Goal: Information Seeking & Learning: Learn about a topic

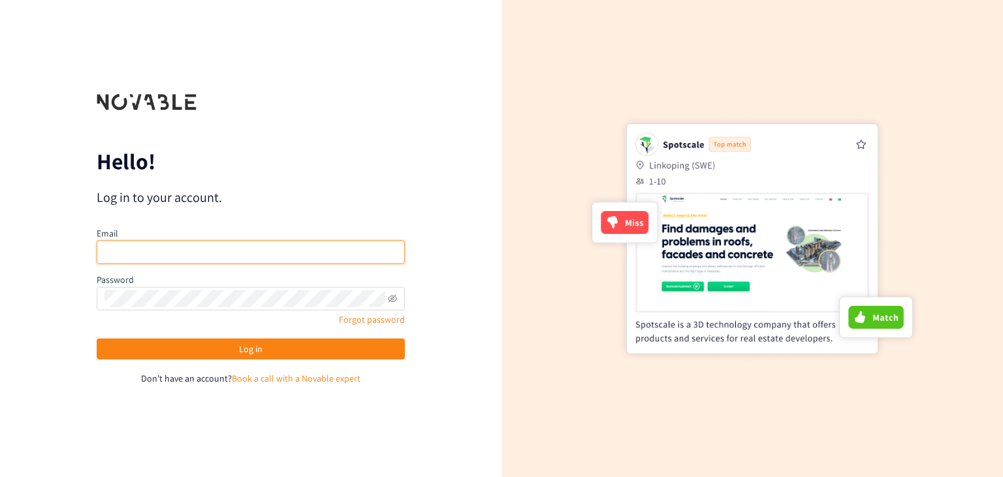
click at [243, 247] on input "email" at bounding box center [251, 251] width 308 height 23
type input "Denzel@novable.com"
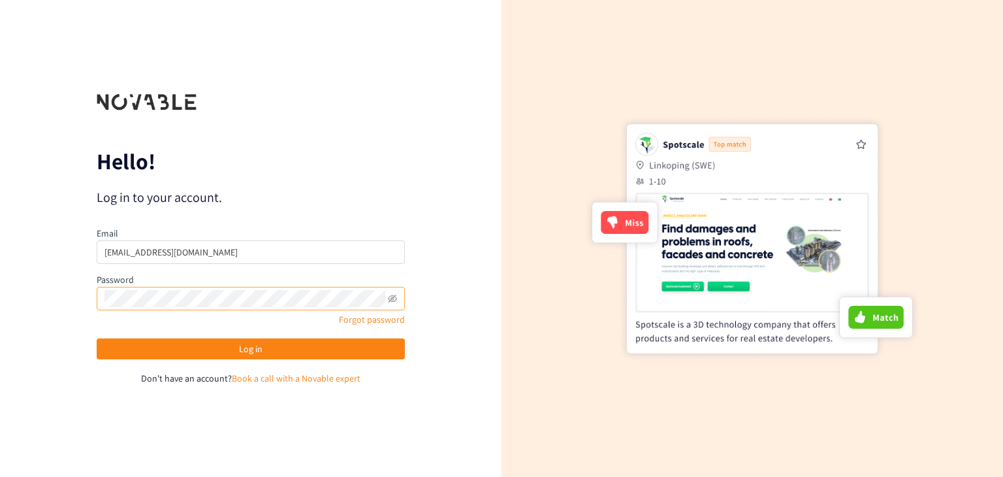
click at [391, 305] on span at bounding box center [392, 298] width 9 height 17
click at [392, 301] on icon "eye-invisible" at bounding box center [392, 298] width 9 height 8
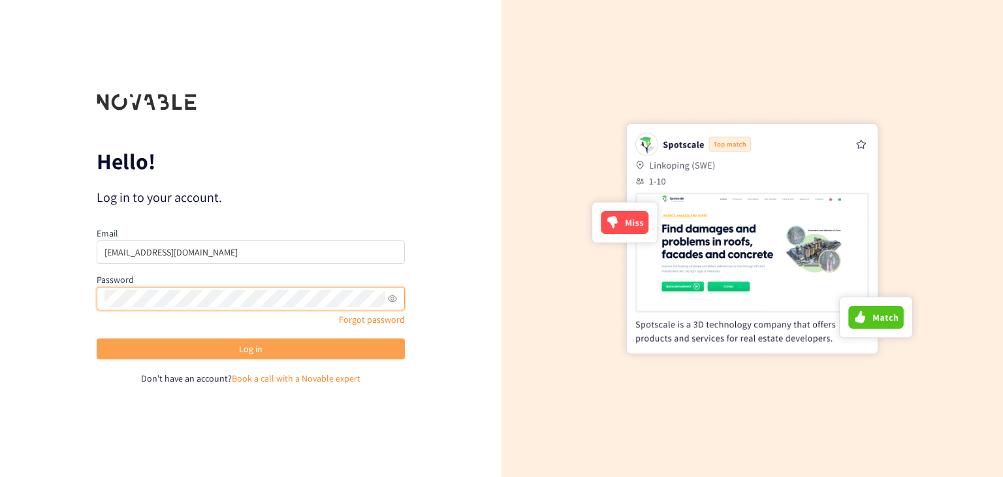
click at [258, 355] on span "Log in" at bounding box center [250, 348] width 23 height 14
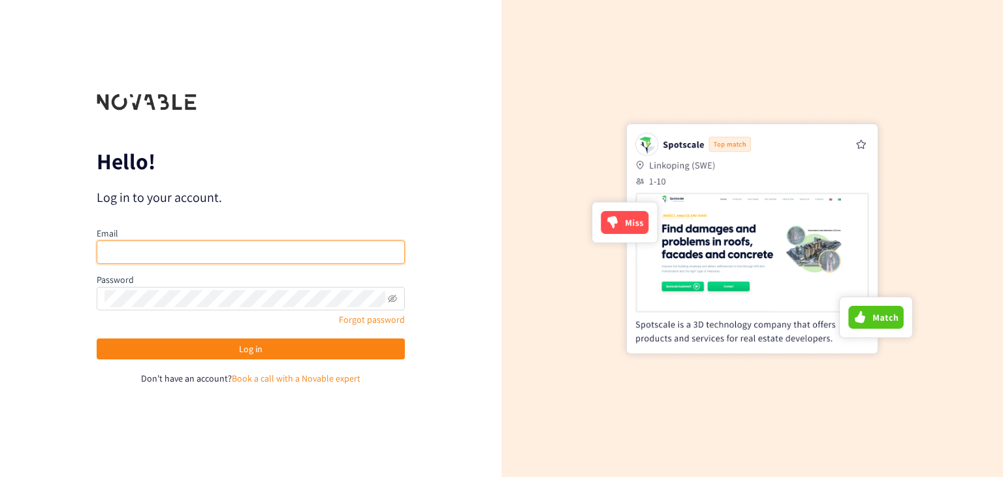
click at [123, 254] on input "email" at bounding box center [251, 251] width 308 height 23
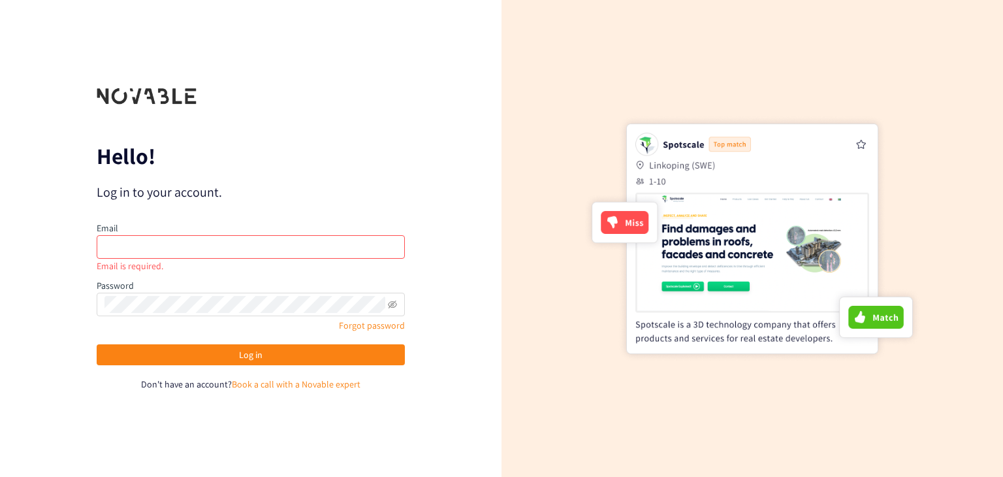
click at [230, 422] on div "Hello! Log in to your account. Email Email is required. Password Forgot passwor…" at bounding box center [250, 238] width 501 height 477
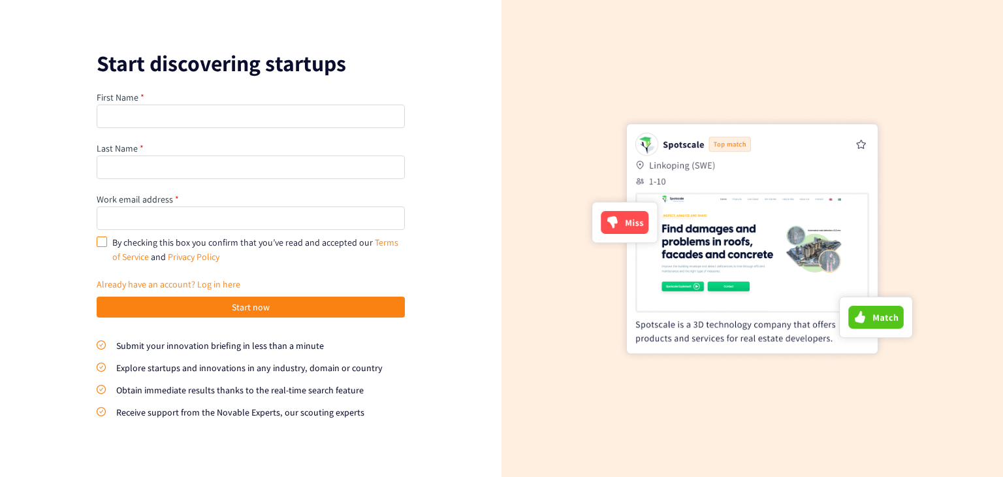
click at [104, 244] on input "By checking this box you confirm that you’ve read and accepted our Terms of Ser…" at bounding box center [101, 240] width 9 height 9
checkbox input "true"
click at [142, 117] on input "text" at bounding box center [251, 115] width 308 height 23
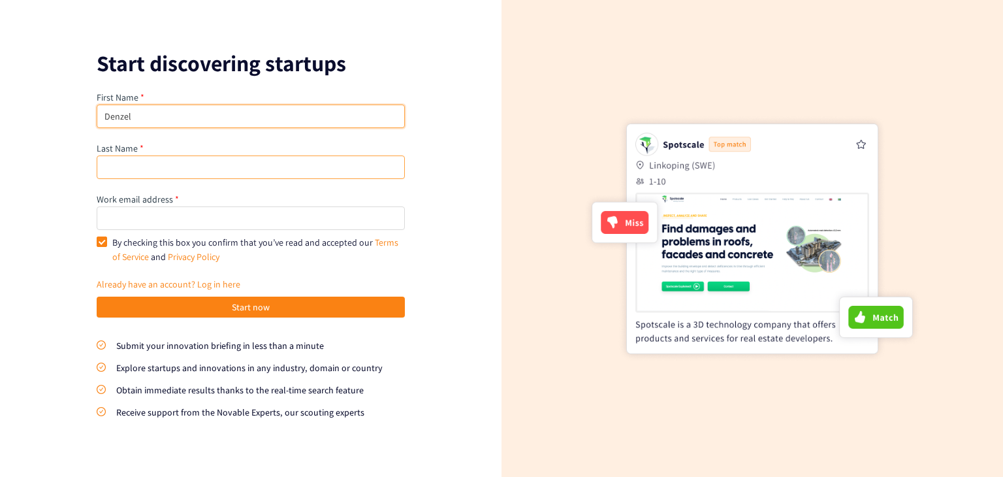
type input "Denzel"
click at [136, 163] on input "text" at bounding box center [251, 166] width 308 height 23
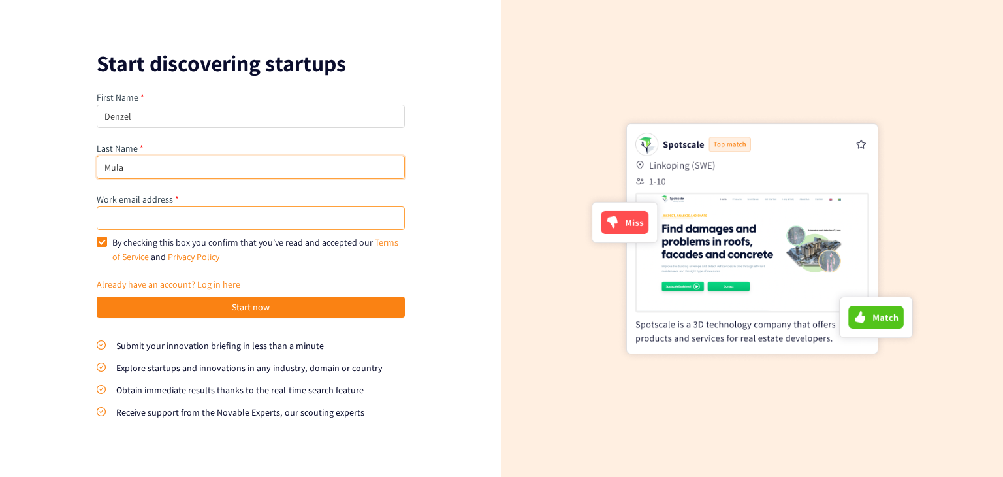
type input "Mula"
click at [145, 225] on input "email" at bounding box center [251, 217] width 308 height 23
type input "[EMAIL_ADDRESS][DOMAIN_NAME]"
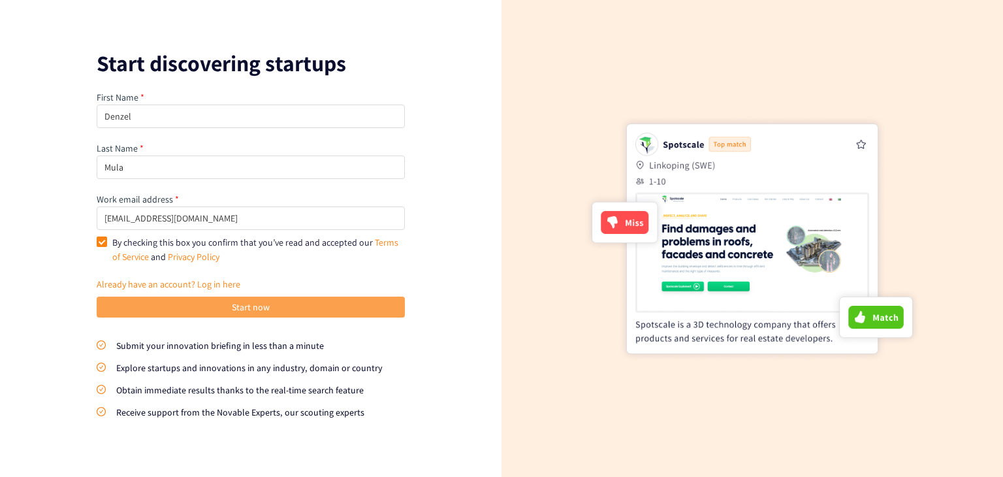
click at [249, 309] on span "Start now" at bounding box center [251, 307] width 38 height 14
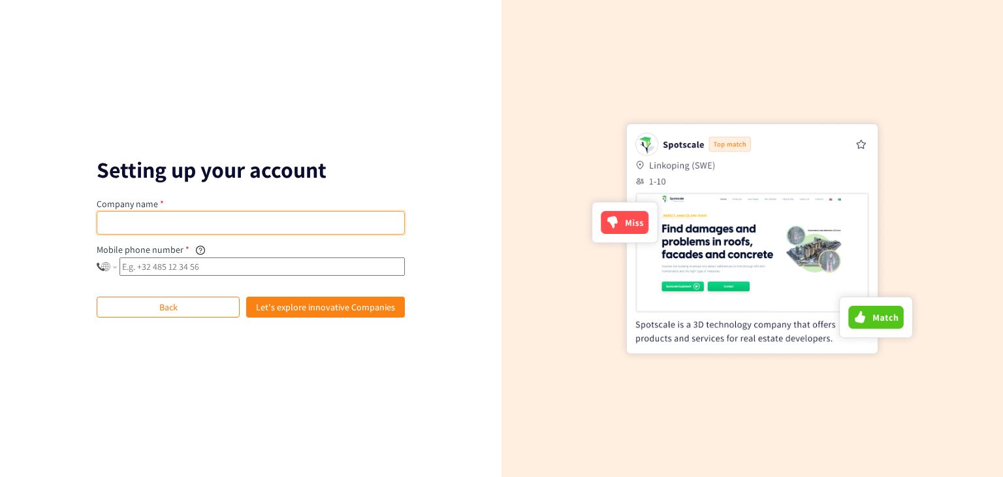
click at [134, 223] on input "text" at bounding box center [251, 222] width 308 height 23
type input "Novable"
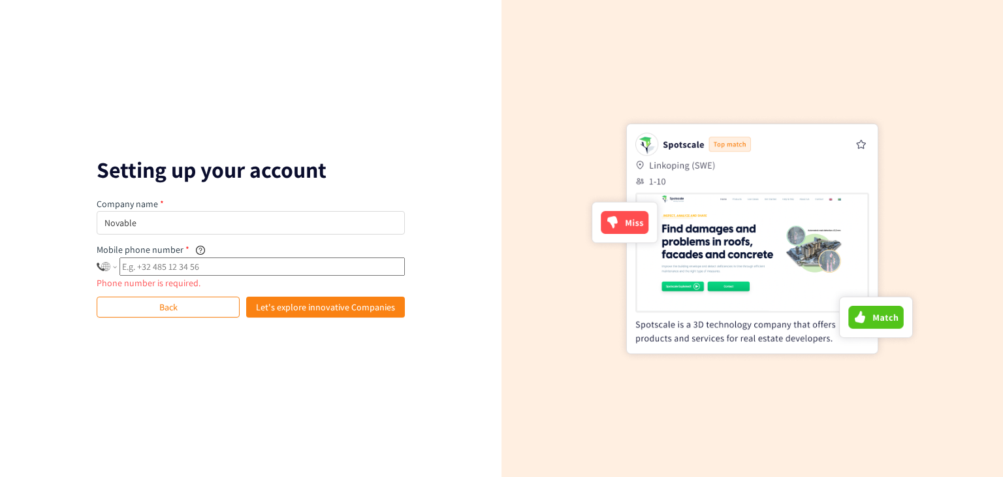
click at [177, 264] on input "tel" at bounding box center [261, 266] width 285 height 18
type input "+3"
select select "BE"
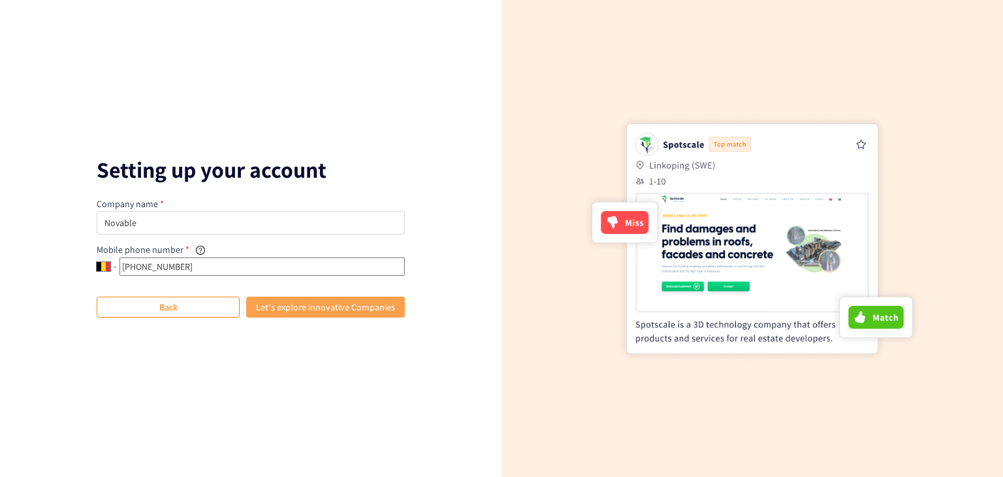
type input "+32 473 30 00 84"
click at [345, 302] on span "Let's explore innovative Companies" at bounding box center [325, 307] width 139 height 14
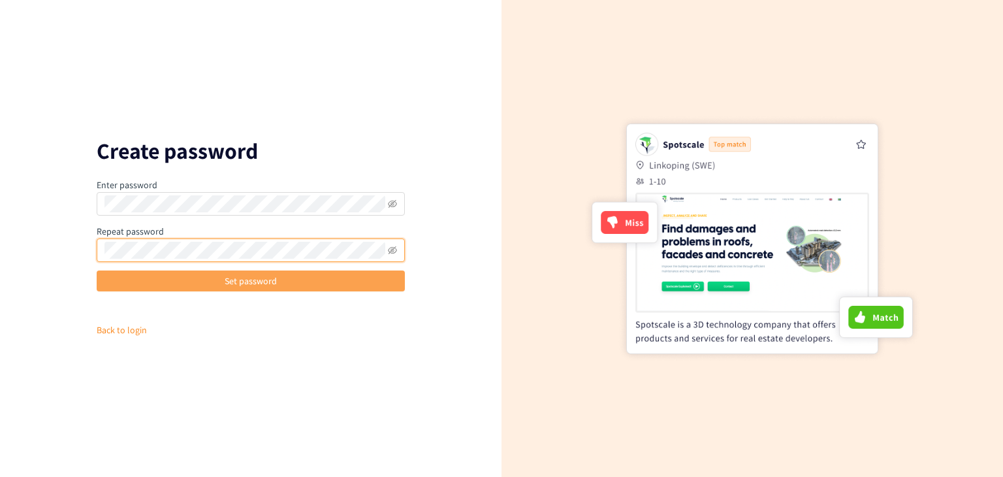
click at [254, 281] on span "Set password" at bounding box center [251, 281] width 52 height 14
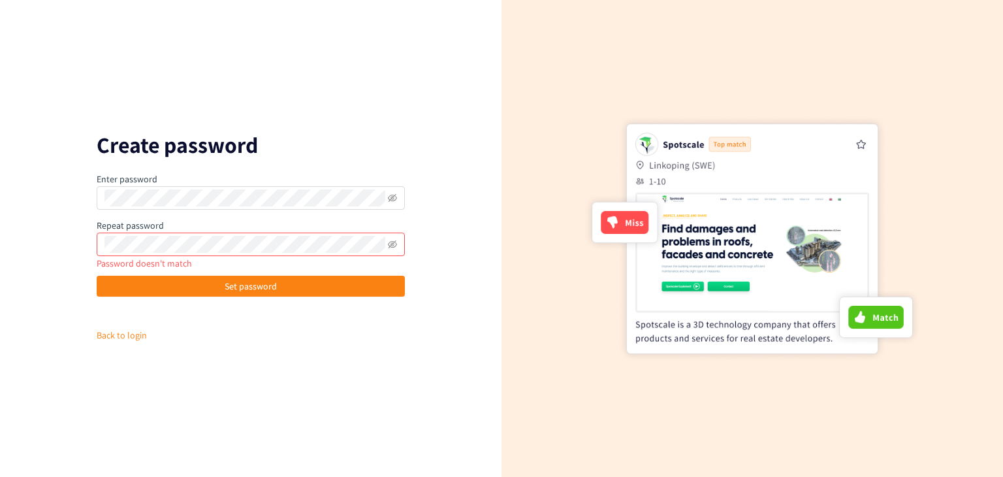
click at [391, 249] on span at bounding box center [392, 244] width 9 height 17
click at [63, 249] on div "Create password Enter password Repeat password Password doesn't match Set passw…" at bounding box center [250, 238] width 501 height 477
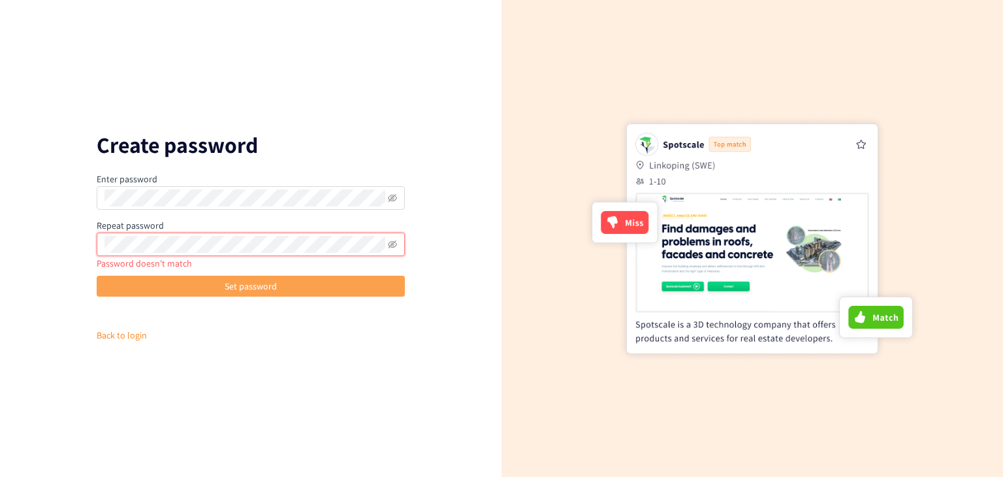
click at [136, 292] on button "Set password" at bounding box center [251, 285] width 308 height 21
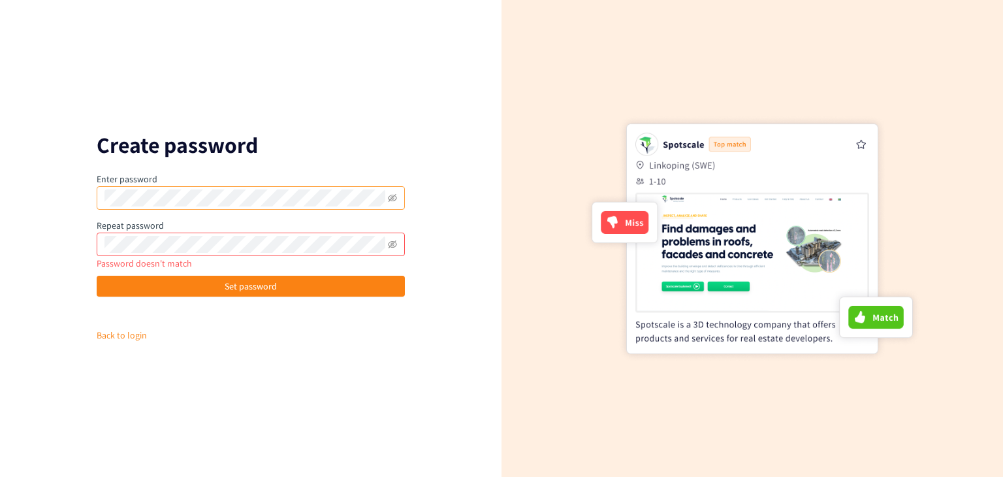
click at [391, 204] on span at bounding box center [392, 197] width 9 height 17
click at [392, 202] on span at bounding box center [392, 197] width 9 height 17
click at [53, 211] on div "Create password Enter password Repeat password Password doesn't match Set passw…" at bounding box center [250, 238] width 501 height 477
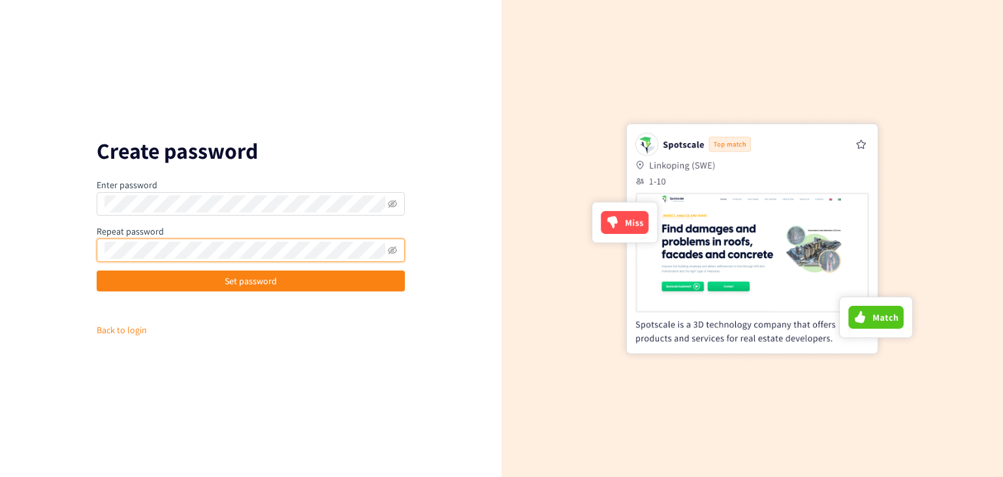
click at [286, 297] on div "Set password" at bounding box center [251, 293] width 308 height 47
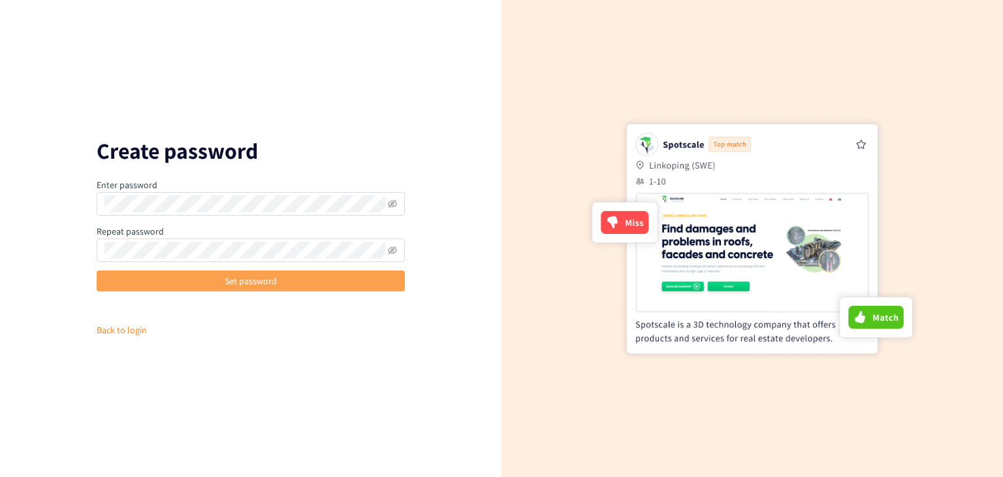
click at [297, 285] on button "Set password" at bounding box center [251, 280] width 308 height 21
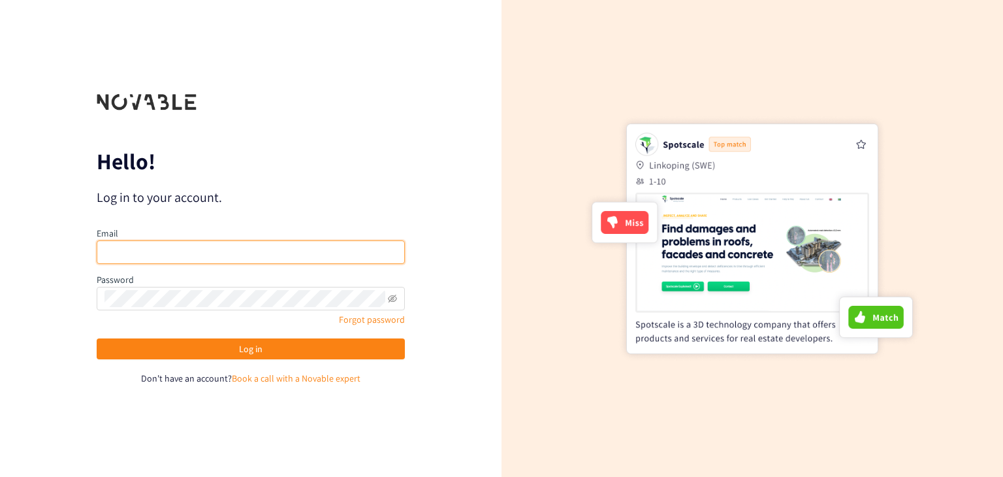
click at [191, 246] on input "email" at bounding box center [251, 251] width 308 height 23
type input "[EMAIL_ADDRESS][DOMAIN_NAME]"
click at [170, 314] on div "Forgot password" at bounding box center [251, 319] width 308 height 14
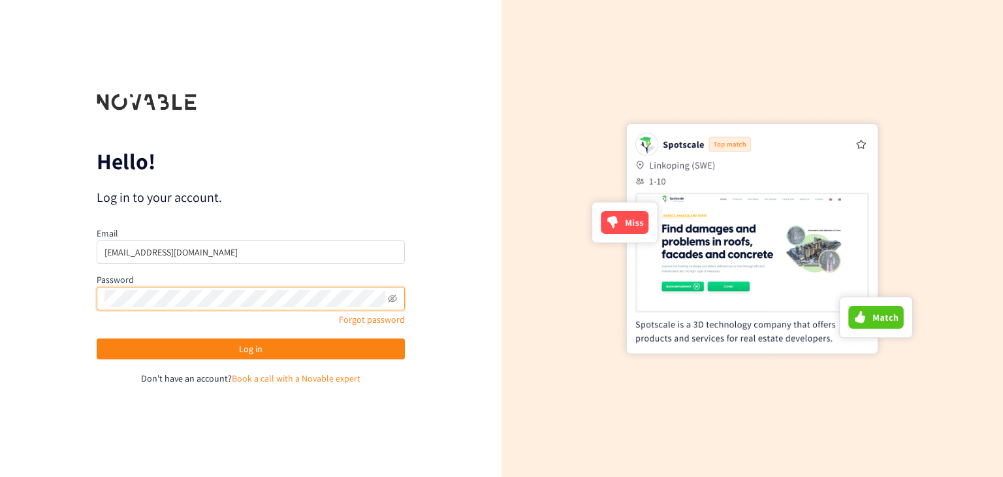
click at [84, 301] on div "Hello! Log in to your account. Email Denzel@novable.com Password Forgot passwor…" at bounding box center [250, 238] width 501 height 477
click at [397, 299] on span at bounding box center [251, 298] width 308 height 23
click at [394, 299] on icon "eye-invisible" at bounding box center [392, 298] width 9 height 9
click at [394, 299] on icon "eye" at bounding box center [392, 298] width 9 height 9
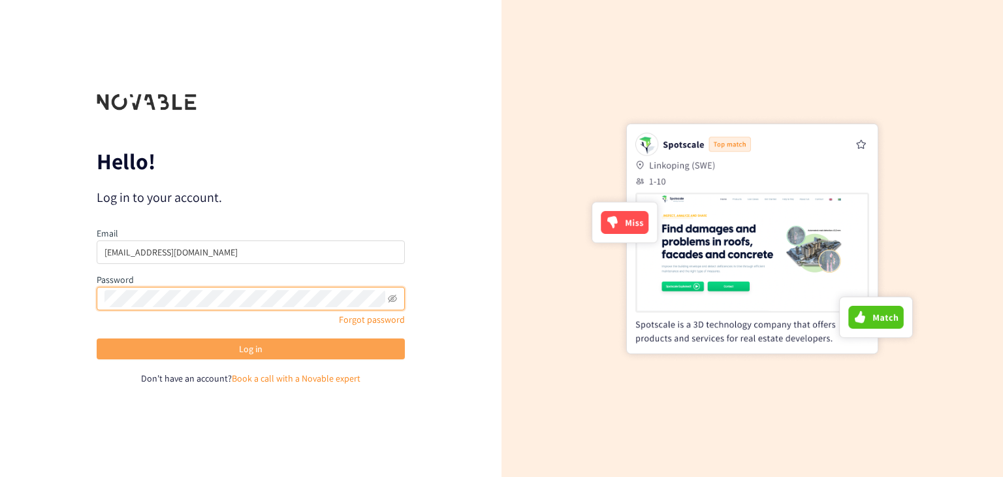
click at [325, 356] on button "Log in" at bounding box center [251, 348] width 308 height 21
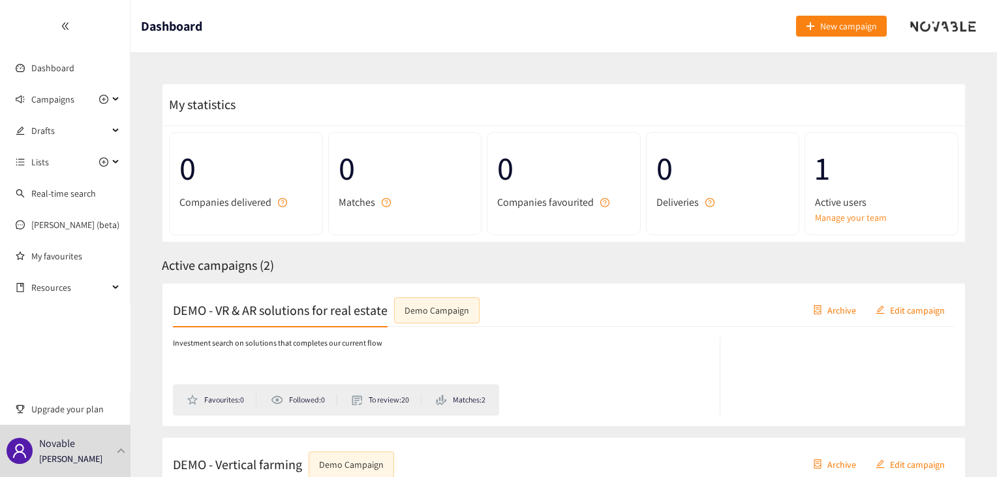
click at [73, 84] on ul "Dashboard Campaigns Drafts Lists Real-time search Scott (beta) My favourites Re…" at bounding box center [65, 151] width 131 height 303
click at [73, 71] on link "Dashboard" at bounding box center [52, 68] width 43 height 12
click at [465, 401] on li "Matches: 2" at bounding box center [461, 400] width 50 height 12
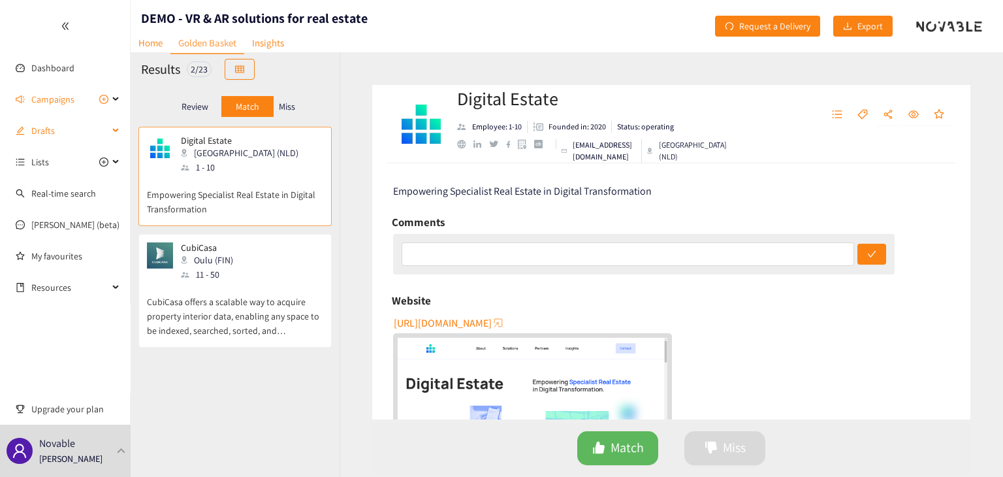
click at [74, 138] on span "Drafts" at bounding box center [69, 130] width 77 height 26
click at [63, 24] on icon "double-left" at bounding box center [64, 26] width 7 height 7
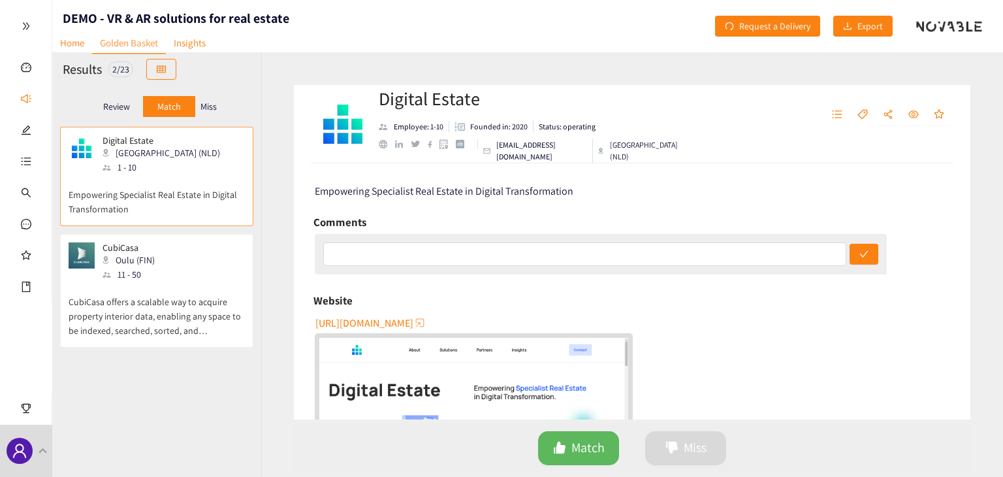
click at [30, 27] on icon "double-right" at bounding box center [26, 26] width 9 height 9
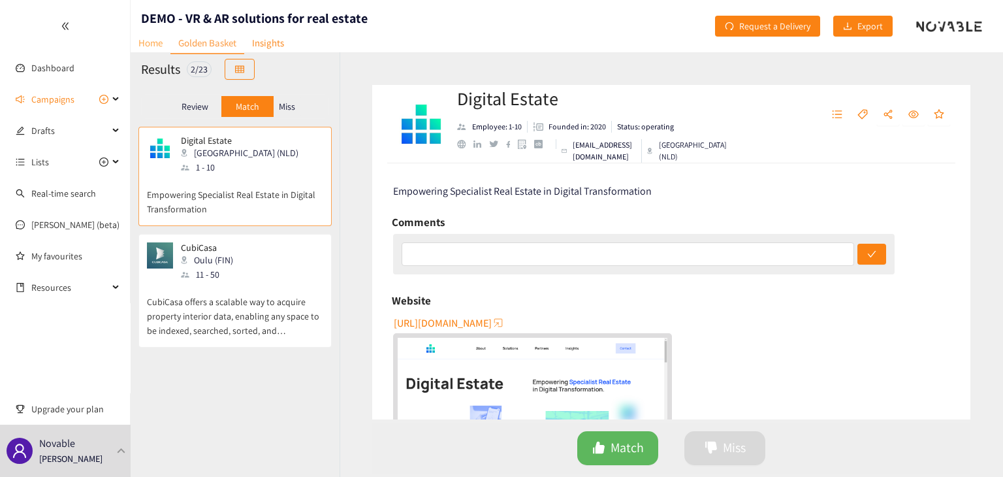
click at [153, 40] on link "Home" at bounding box center [151, 43] width 40 height 20
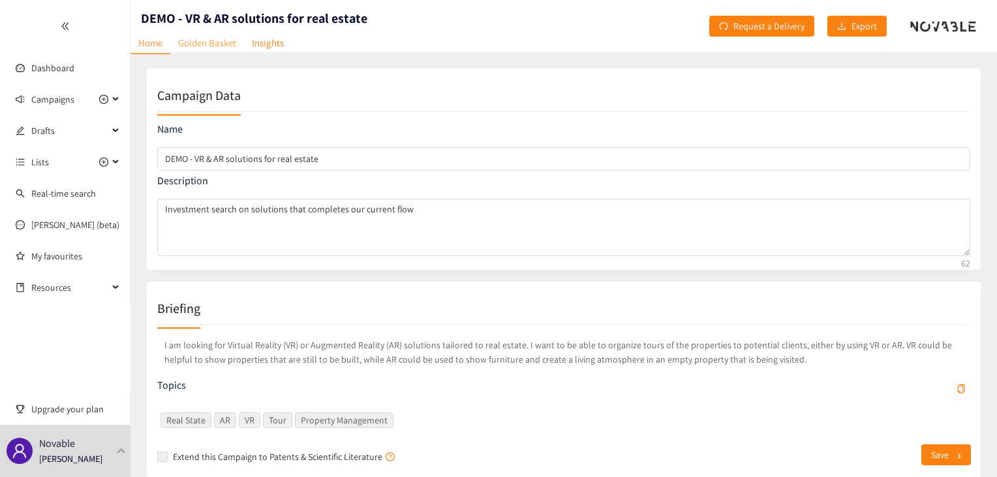
click at [216, 42] on link "Golden Basket" at bounding box center [207, 43] width 74 height 20
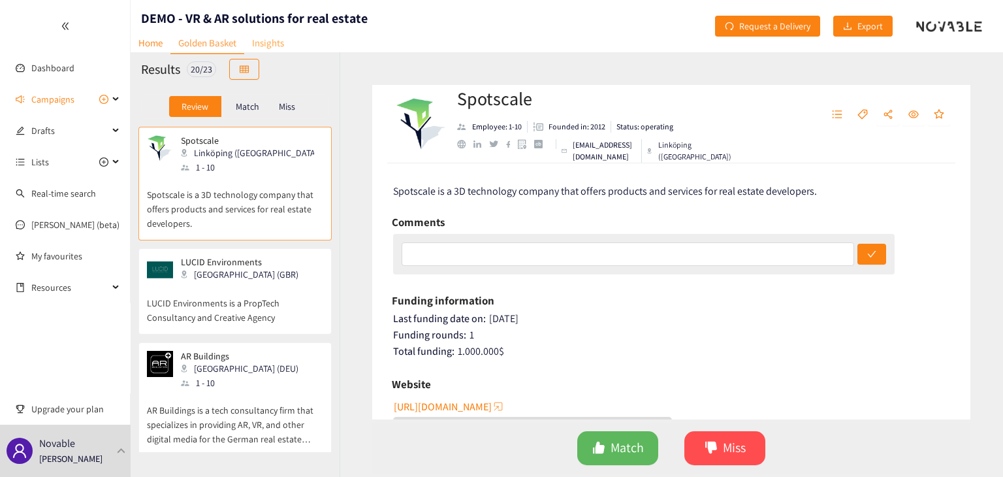
click at [272, 50] on link "Insights" at bounding box center [268, 43] width 48 height 20
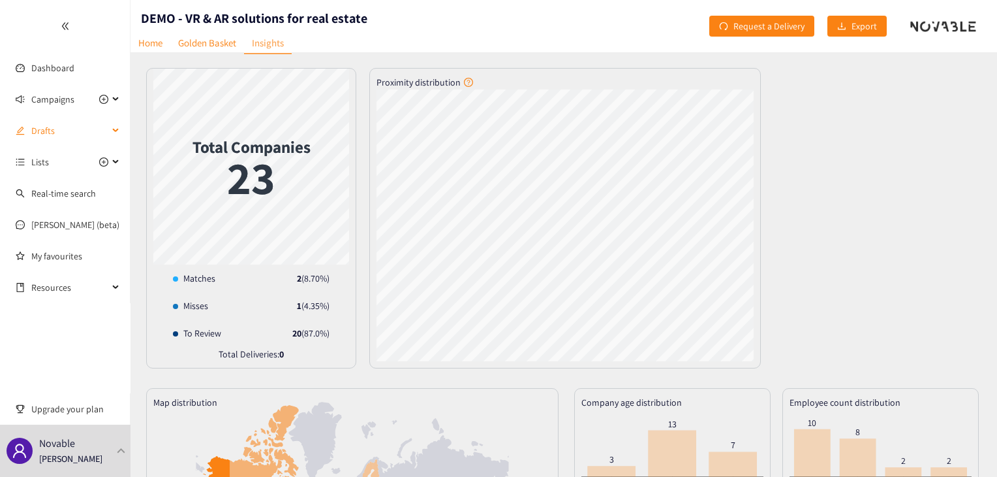
click at [46, 131] on span "Drafts" at bounding box center [69, 130] width 77 height 26
click at [52, 74] on link "Dashboard" at bounding box center [52, 68] width 43 height 12
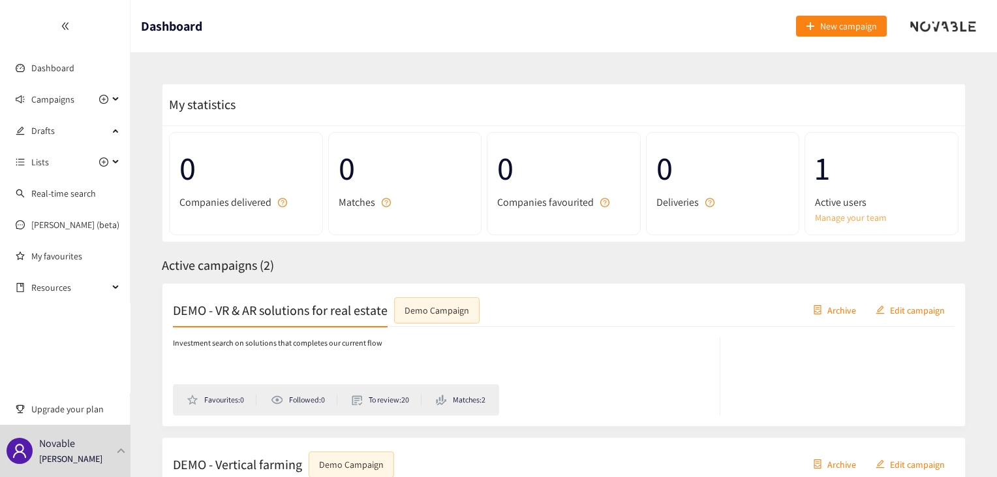
click at [849, 219] on link "Manage your team" at bounding box center [881, 217] width 133 height 14
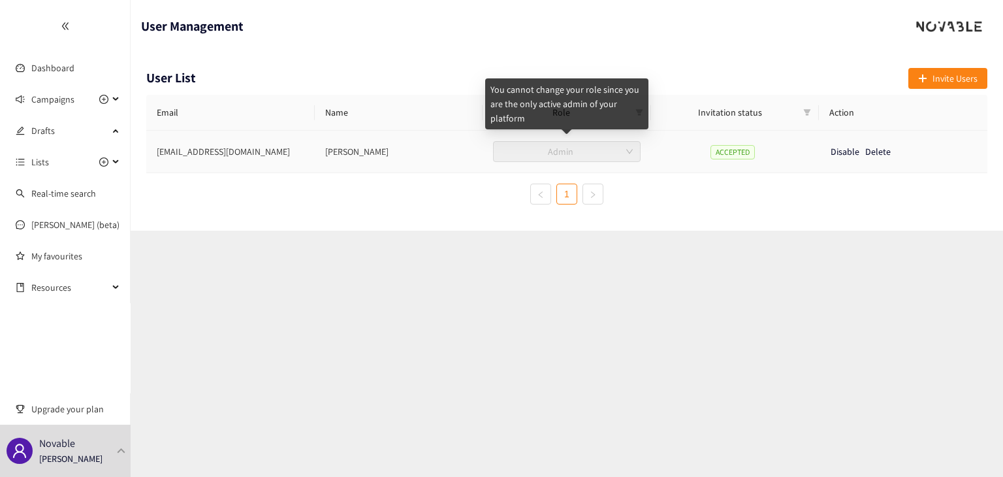
click at [591, 153] on span "Admin" at bounding box center [567, 152] width 132 height 20
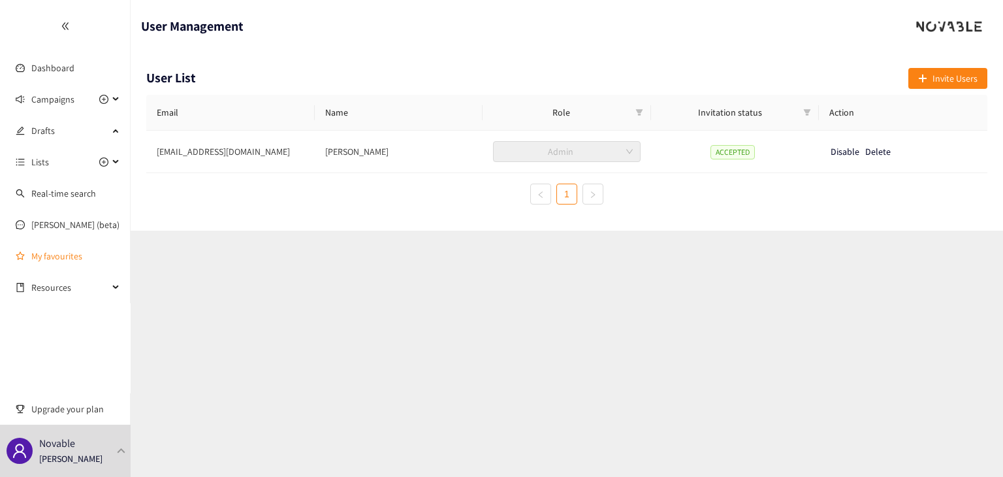
click at [76, 262] on link "My favourites" at bounding box center [75, 256] width 89 height 26
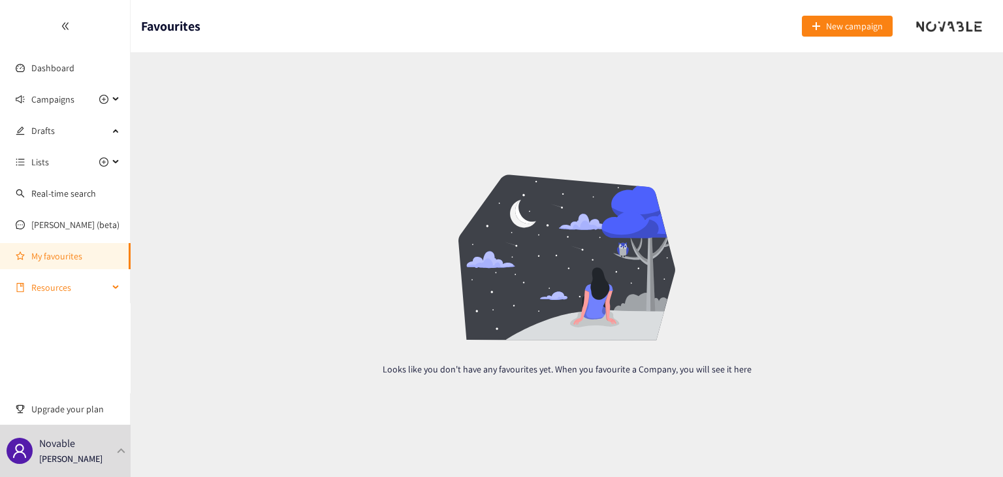
click at [78, 288] on span "Resources" at bounding box center [69, 287] width 77 height 26
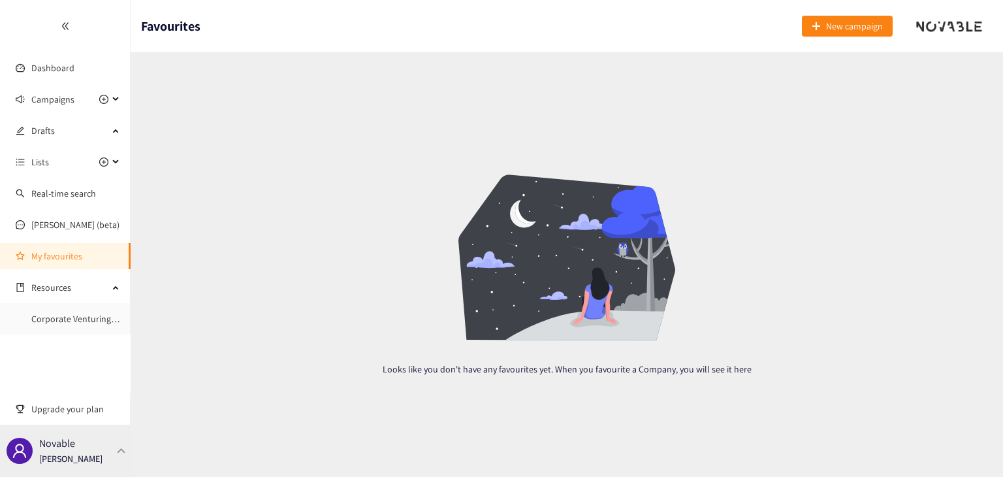
click at [101, 458] on div "Novable Denzel Mula" at bounding box center [65, 450] width 131 height 52
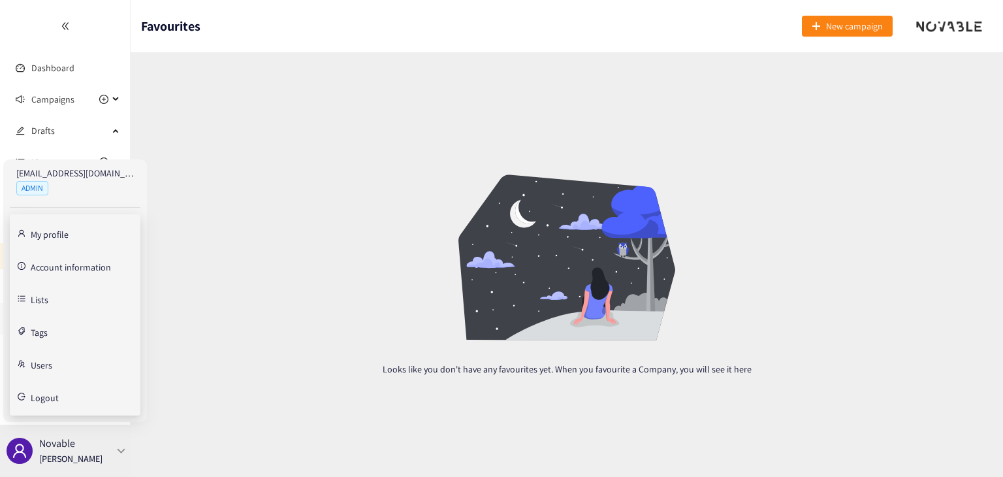
click at [104, 449] on div "Novable Denzel Mula" at bounding box center [65, 450] width 131 height 52
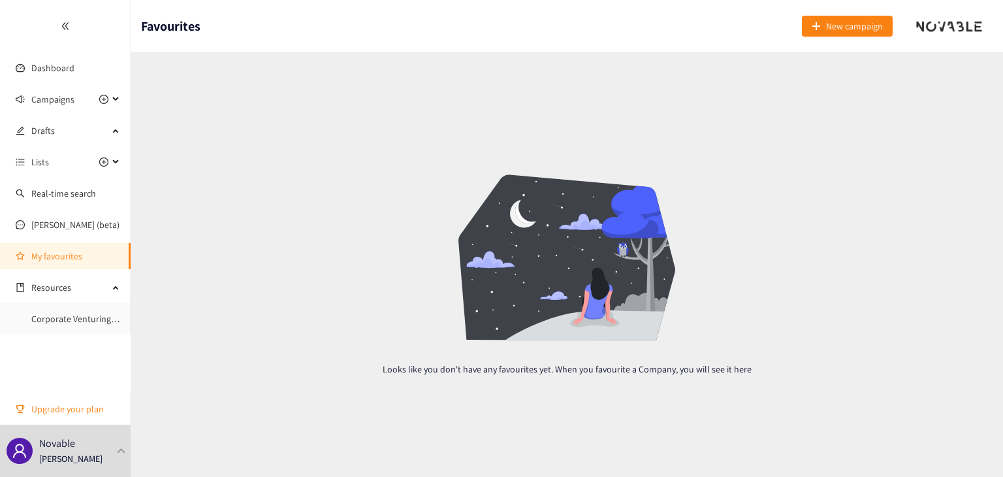
click at [99, 400] on span "Upgrade your plan" at bounding box center [75, 409] width 89 height 26
click at [74, 275] on span "Resources" at bounding box center [69, 287] width 77 height 26
click at [70, 230] on link "Scott (beta)" at bounding box center [75, 225] width 88 height 12
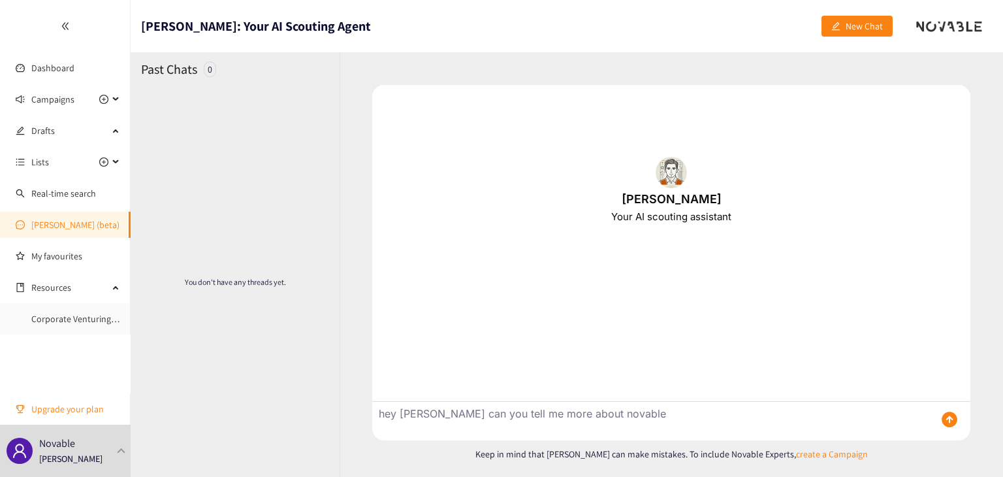
type textarea "hey Scott can you tell me more about novable"
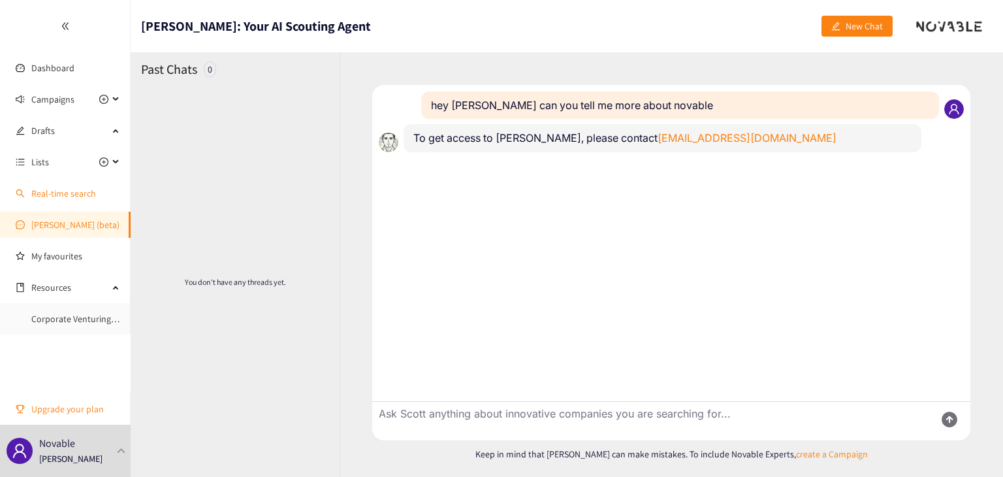
click at [76, 197] on link "Real-time search" at bounding box center [63, 193] width 65 height 12
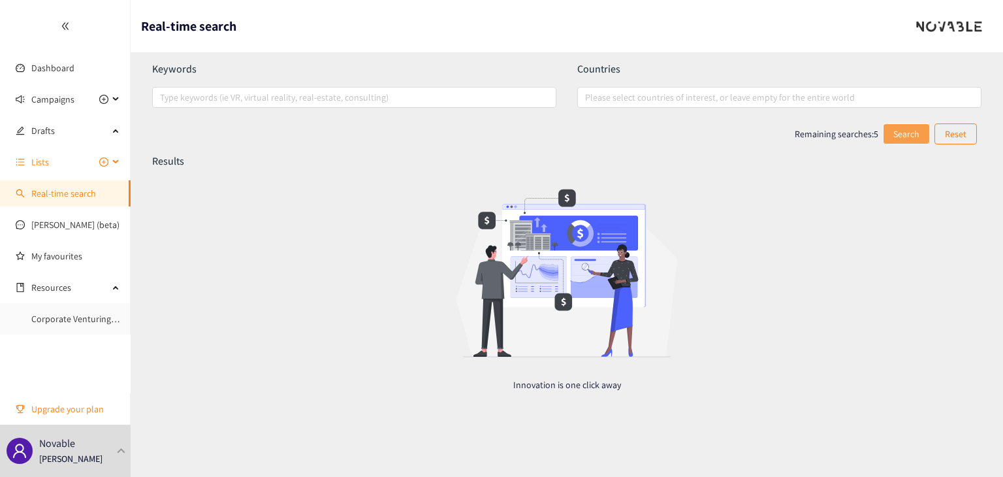
click at [71, 164] on span "Lists" at bounding box center [69, 162] width 77 height 26
click at [72, 222] on link "Scott (beta)" at bounding box center [75, 225] width 88 height 12
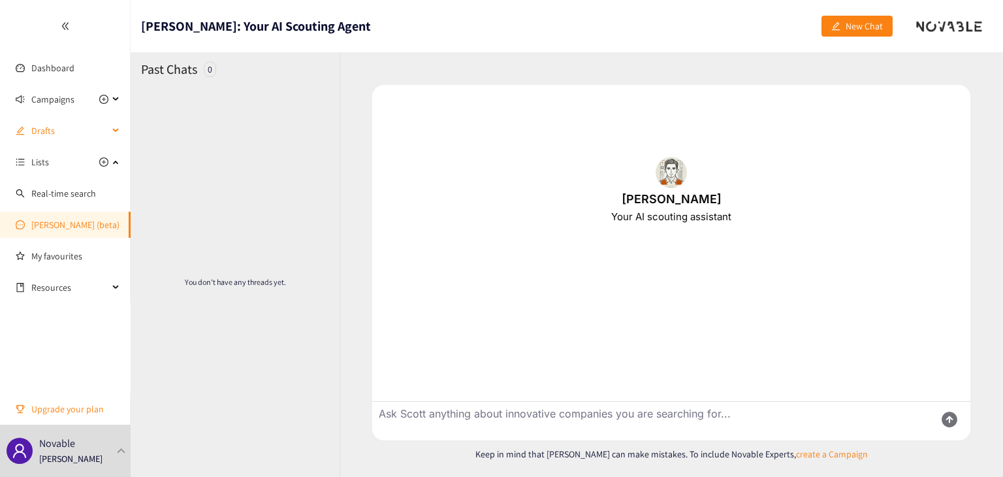
click at [65, 134] on span "Drafts" at bounding box center [69, 130] width 77 height 26
click at [112, 101] on div "Campaigns" at bounding box center [65, 99] width 131 height 26
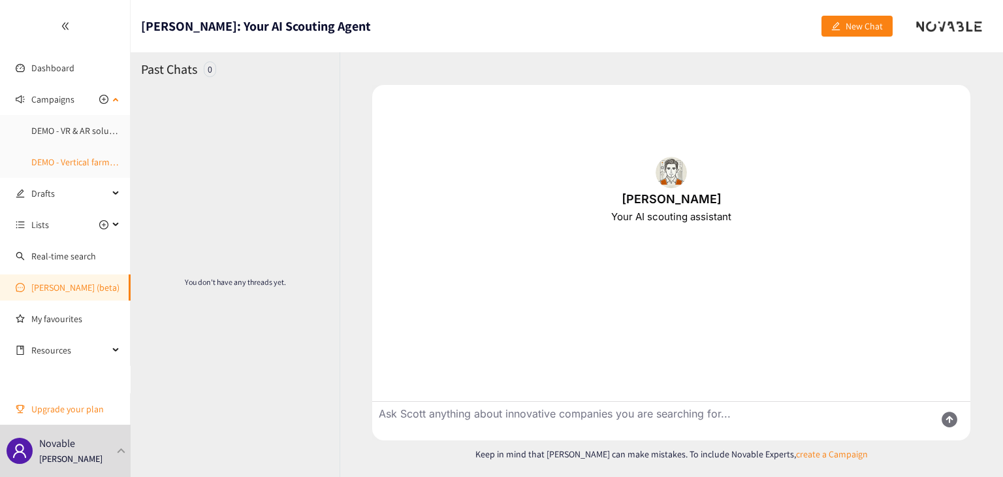
click at [89, 163] on link "DEMO - Vertical farming" at bounding box center [76, 162] width 90 height 12
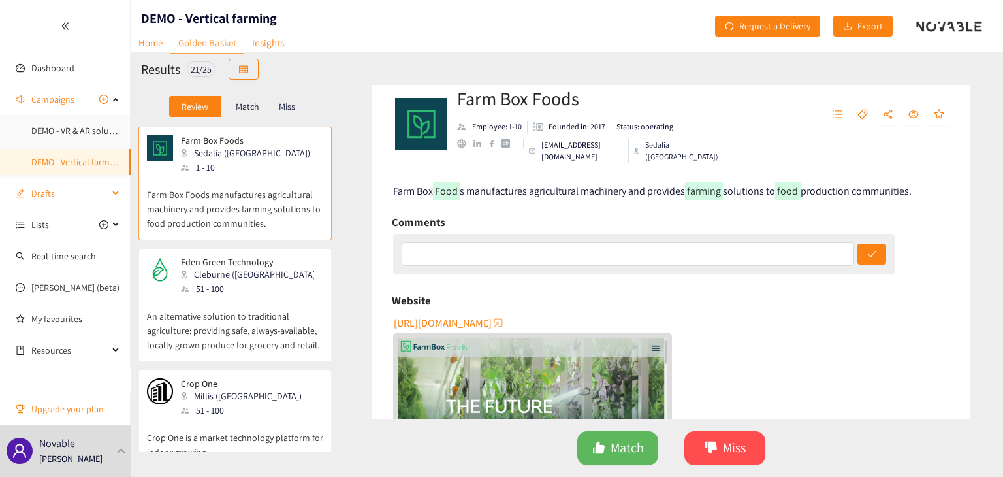
click at [57, 188] on span "Drafts" at bounding box center [69, 193] width 77 height 26
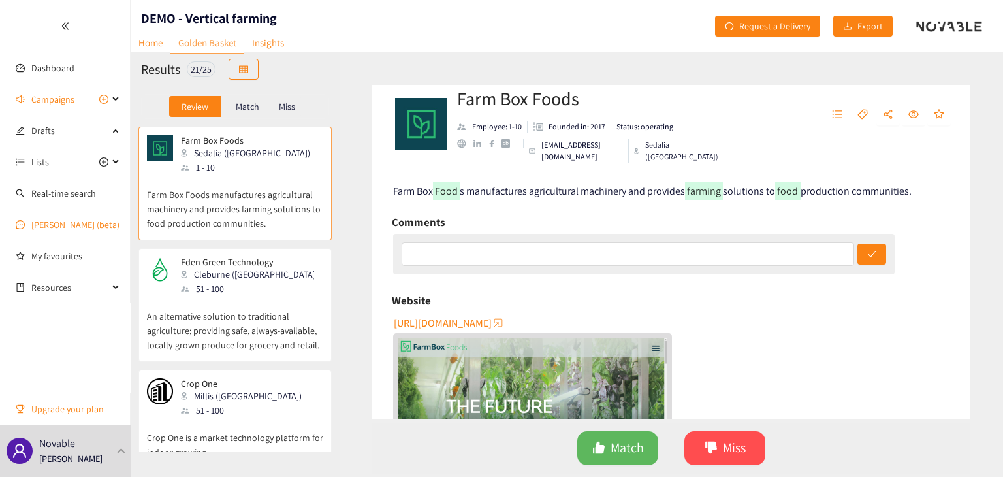
click at [85, 227] on link "Scott (beta)" at bounding box center [75, 225] width 88 height 12
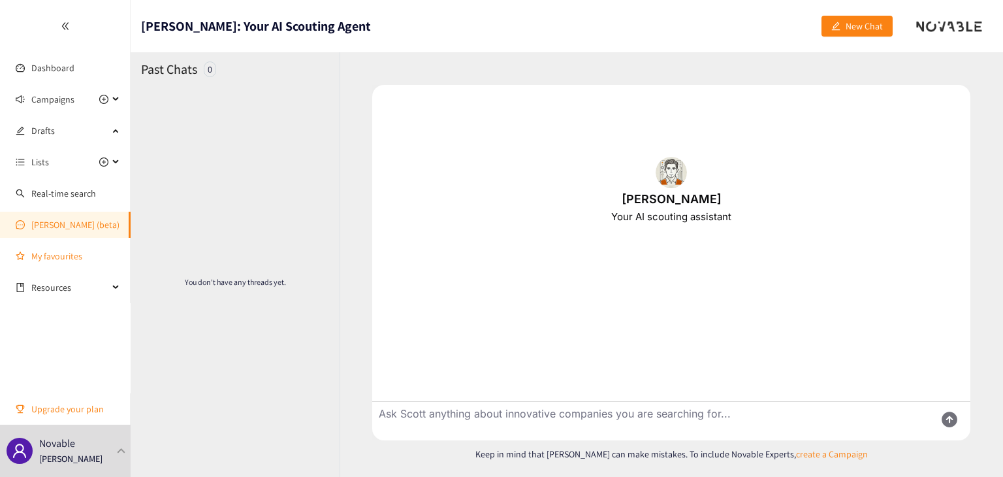
click at [72, 259] on link "My favourites" at bounding box center [75, 256] width 89 height 26
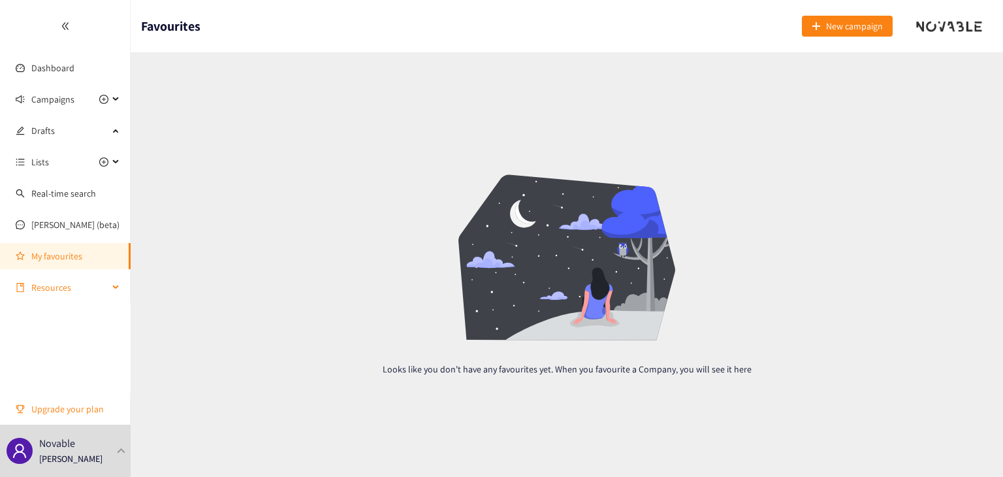
click at [68, 287] on span "Resources" at bounding box center [69, 287] width 77 height 26
click at [70, 159] on span "Lists" at bounding box center [69, 162] width 77 height 26
click at [98, 123] on span "Drafts" at bounding box center [69, 130] width 77 height 26
click at [110, 129] on div "Drafts" at bounding box center [65, 130] width 131 height 26
click at [74, 72] on link "Dashboard" at bounding box center [52, 68] width 43 height 12
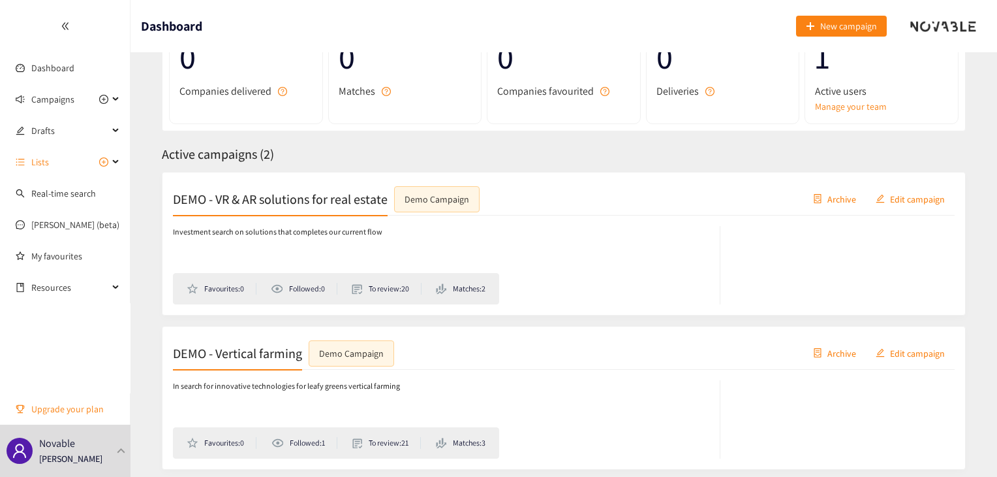
scroll to position [159, 0]
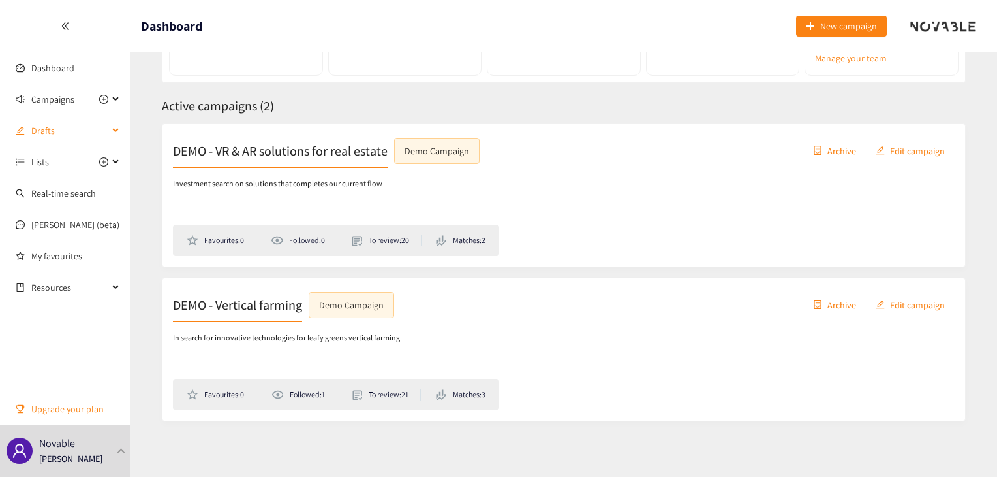
click at [68, 121] on span "Drafts" at bounding box center [69, 130] width 77 height 26
click at [74, 191] on link "Real-time search" at bounding box center [63, 193] width 65 height 12
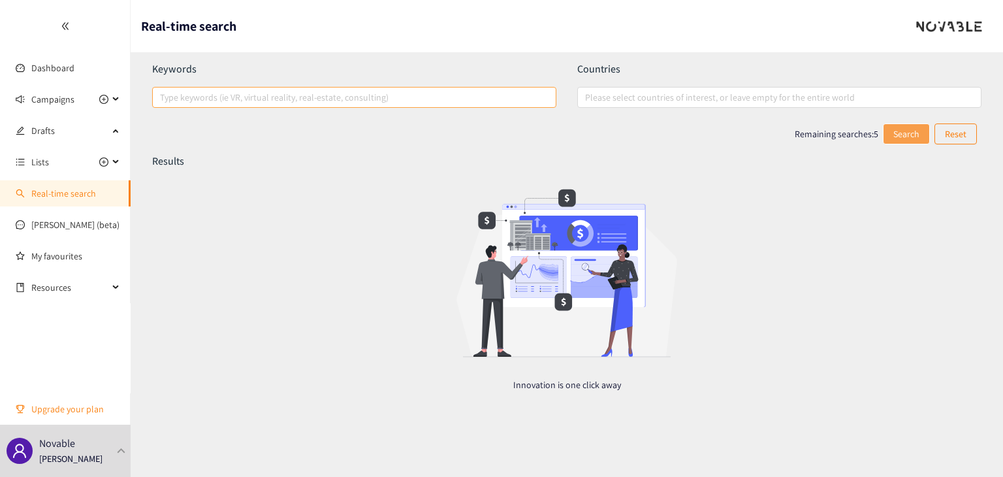
click at [216, 102] on div at bounding box center [347, 97] width 384 height 16
click at [163, 102] on input "Type keywords (ie VR, virtual reality, real-estate, consulting)" at bounding box center [161, 97] width 3 height 16
type input "C"
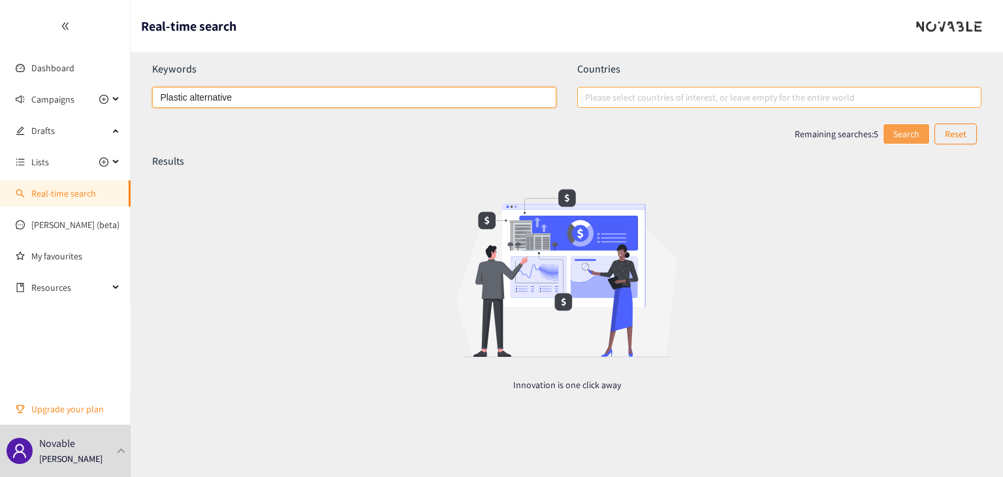
click at [655, 102] on div at bounding box center [772, 97] width 384 height 16
type input "Plastic alternative"
click at [587, 102] on input "Please select countries of interest, or leave empty for the entire world" at bounding box center [586, 97] width 3 height 16
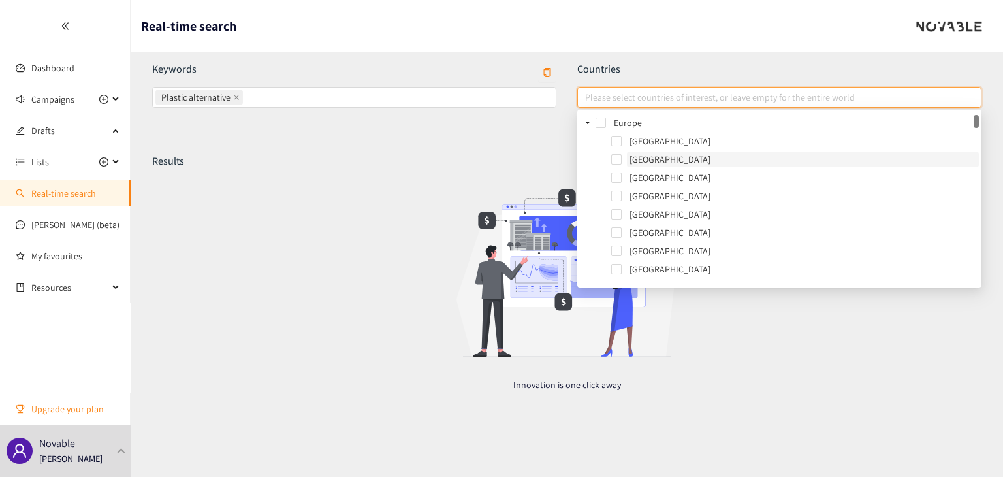
click at [654, 159] on span "Albania" at bounding box center [669, 159] width 81 height 12
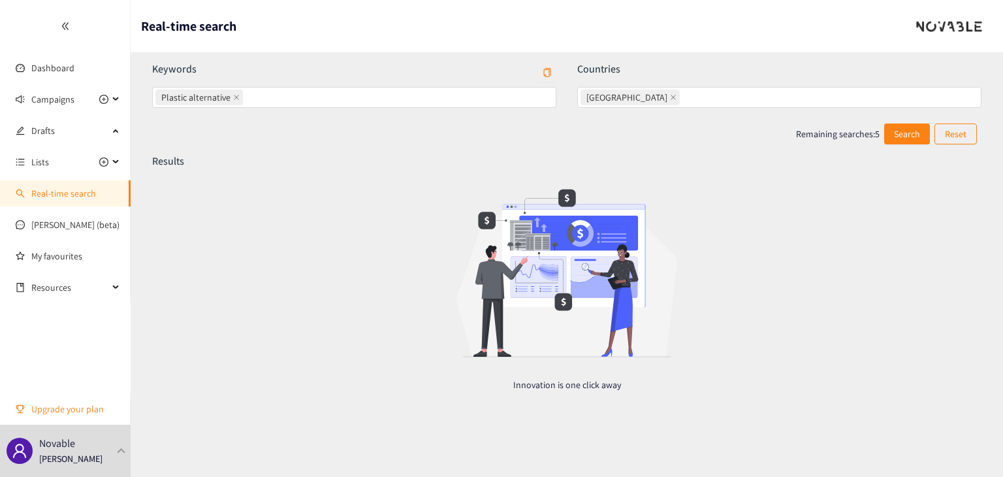
drag, startPoint x: 749, startPoint y: 339, endPoint x: 685, endPoint y: 233, distance: 124.2
click at [685, 233] on div at bounding box center [566, 272] width 261 height 209
click at [907, 131] on span "Search" at bounding box center [907, 134] width 26 height 14
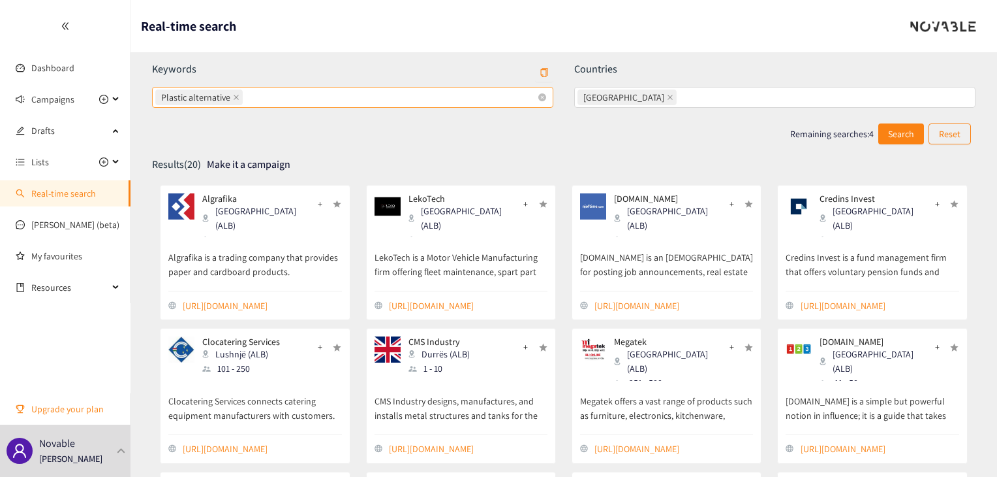
click at [212, 99] on span "Plastic alternative" at bounding box center [195, 97] width 69 height 14
click at [245, 99] on input "Plastic alternative" at bounding box center [246, 97] width 3 height 16
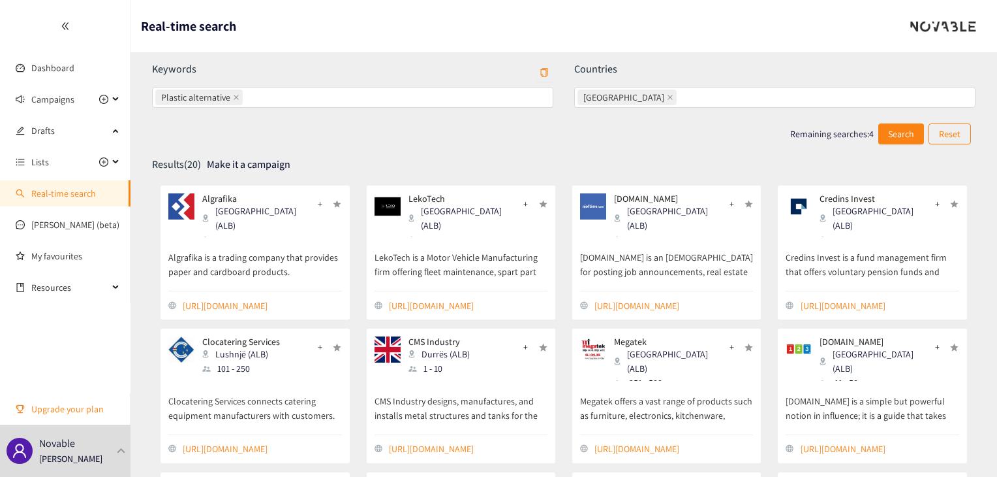
click at [285, 225] on div "Algrafika Tirana (ALB) 51 - 100 +" at bounding box center [254, 215] width 173 height 44
click at [247, 305] on link "https://www.algrafika.al" at bounding box center [262, 305] width 159 height 14
click at [72, 223] on link "Scott (beta)" at bounding box center [75, 225] width 88 height 12
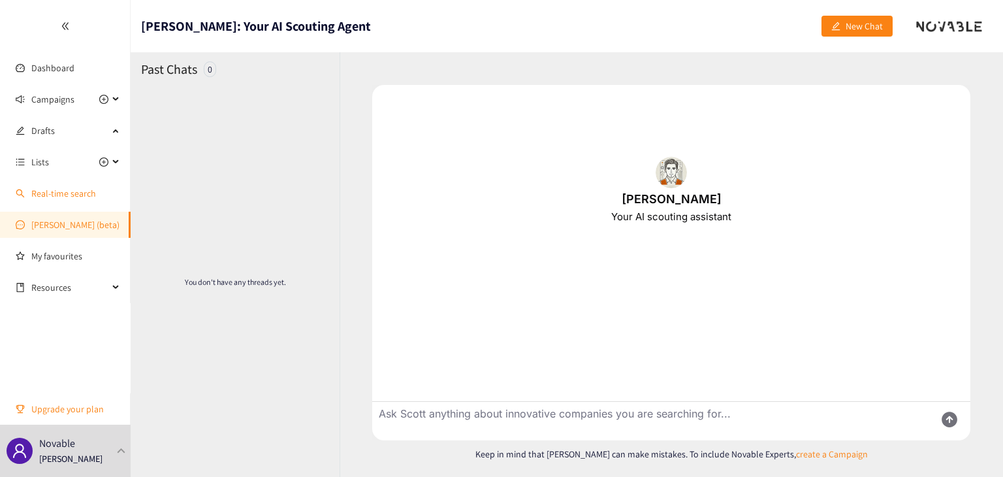
click at [64, 198] on link "Real-time search" at bounding box center [63, 193] width 65 height 12
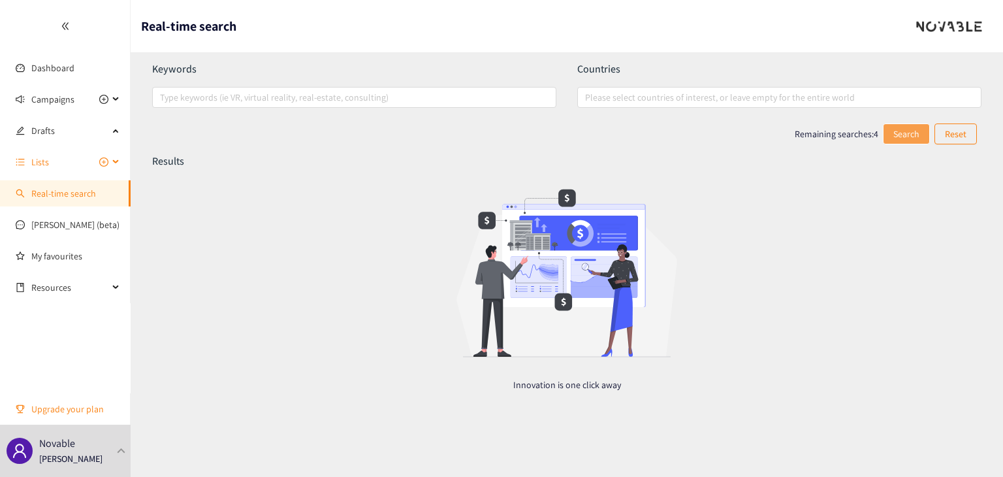
click at [70, 171] on span "Lists" at bounding box center [69, 162] width 77 height 26
click at [87, 137] on span "Drafts" at bounding box center [69, 130] width 77 height 26
click at [86, 103] on span "Campaigns" at bounding box center [69, 99] width 77 height 26
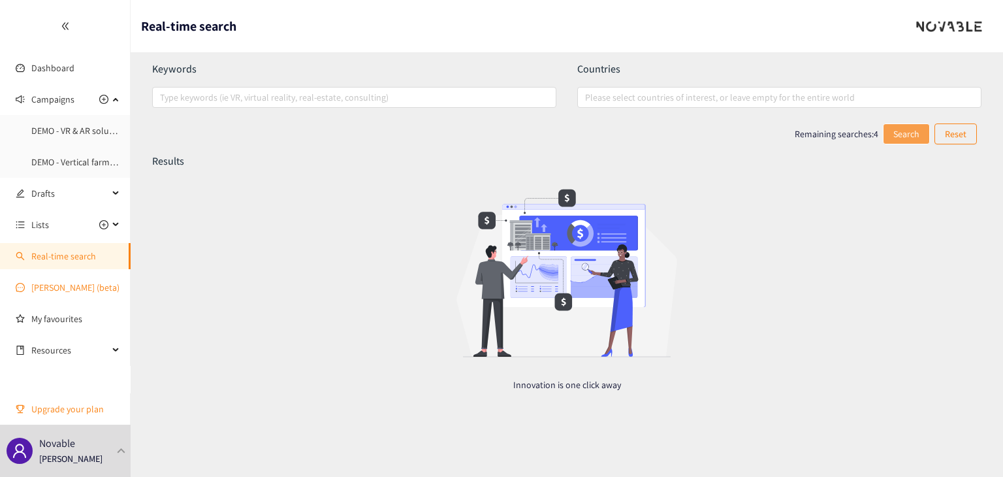
click at [72, 288] on link "Scott (beta)" at bounding box center [75, 287] width 88 height 12
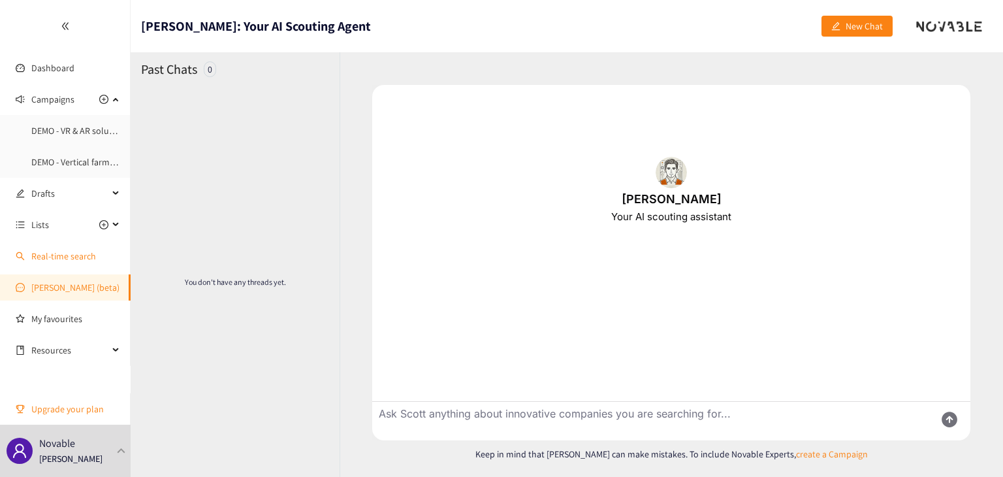
click at [88, 258] on link "Real-time search" at bounding box center [63, 256] width 65 height 12
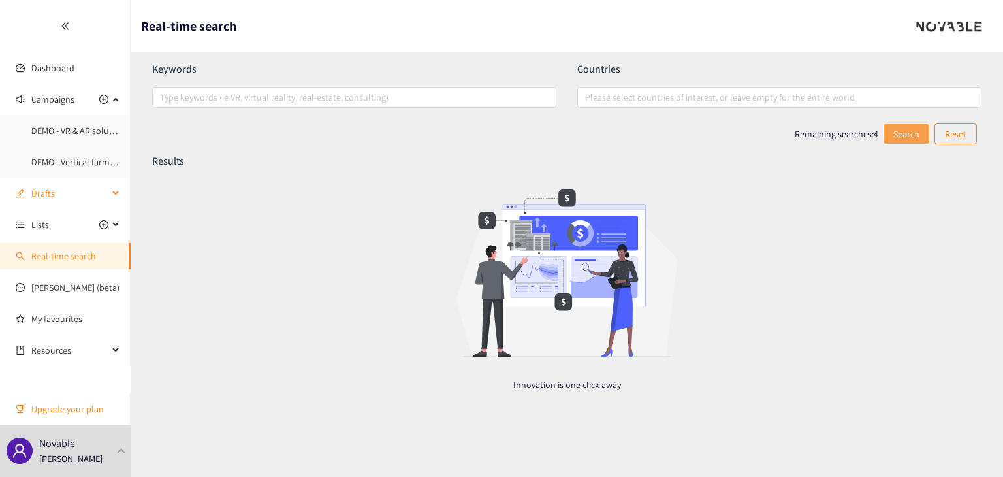
click at [68, 196] on span "Drafts" at bounding box center [69, 193] width 77 height 26
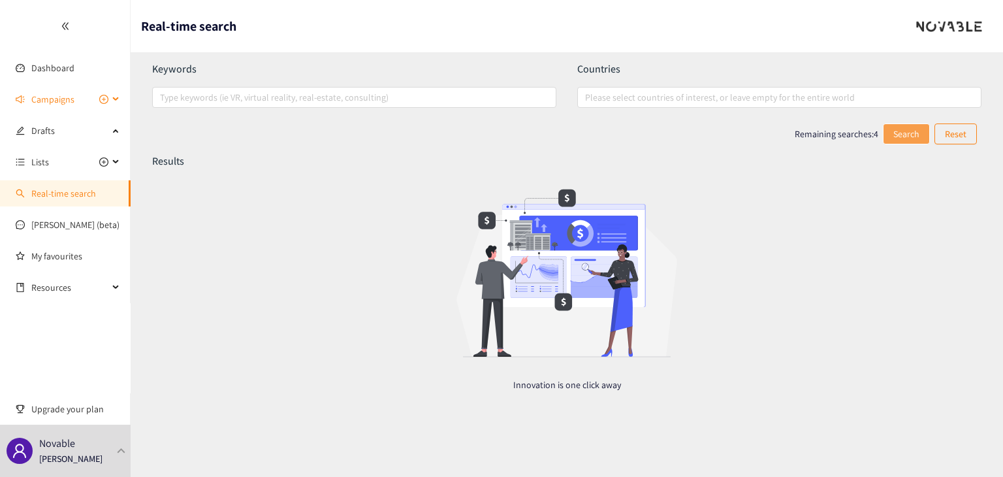
click at [75, 94] on span "Campaigns" at bounding box center [69, 99] width 77 height 26
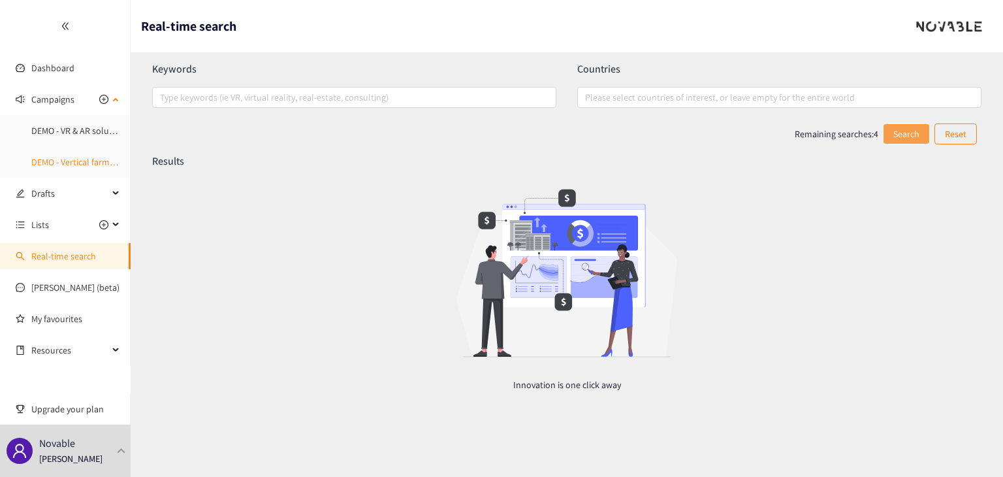
click at [93, 162] on link "DEMO - Vertical farming" at bounding box center [76, 162] width 90 height 12
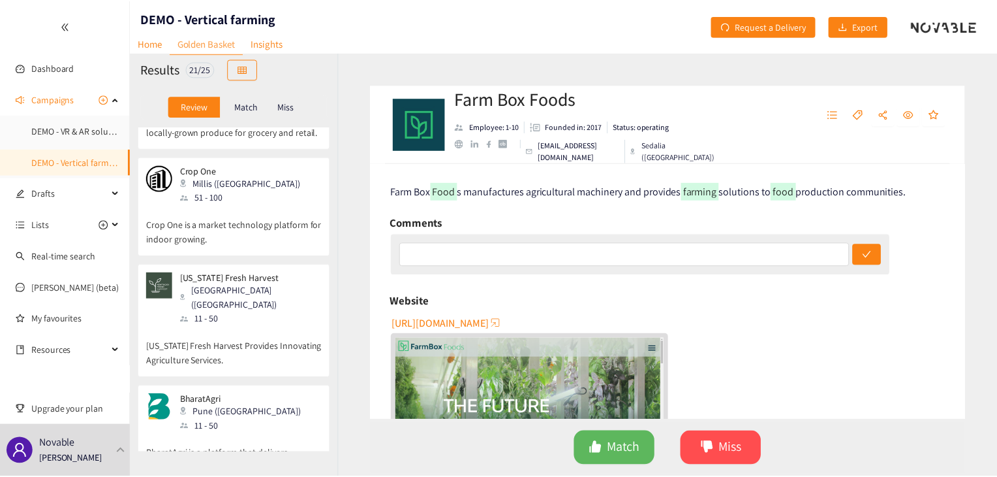
scroll to position [191, 0]
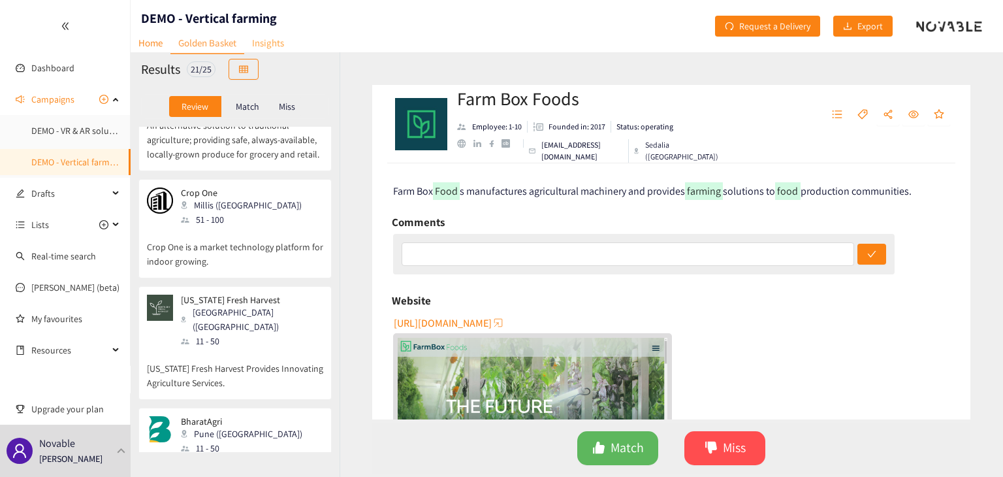
click at [282, 42] on link "Insights" at bounding box center [268, 43] width 48 height 20
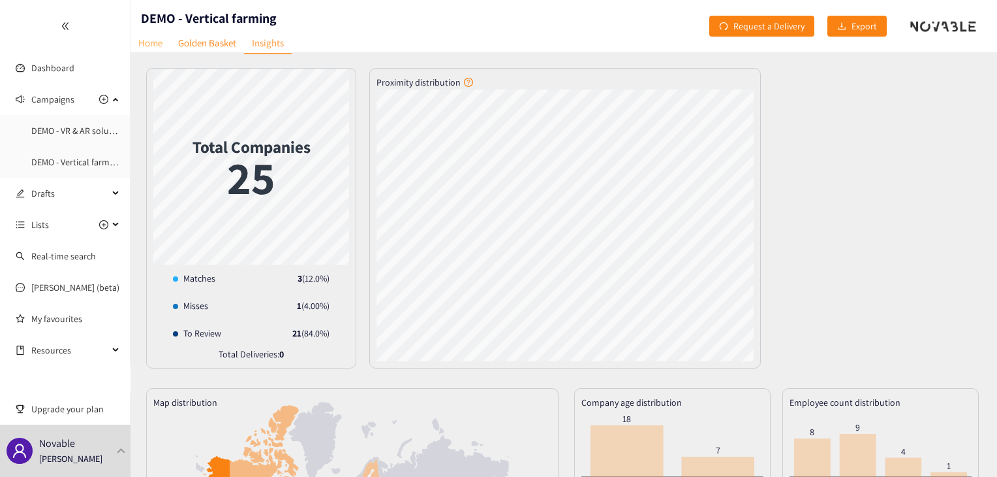
click at [148, 35] on link "Home" at bounding box center [151, 43] width 40 height 20
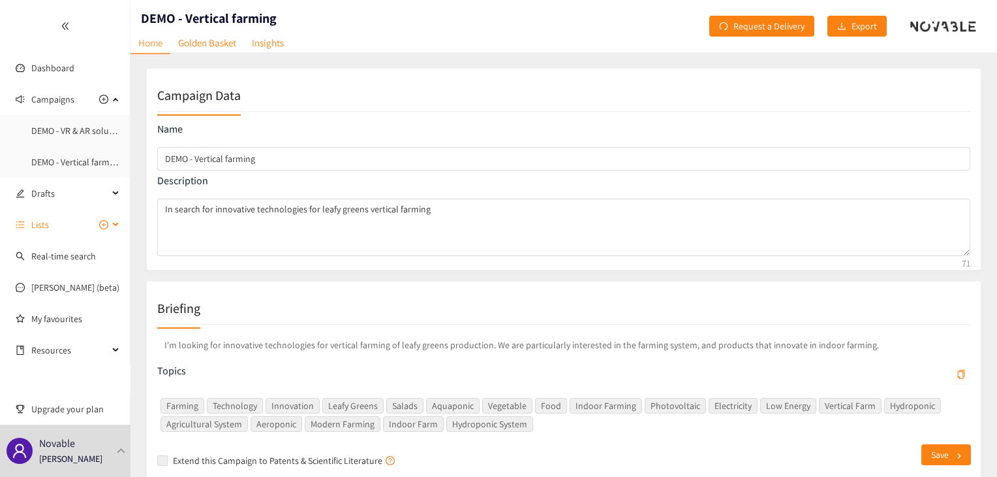
click at [117, 227] on div "Lists" at bounding box center [65, 224] width 131 height 26
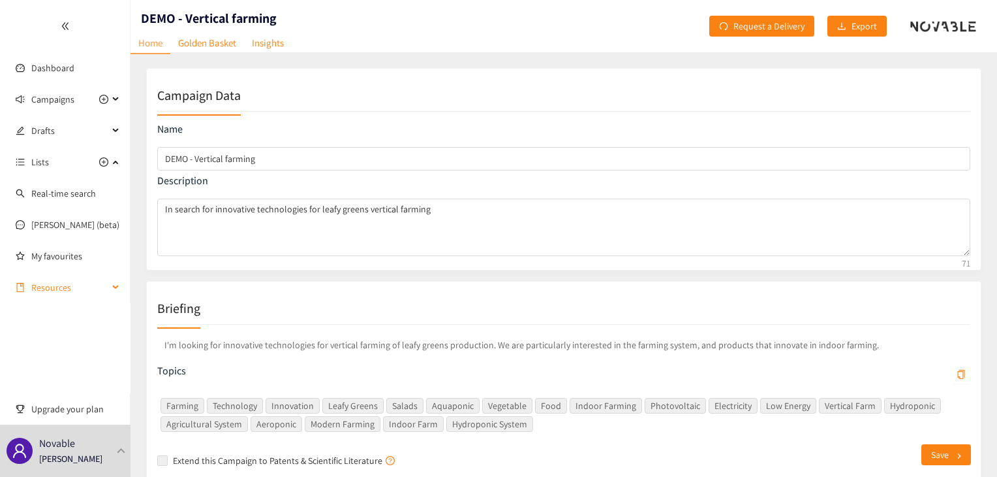
click at [88, 289] on span "Resources" at bounding box center [69, 287] width 77 height 26
click at [67, 158] on span "Lists" at bounding box center [69, 162] width 77 height 26
click at [140, 377] on div "Campaign Data Name DEMO - Vertical farming Description In search for innovative…" at bounding box center [556, 394] width 851 height 652
click at [223, 48] on link "Golden Basket" at bounding box center [207, 43] width 74 height 20
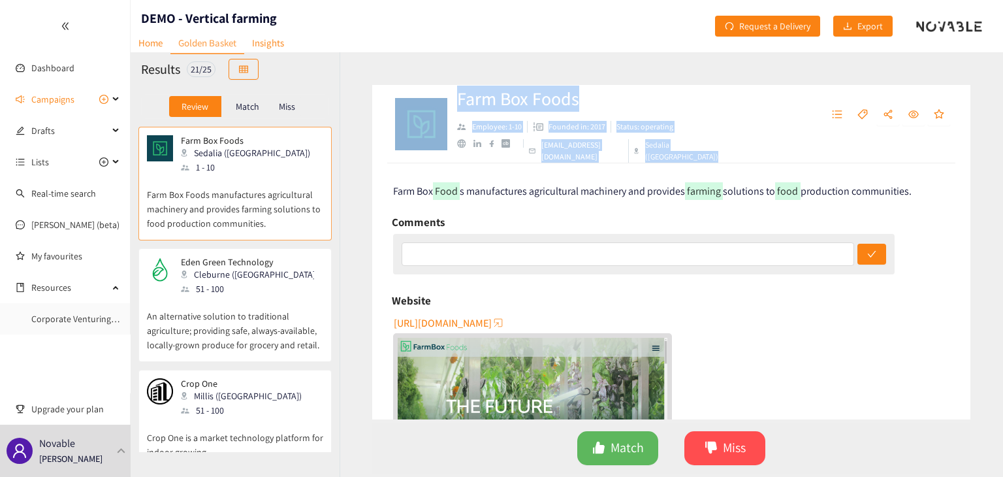
drag, startPoint x: 339, startPoint y: 155, endPoint x: 343, endPoint y: 165, distance: 11.2
click at [343, 165] on div "Farm Box Foods Employee: 1-10 Founded in: 2017 Status: operating info@farmboxfo…" at bounding box center [670, 264] width 663 height 424
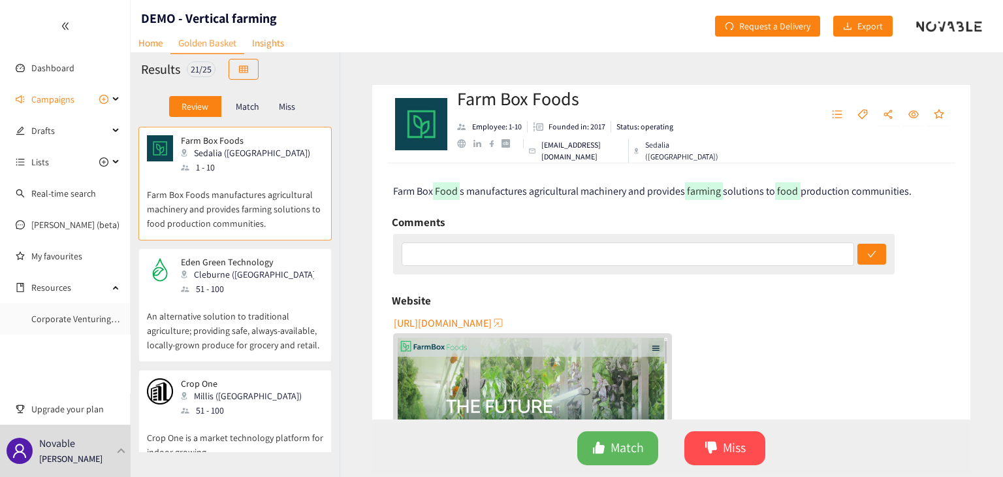
click at [366, 225] on div "Farm Box Foods Employee: 1-10 Founded in: 2017 Status: operating info@farmboxfo…" at bounding box center [670, 264] width 663 height 424
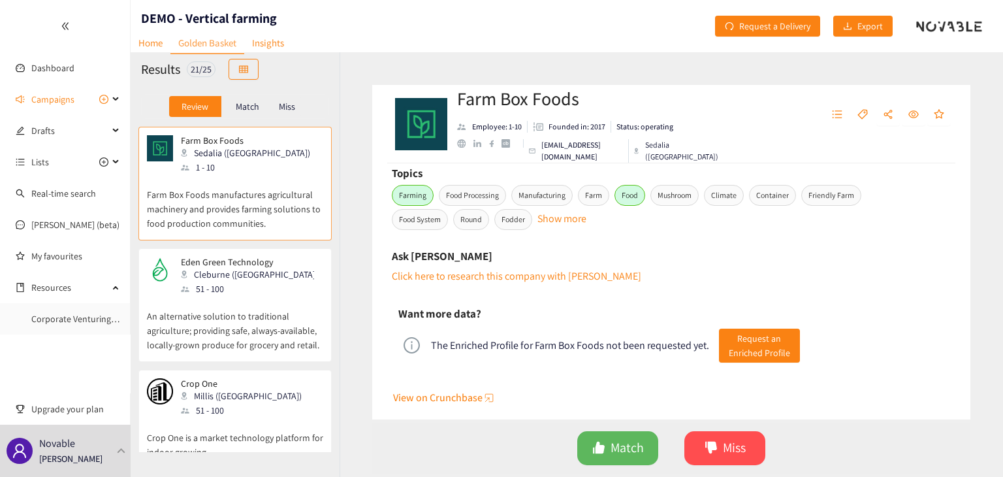
scroll to position [475, 0]
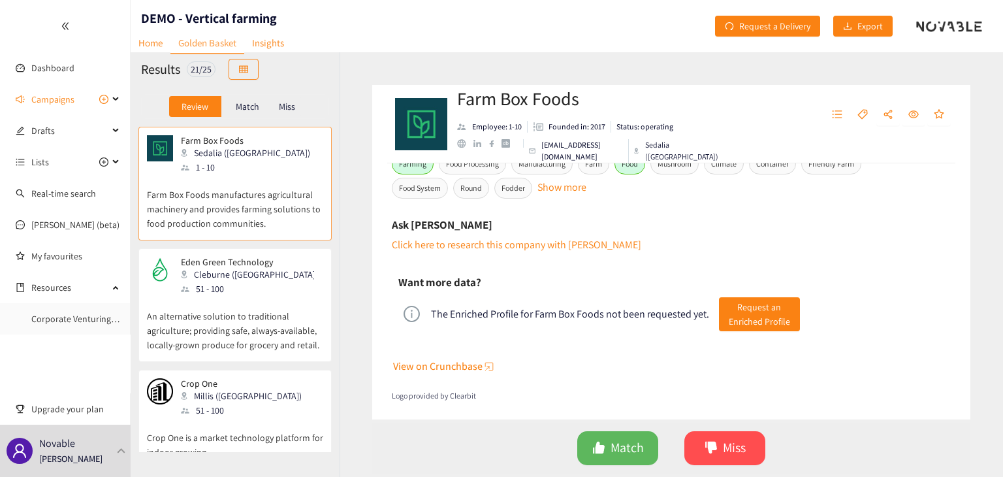
click at [244, 309] on p "An alternative solution to traditional agriculture; providing safe, always-avai…" at bounding box center [235, 324] width 176 height 56
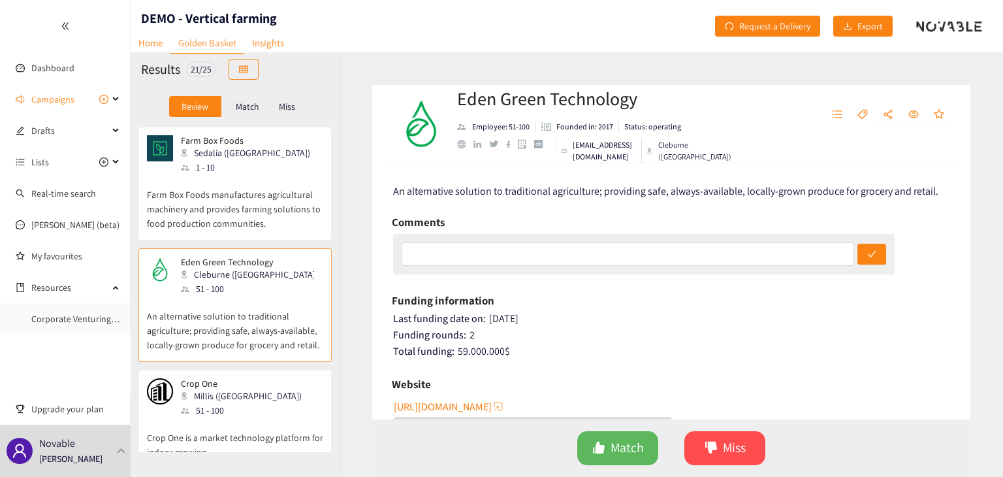
drag, startPoint x: 961, startPoint y: 193, endPoint x: 966, endPoint y: 211, distance: 19.0
click at [966, 211] on div "An alternative solution to traditional agriculture; providing safe, always-avai…" at bounding box center [671, 291] width 598 height 256
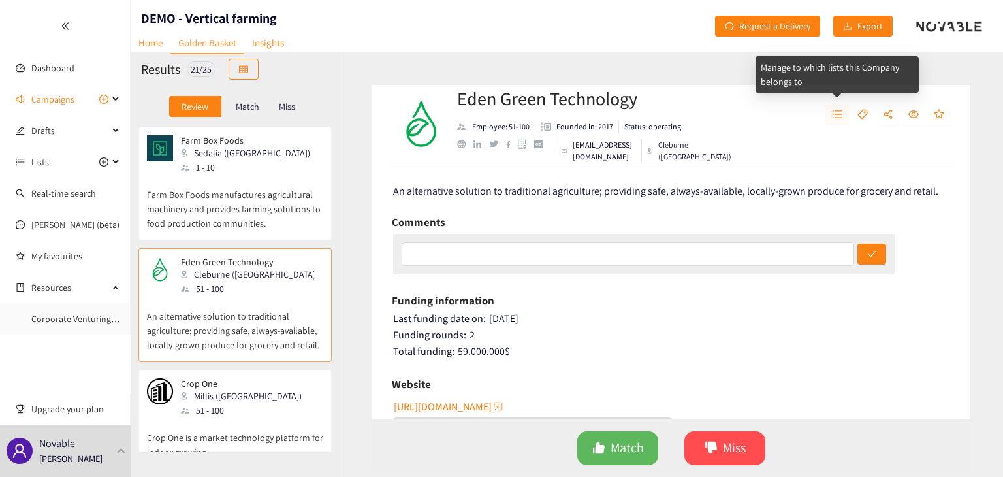
click at [841, 110] on icon "unordered-list" at bounding box center [837, 114] width 10 height 10
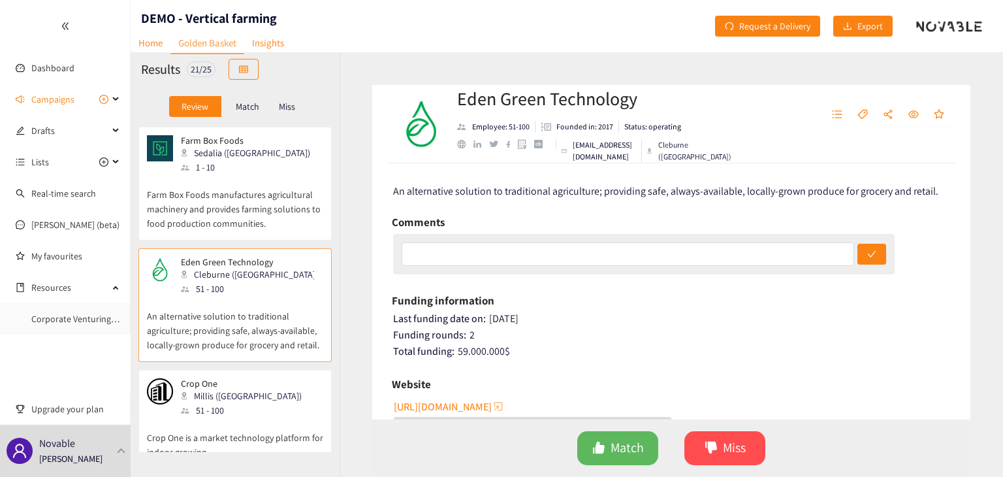
click at [822, 293] on div "Funding information" at bounding box center [671, 300] width 559 height 20
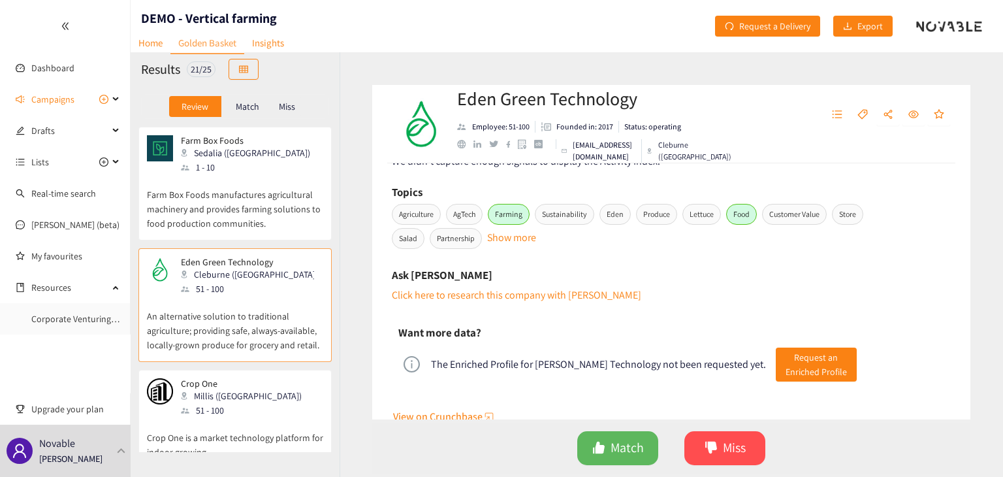
scroll to position [510, 0]
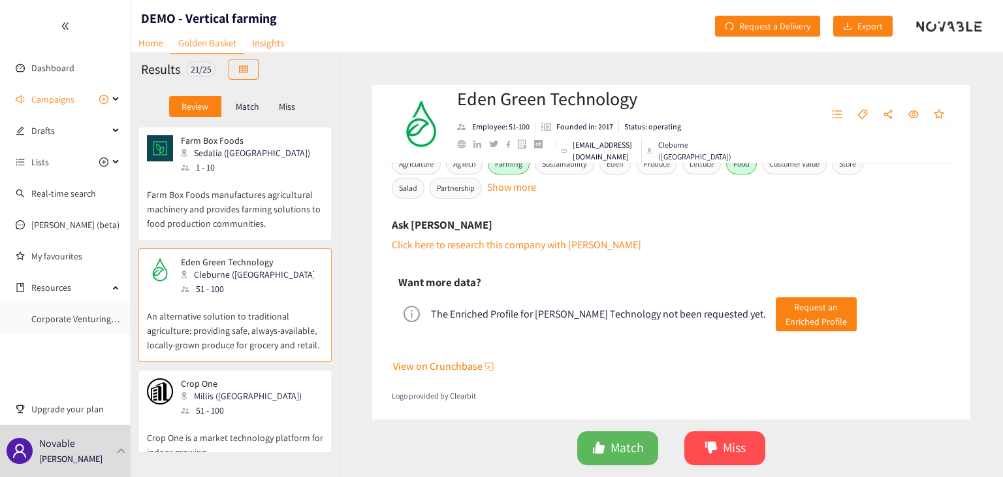
click at [339, 139] on div "Eden Green Technology Employee: 51-100 Founded in: 2017 Status: operating hello…" at bounding box center [670, 264] width 663 height 424
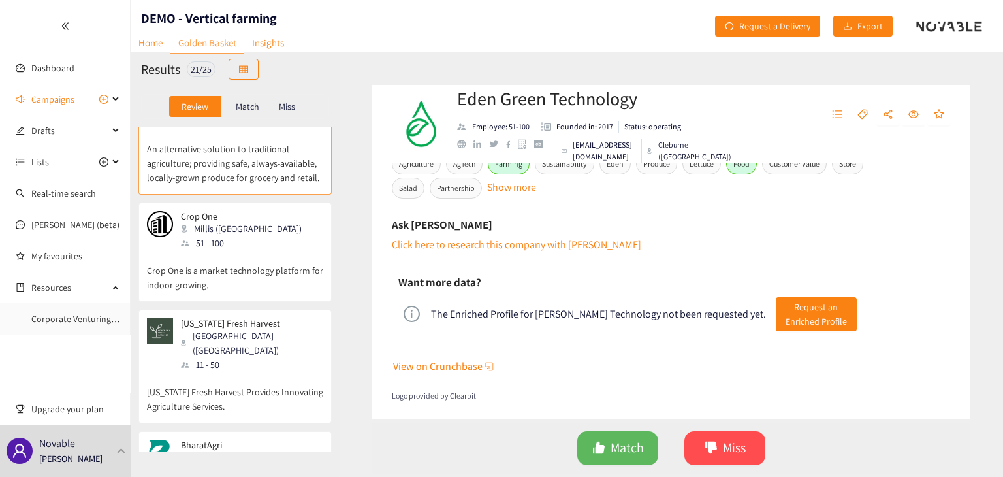
scroll to position [217, 0]
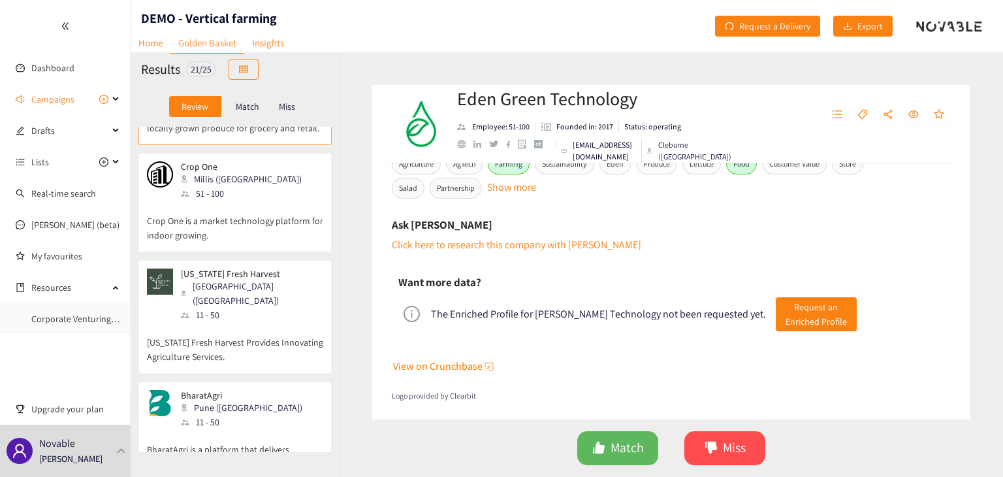
click at [245, 272] on p "Kentucky Fresh Harvest" at bounding box center [247, 273] width 133 height 10
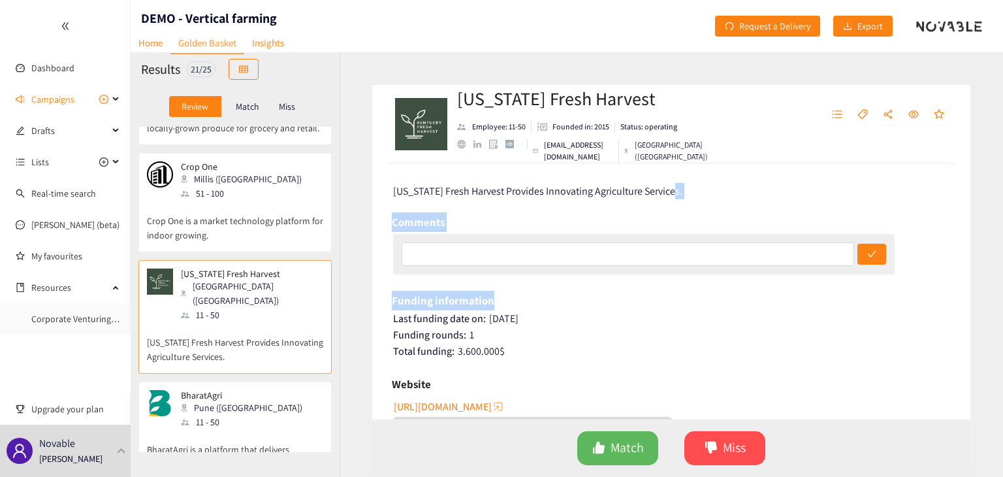
drag, startPoint x: 963, startPoint y: 204, endPoint x: 971, endPoint y: 264, distance: 60.6
click at [971, 264] on div "Kentucky Fresh Harvest Employee: 11-50 Founded in: 2015 Status: operating tterr…" at bounding box center [670, 264] width 663 height 424
drag, startPoint x: 963, startPoint y: 198, endPoint x: 964, endPoint y: 241, distance: 43.1
click at [964, 241] on div "Kentucky Fresh Harvest Provides Innovating Agriculture Services. Comments Fundi…" at bounding box center [671, 291] width 598 height 256
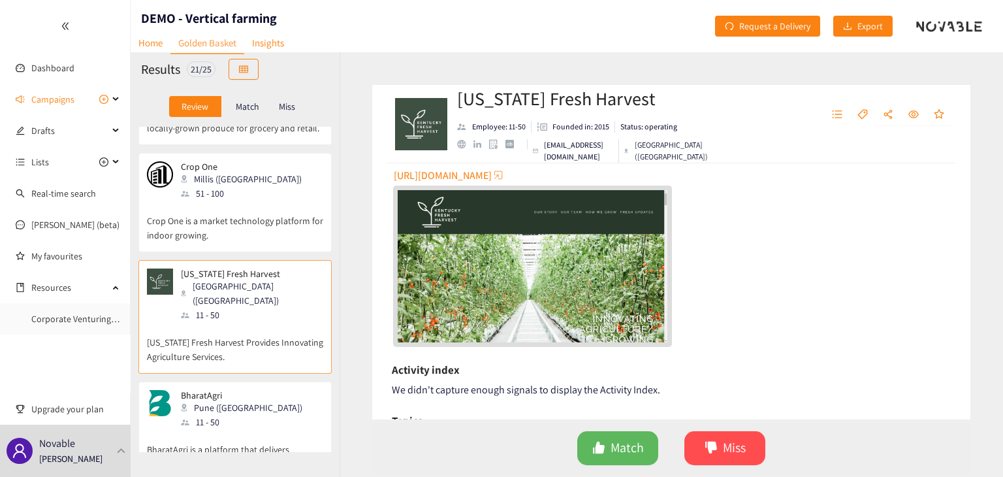
scroll to position [277, 0]
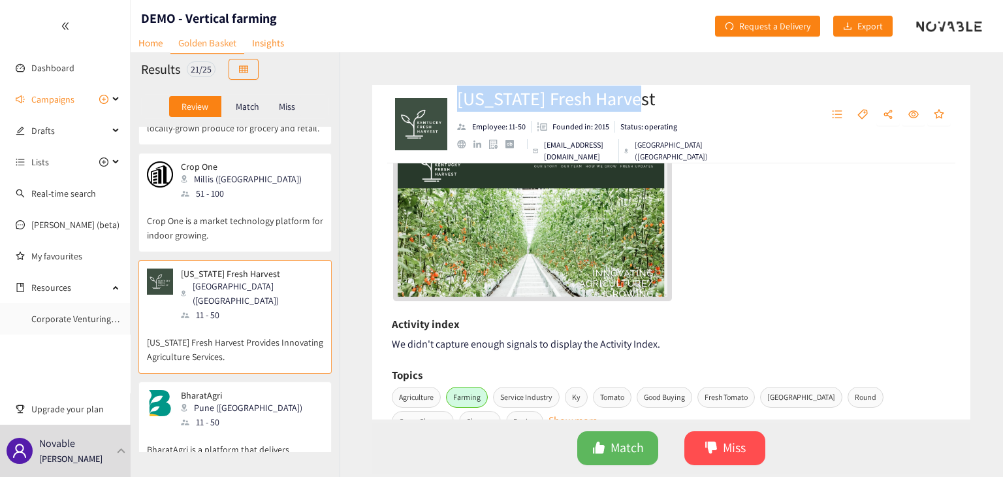
drag, startPoint x: 634, startPoint y: 103, endPoint x: 454, endPoint y: 104, distance: 180.8
click at [454, 104] on div "Kentucky Fresh Harvest Employee: 11-50 Founded in: 2015 Status: operating tterr…" at bounding box center [560, 123] width 336 height 39
copy h2 "Kentucky Fresh Harvest"
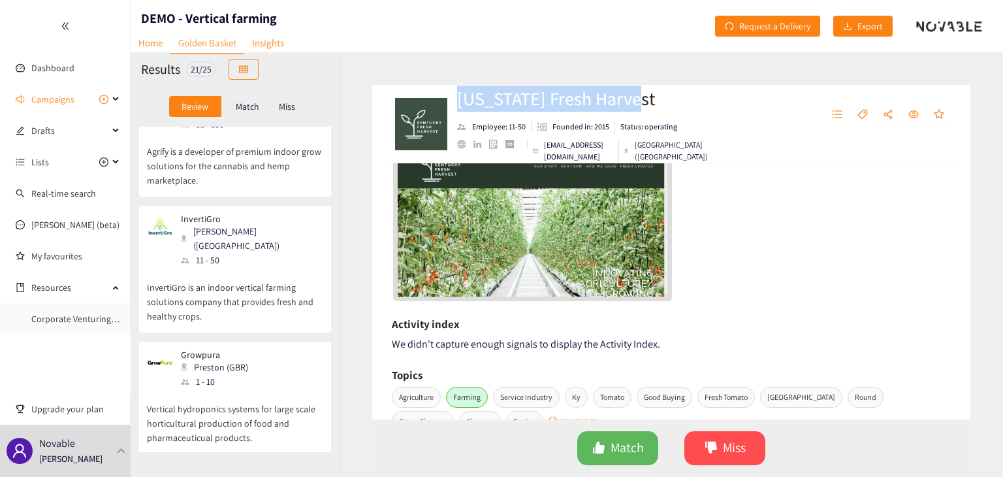
scroll to position [691, 0]
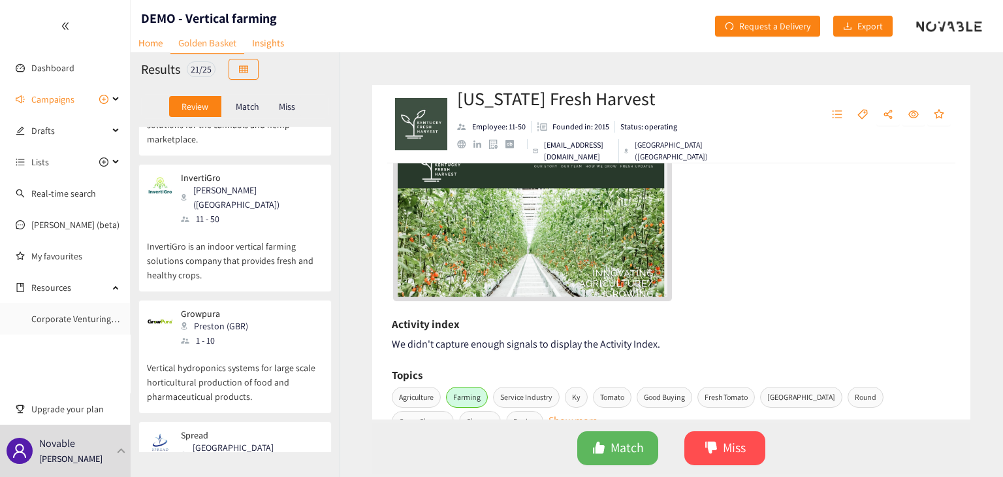
click at [246, 358] on div "Growpura Preston (GBR) 1 - 10 Vertical hydroponics systems for large scale hort…" at bounding box center [235, 360] width 176 height 104
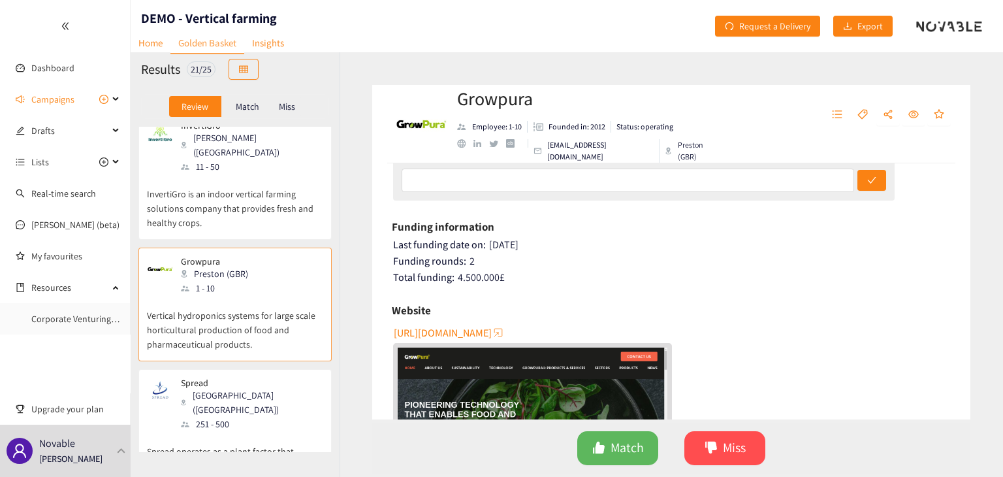
scroll to position [65, 0]
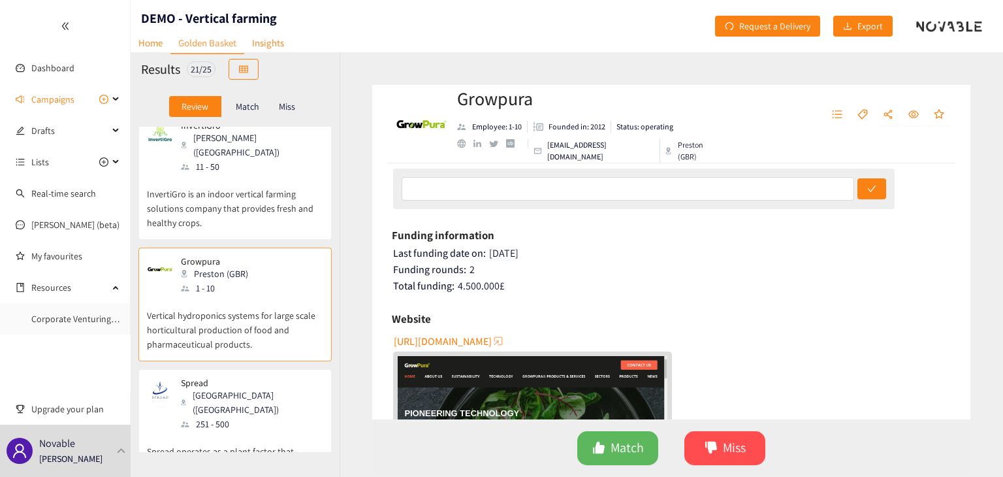
click at [1002, 204] on div "Growpura Employee: 1-10 Founded in: 2012 Status: operating info@growpura.com Pr…" at bounding box center [670, 264] width 663 height 424
click at [462, 341] on span "https://growpura.com" at bounding box center [443, 341] width 98 height 16
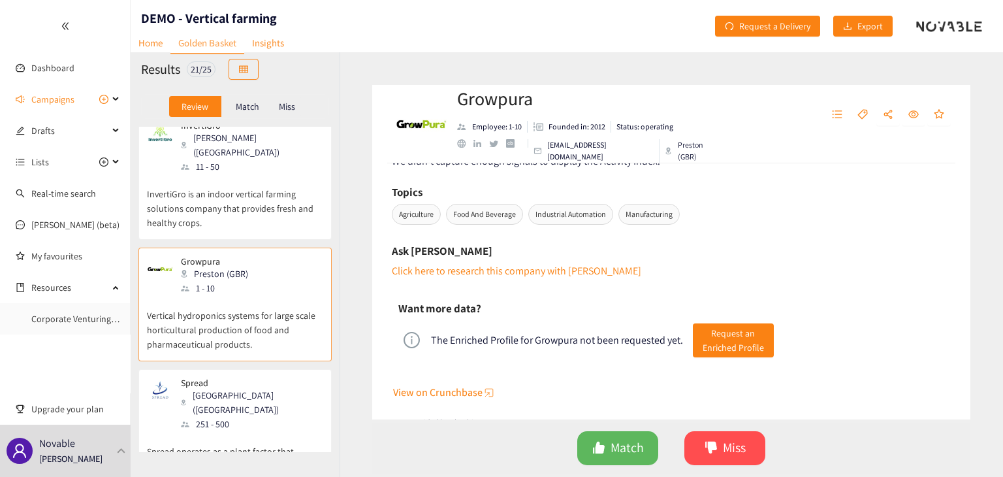
scroll to position [486, 0]
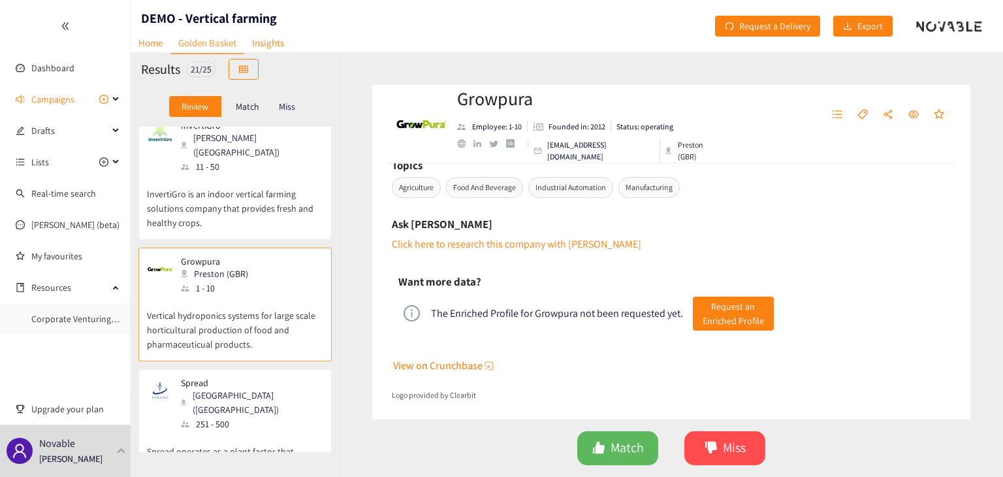
click at [264, 431] on p "Spread operates as a plant factor that develops safe and easy-to-access food in…" at bounding box center [235, 459] width 176 height 56
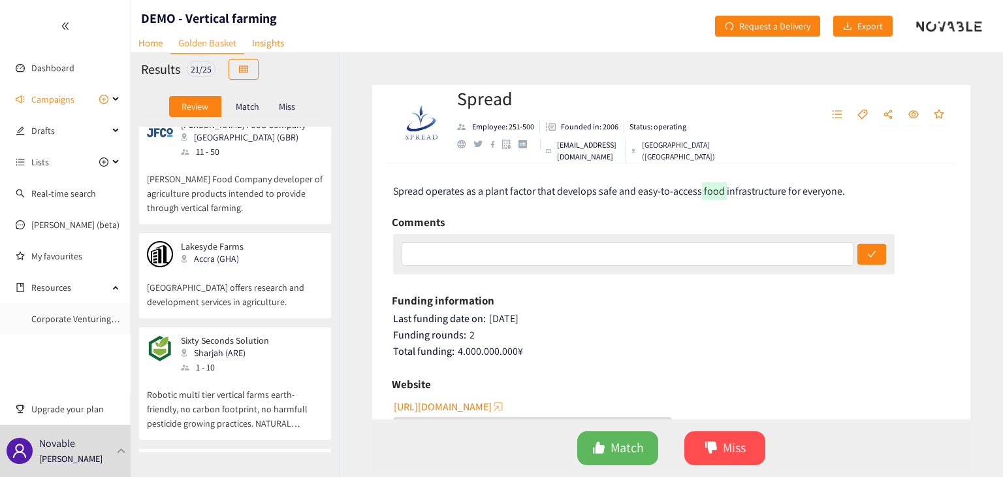
scroll to position [1627, 0]
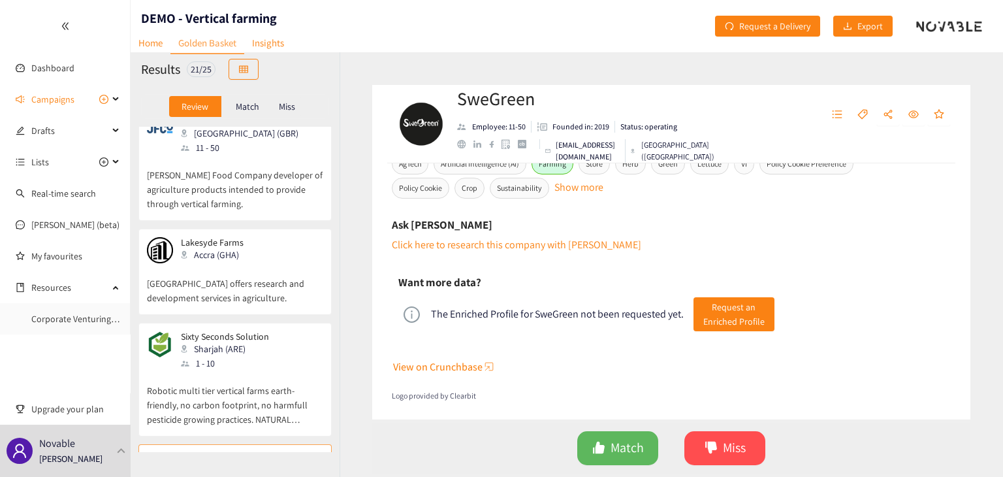
scroll to position [2089, 0]
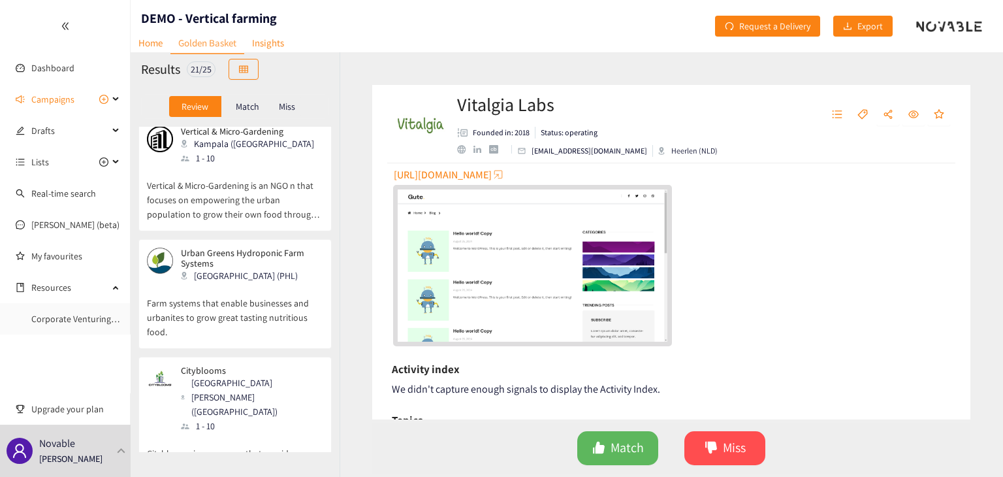
scroll to position [0, 0]
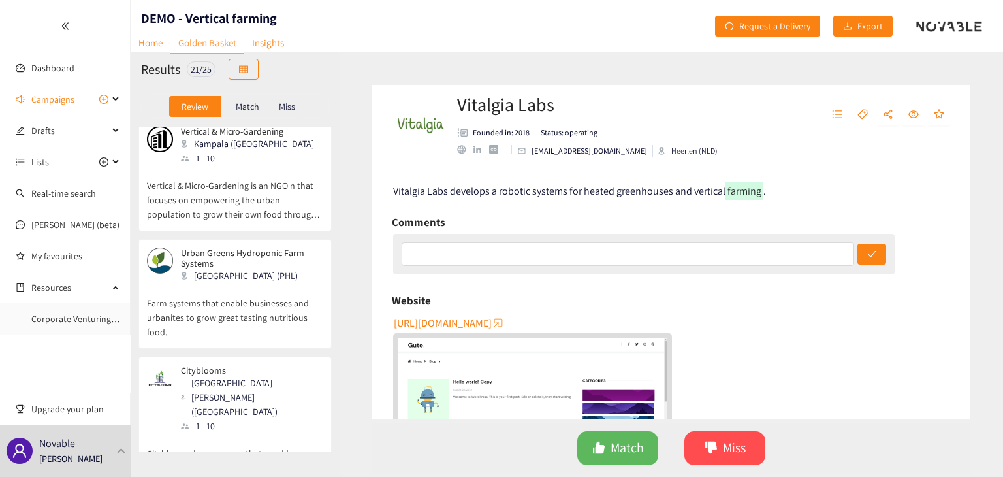
click at [458, 322] on span "http://www.vitalgia.com" at bounding box center [443, 323] width 98 height 16
click at [213, 433] on p "Cityblooms is a company that provides modular farming and gardening products." at bounding box center [235, 454] width 176 height 42
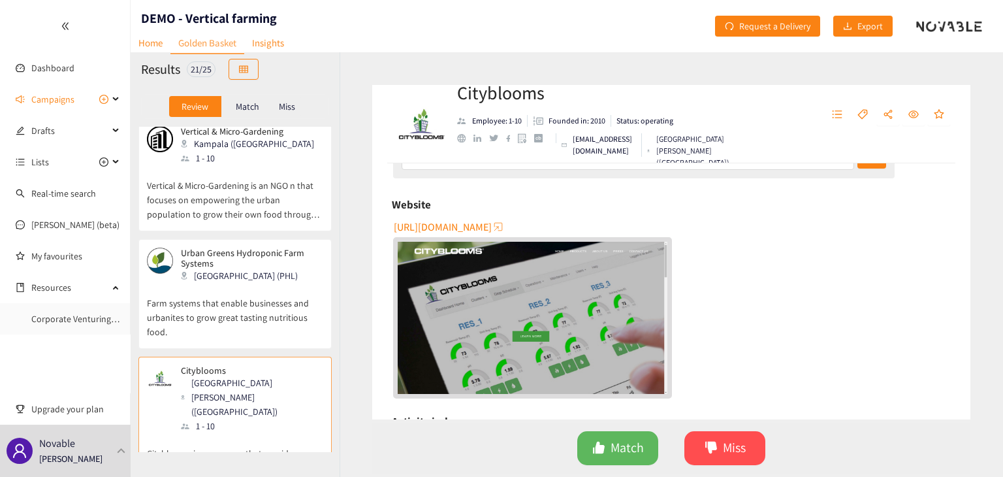
scroll to position [74, 0]
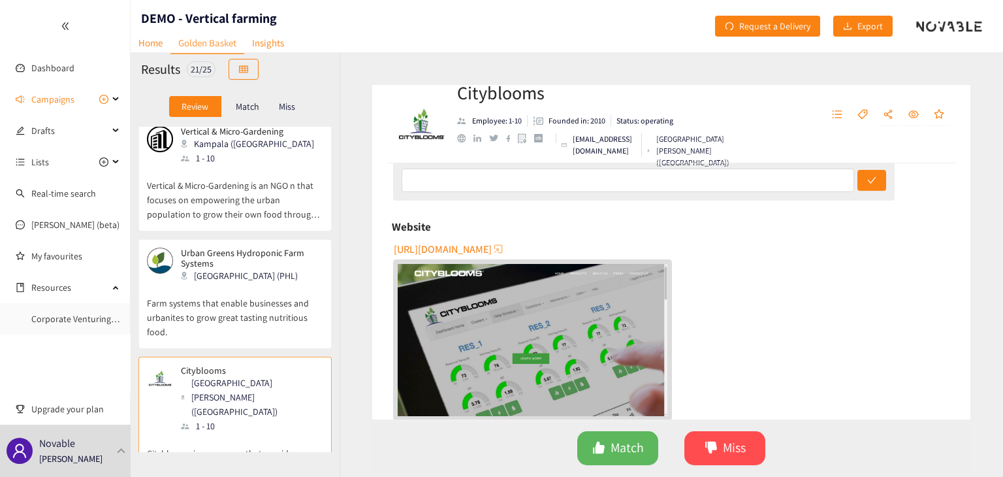
click at [477, 248] on span "http://cityblooms.com" at bounding box center [443, 249] width 98 height 16
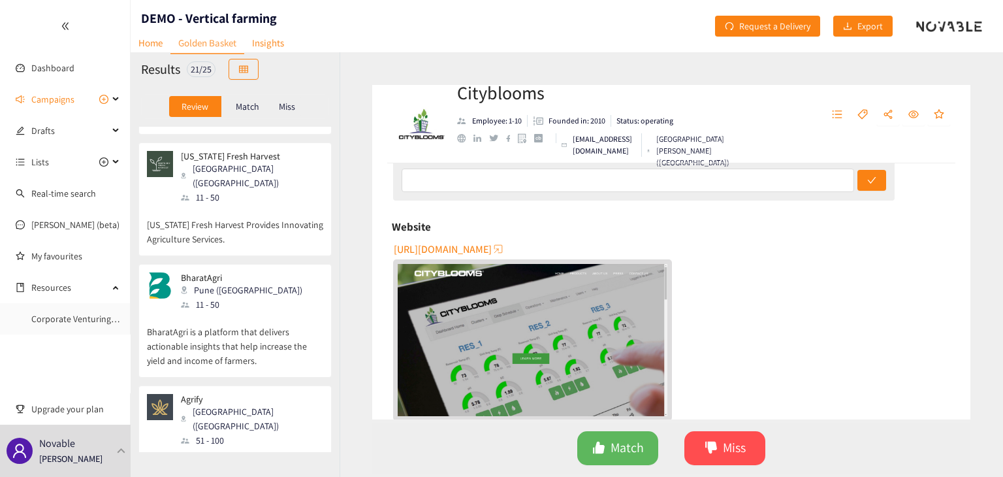
scroll to position [0, 0]
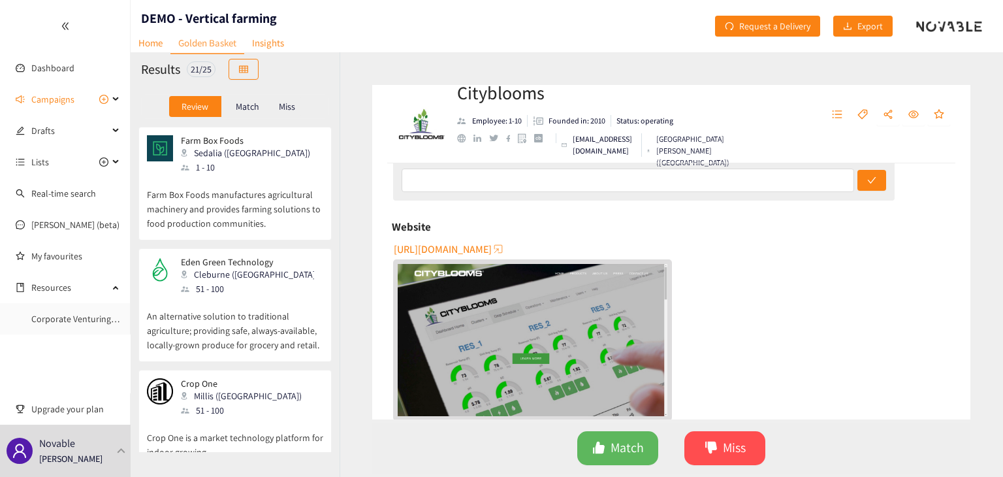
click at [277, 170] on div "Farm Box Foods Sedalia (USA) 1 - 10" at bounding box center [235, 154] width 176 height 39
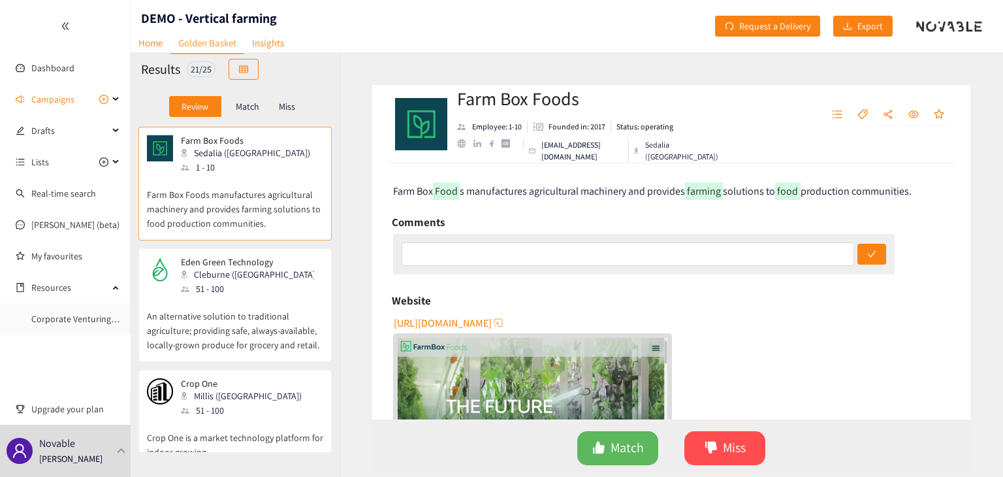
click at [492, 318] on span "https://www.farmboxfoods.com" at bounding box center [443, 323] width 98 height 16
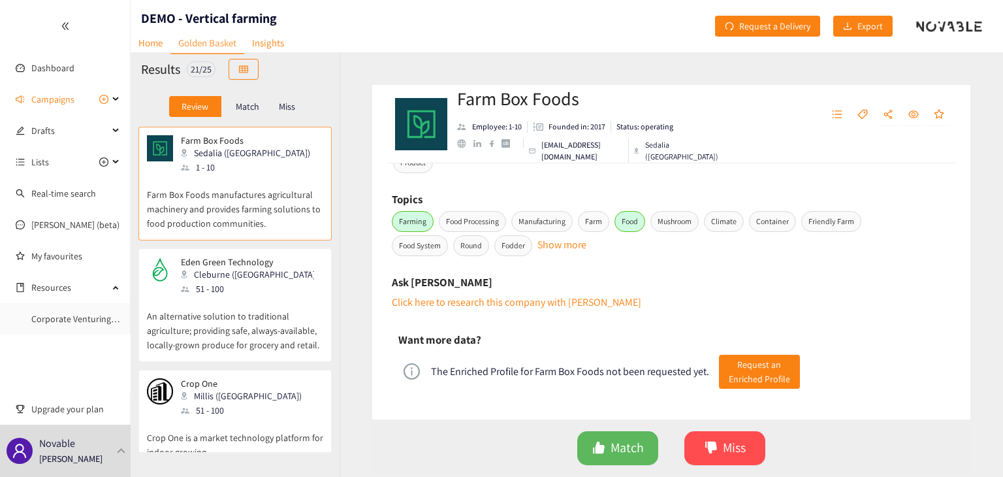
scroll to position [475, 0]
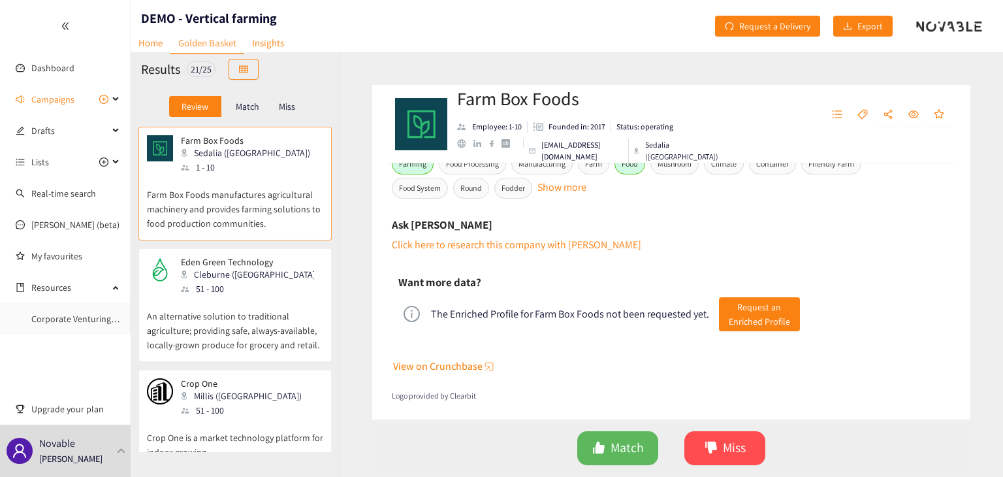
click at [268, 307] on p "An alternative solution to traditional agriculture; providing safe, always-avai…" at bounding box center [235, 324] width 176 height 56
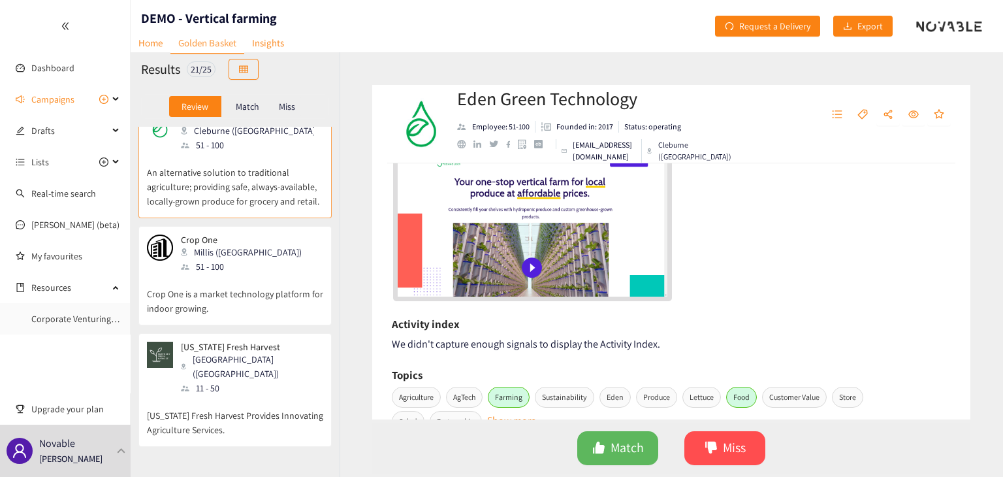
scroll to position [151, 0]
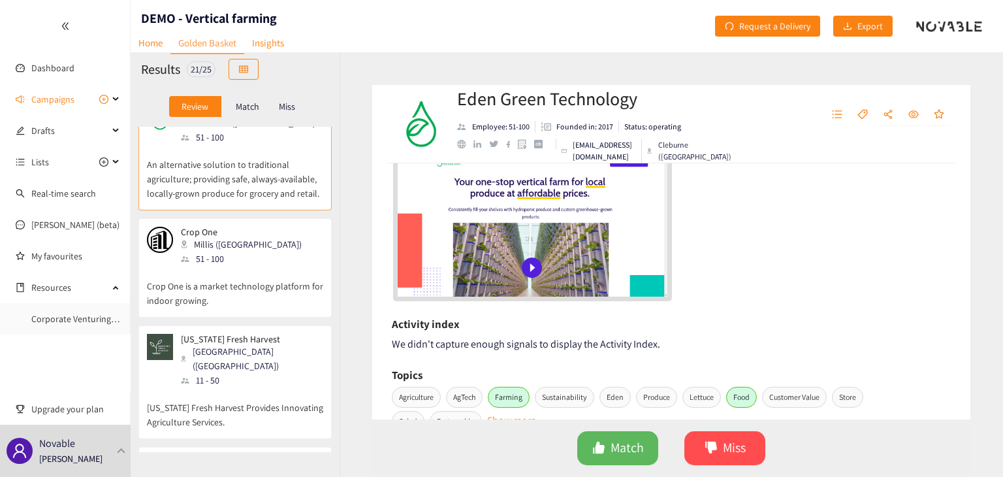
click at [286, 254] on div "Crop One Millis (USA) 51 - 100" at bounding box center [235, 246] width 176 height 39
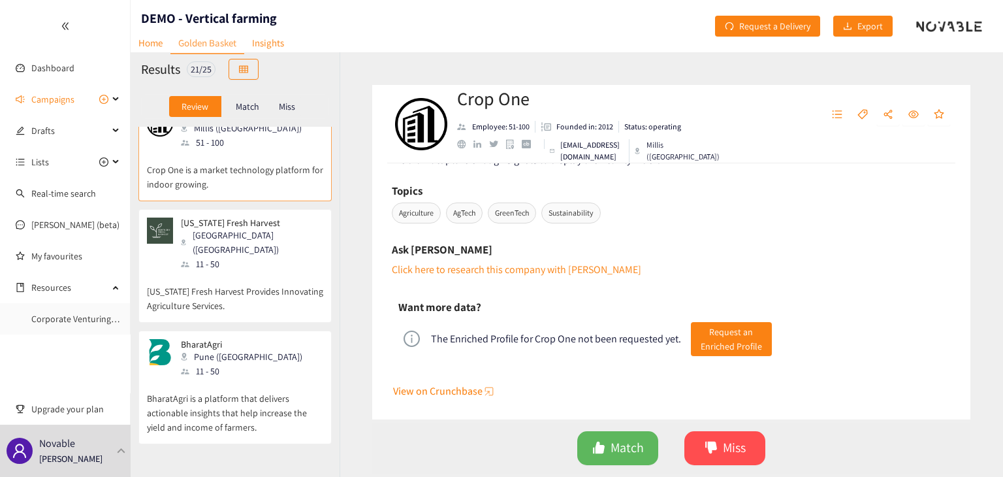
scroll to position [256, 0]
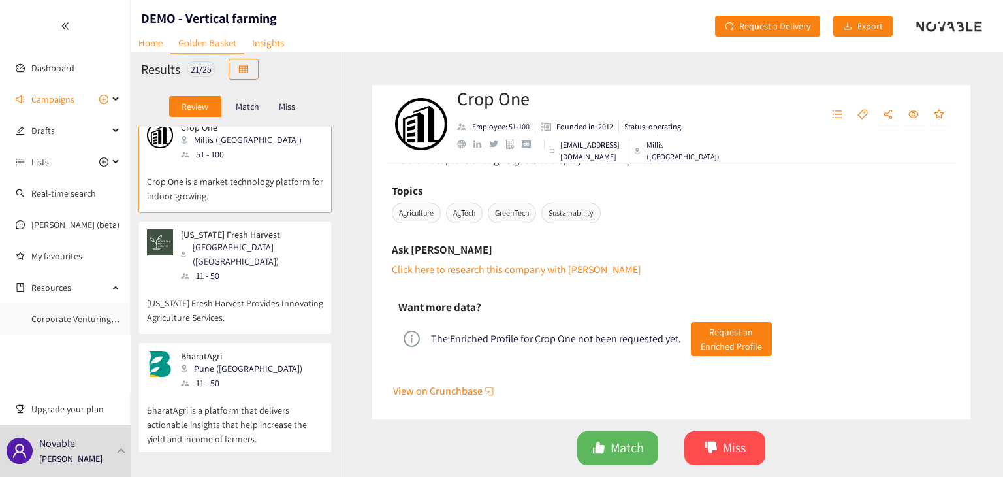
drag, startPoint x: 277, startPoint y: 354, endPoint x: 242, endPoint y: 372, distance: 39.7
click at [242, 372] on div "BharatAgri Pune (IND) 11 - 50" at bounding box center [235, 370] width 176 height 39
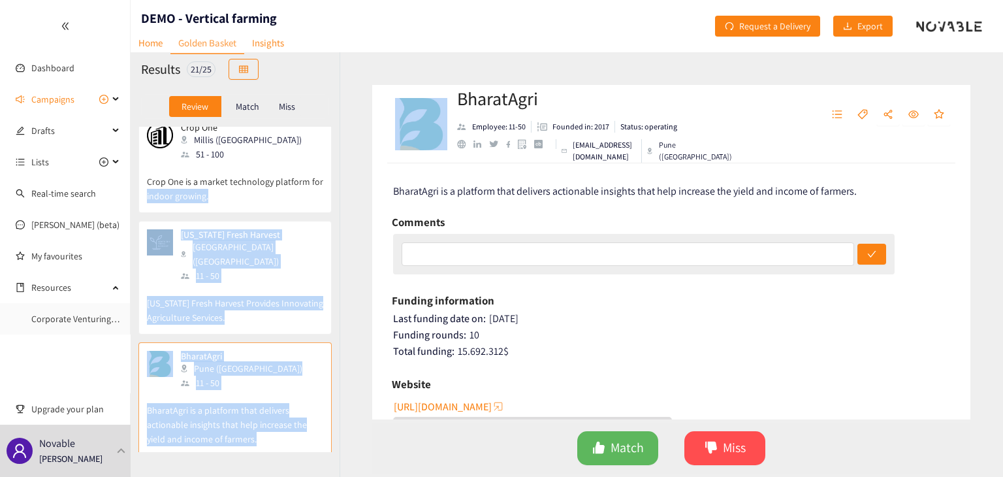
drag, startPoint x: 333, startPoint y: 182, endPoint x: 347, endPoint y: 117, distance: 66.8
click at [347, 117] on div "Results 21 / 25 Review Match Miss Farm Box Foods Sedalia (USA) 1 - 10 Farm Box …" at bounding box center [567, 264] width 872 height 424
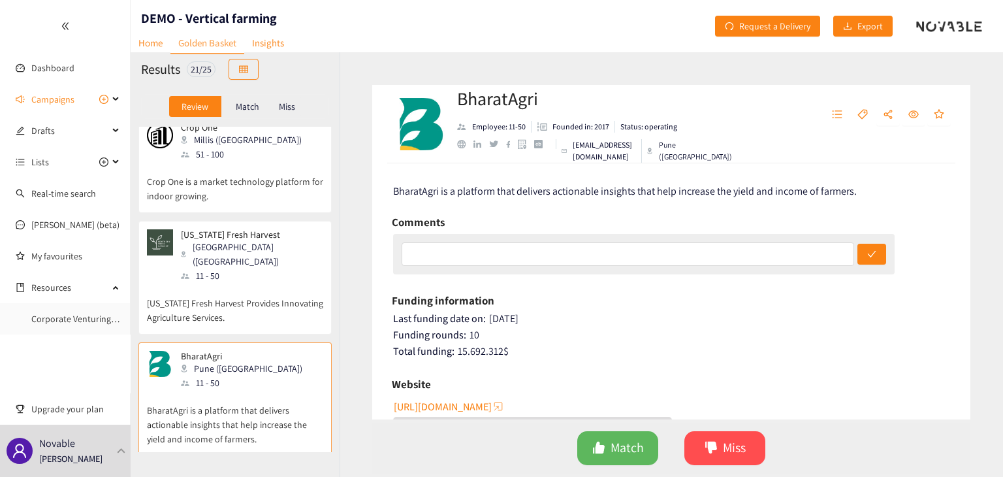
click at [340, 199] on div "BharatAgri Employee: 11-50 Founded in: 2017 Status: operating contact@bharatagr…" at bounding box center [670, 264] width 663 height 424
click at [33, 165] on span "Lists" at bounding box center [40, 162] width 18 height 26
click at [99, 104] on span "Campaigns" at bounding box center [69, 99] width 77 height 26
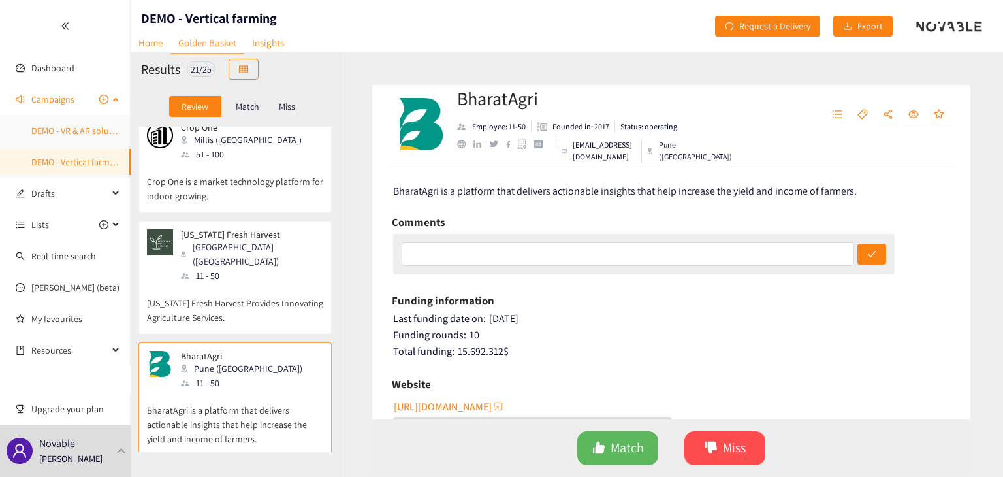
click at [88, 127] on link "DEMO - VR & AR solutions for real estate" at bounding box center [107, 131] width 153 height 12
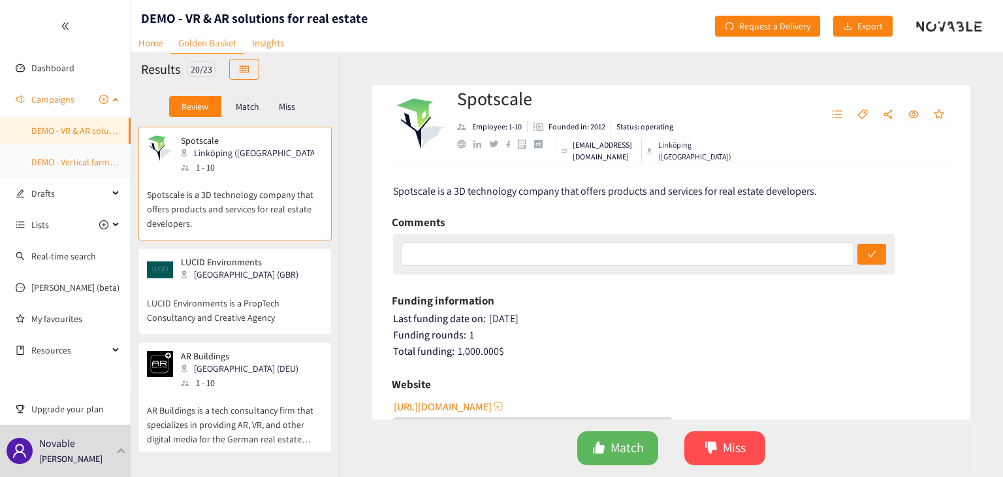
click at [110, 157] on link "DEMO - Vertical farming" at bounding box center [76, 162] width 90 height 12
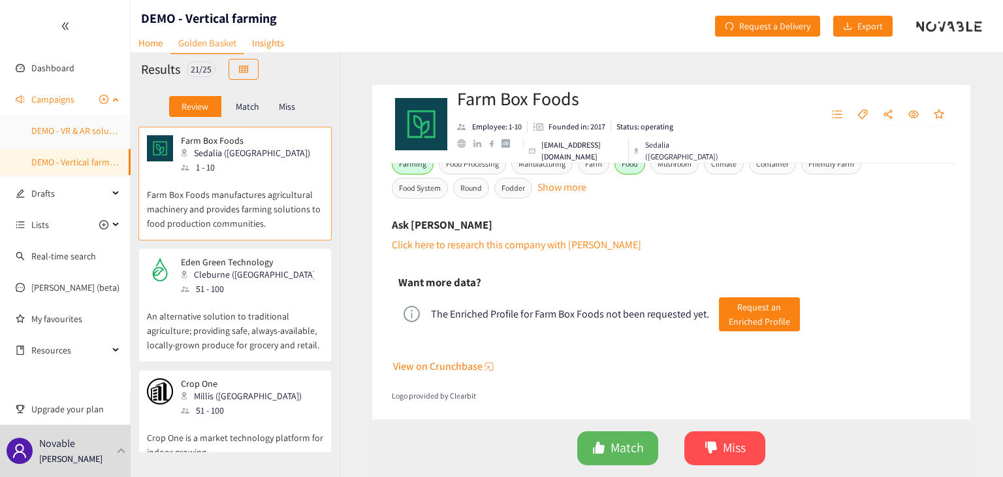
click at [82, 131] on link "DEMO - VR & AR solutions for real estate" at bounding box center [107, 131] width 153 height 12
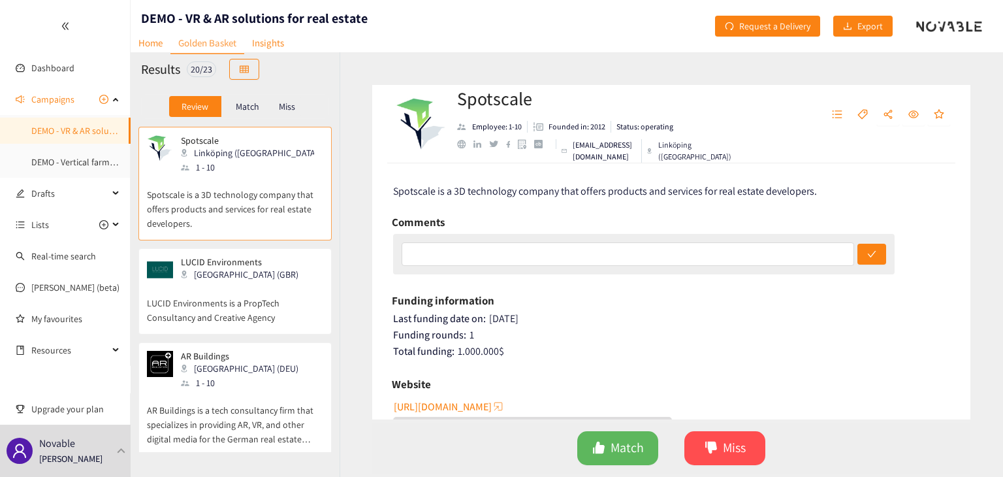
click at [460, 406] on span "http://spotscale.com" at bounding box center [443, 406] width 98 height 16
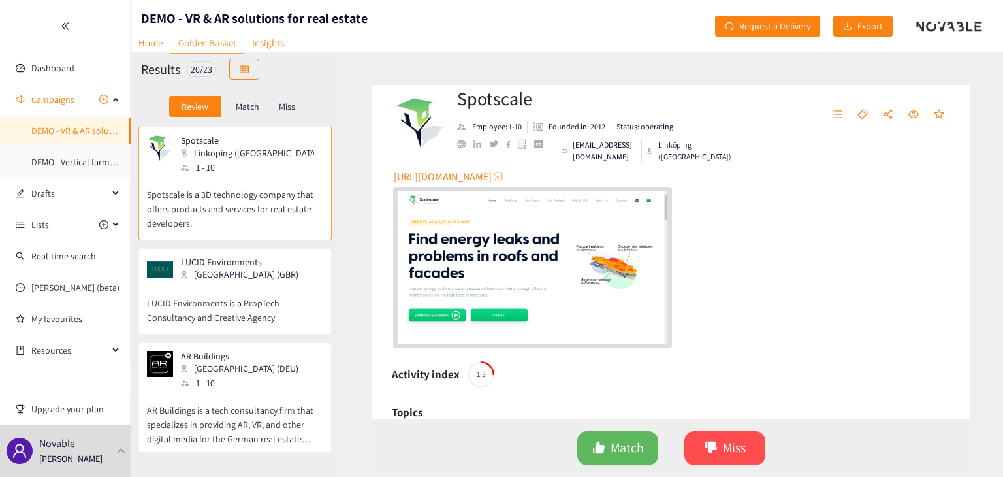
scroll to position [228, 0]
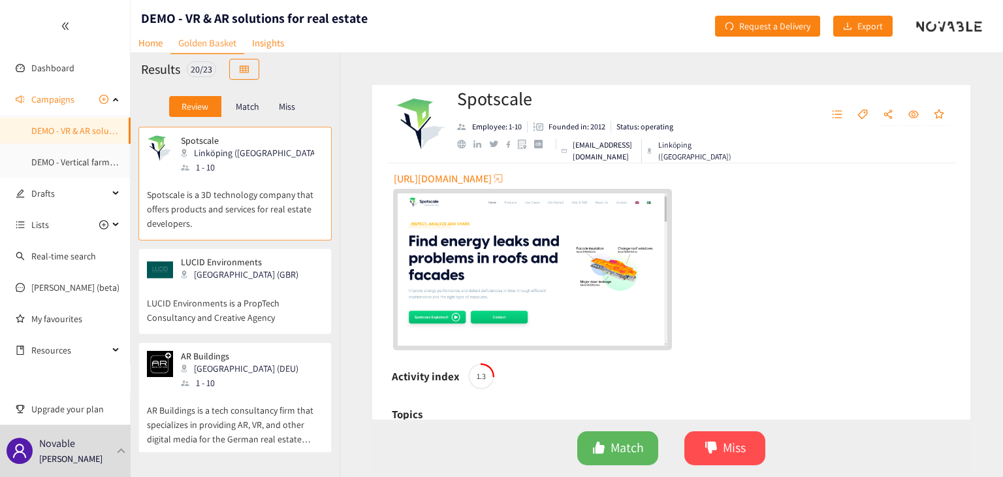
click at [529, 271] on img "website" at bounding box center [533, 268] width 270 height 151
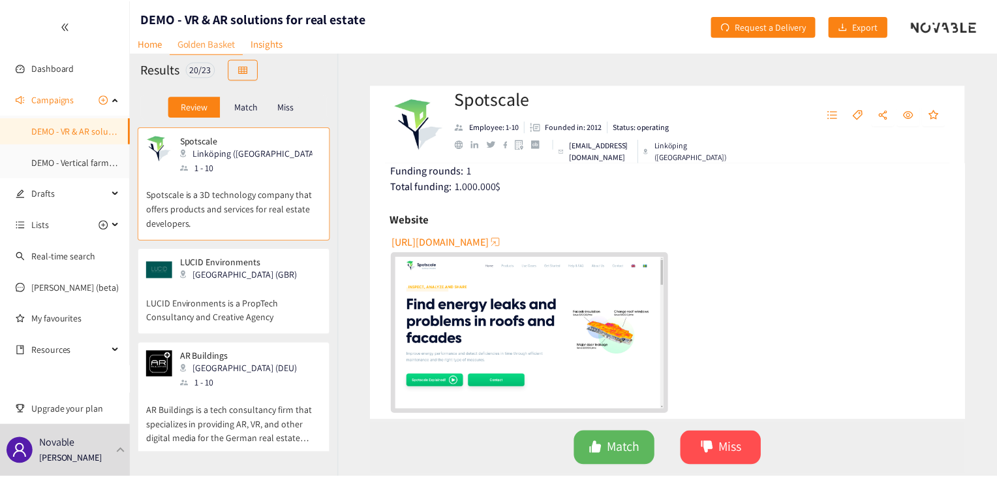
scroll to position [178, 0]
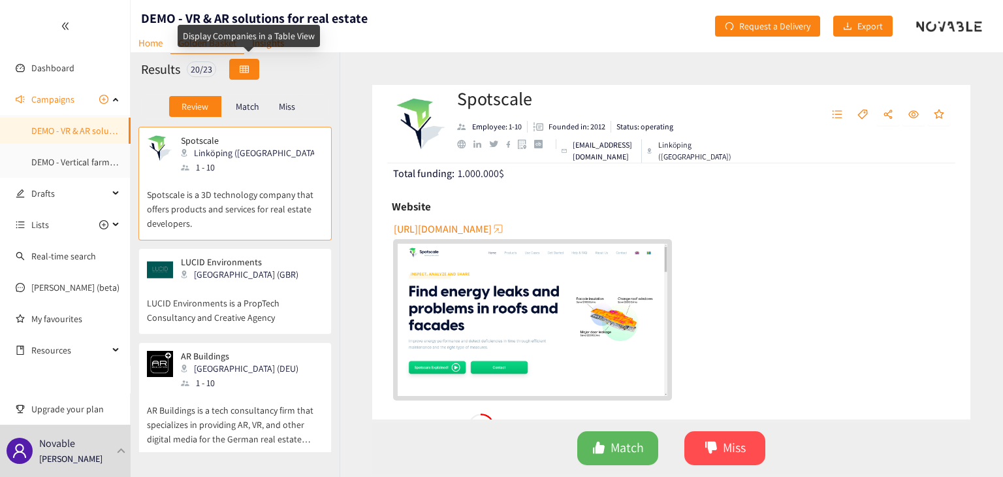
click at [248, 78] on button "button" at bounding box center [244, 69] width 30 height 21
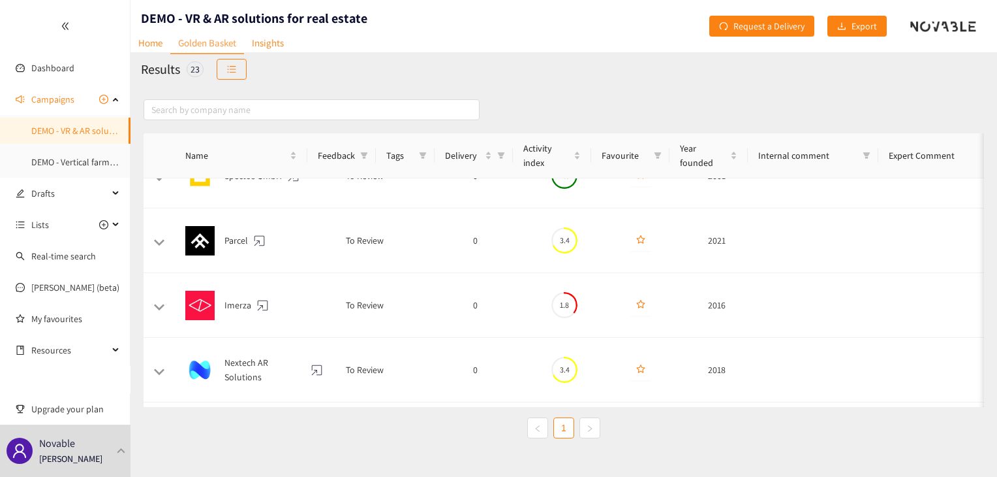
scroll to position [1306, 0]
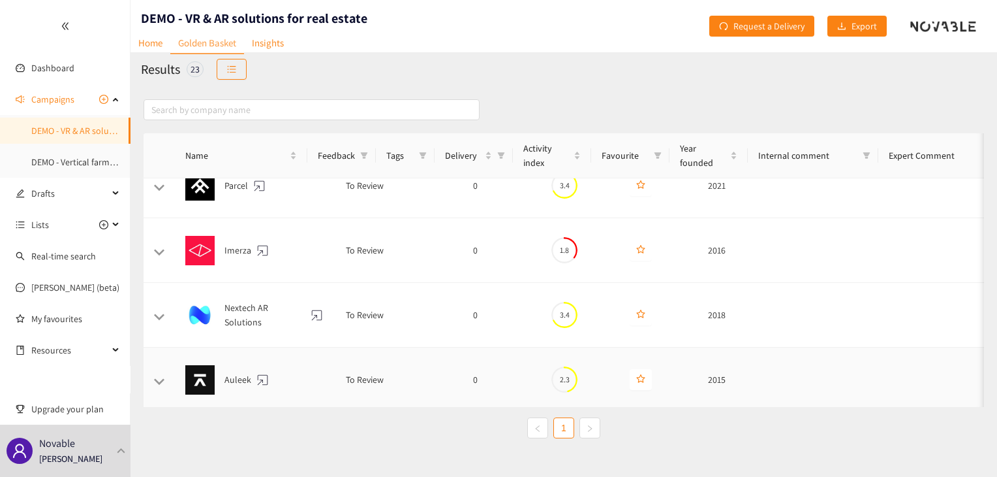
click at [234, 369] on div "Auleek" at bounding box center [255, 379] width 140 height 29
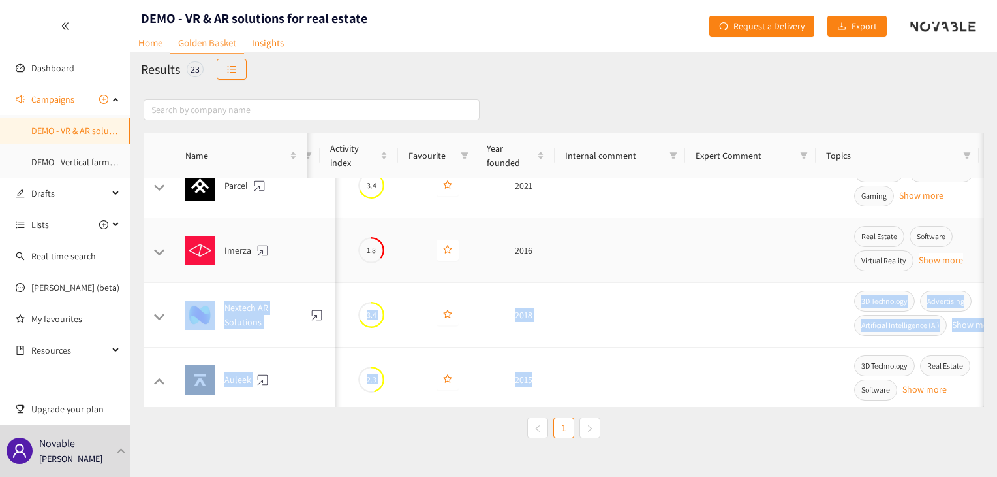
scroll to position [0, 230]
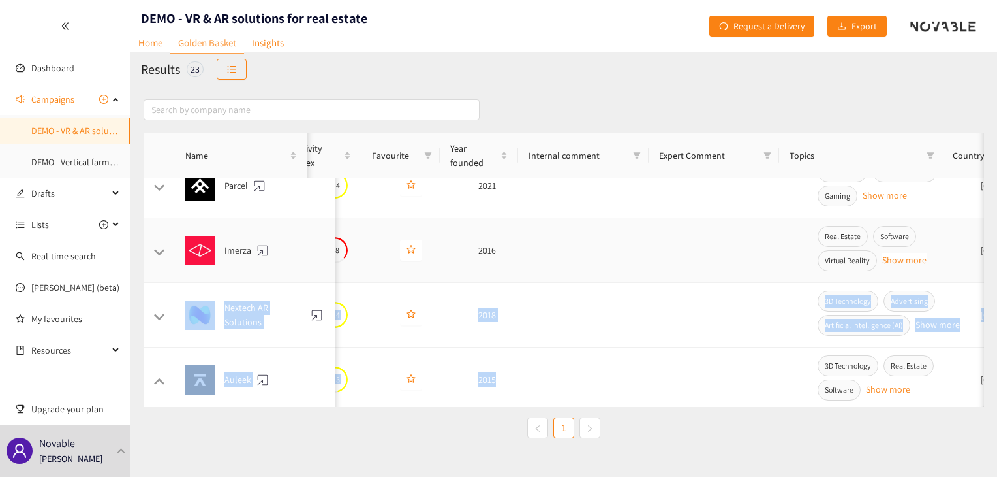
drag, startPoint x: 984, startPoint y: 373, endPoint x: 976, endPoint y: 243, distance: 129.5
click at [976, 243] on div "Name Feedback Tags Delivery Activity index Favourite Year founded Internal comm…" at bounding box center [564, 298] width 867 height 424
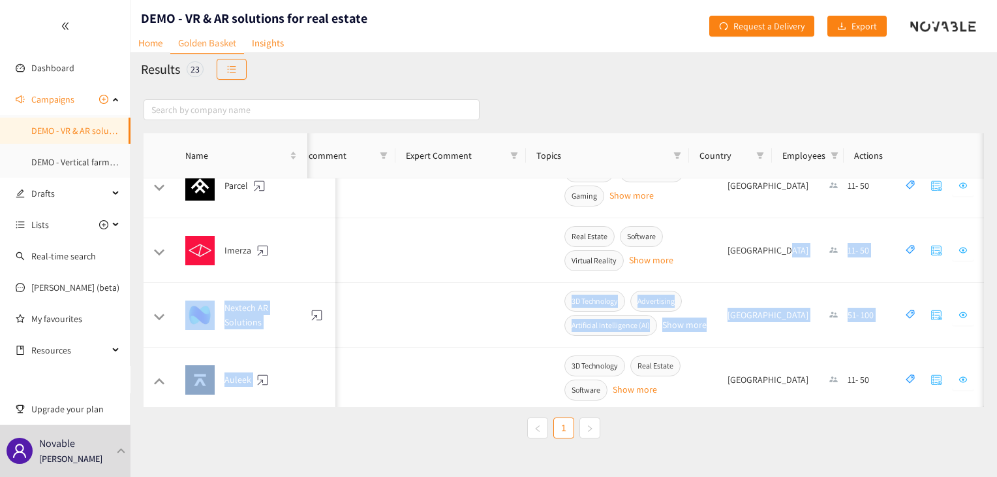
scroll to position [0, 487]
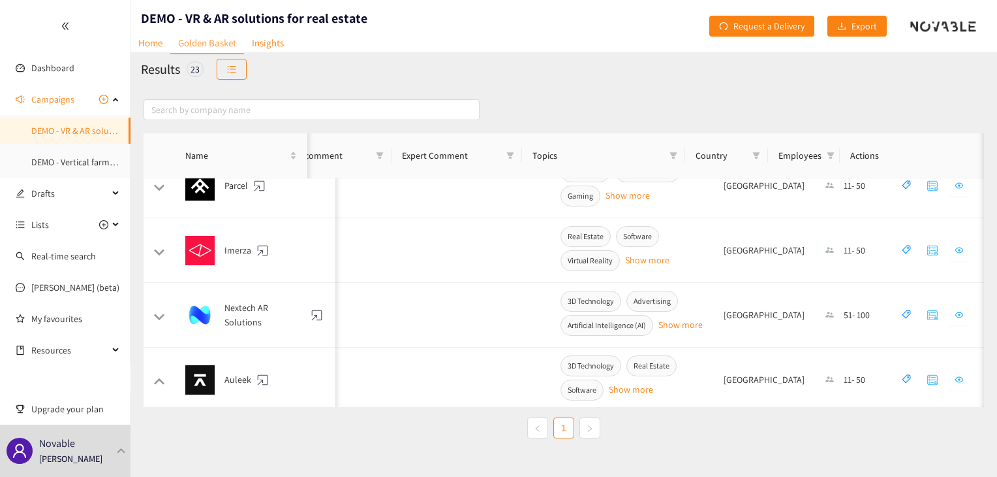
click at [894, 437] on ul "1" at bounding box center [564, 427] width 841 height 21
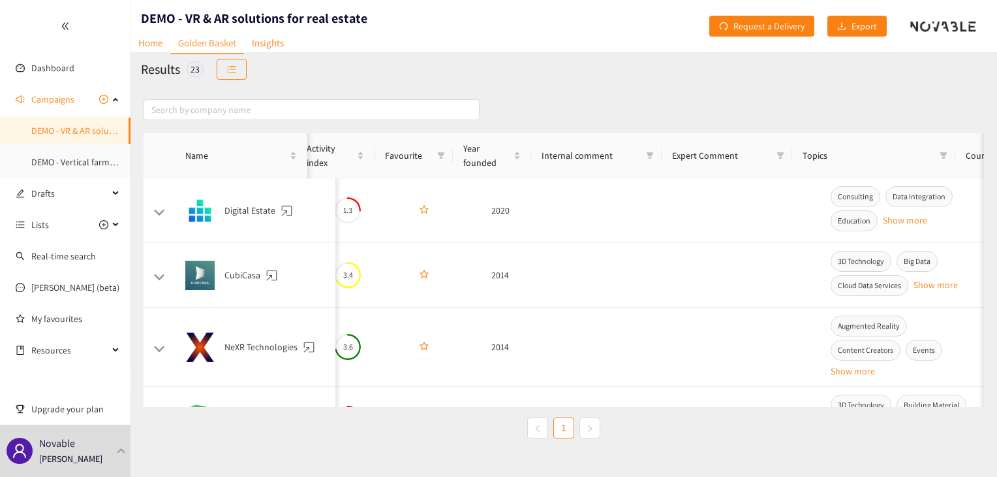
scroll to position [0, 0]
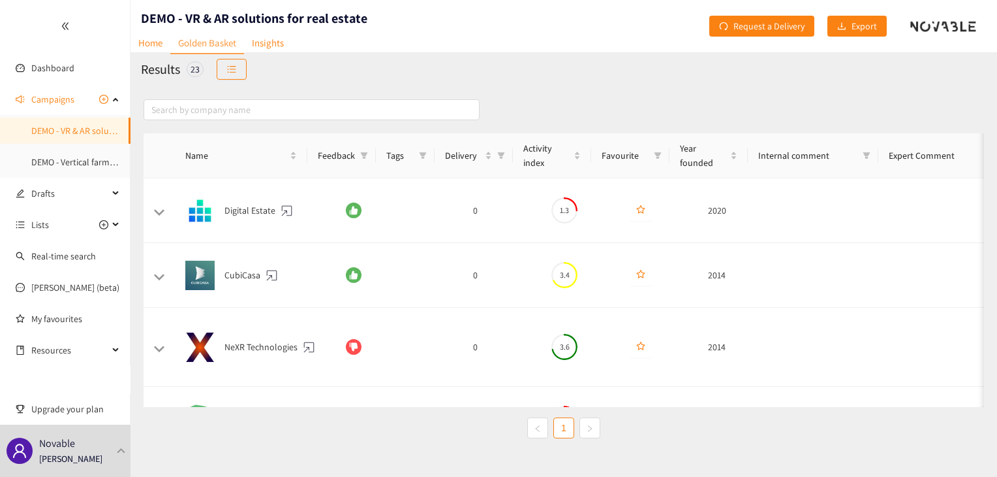
click at [65, 37] on div at bounding box center [65, 26] width 130 height 52
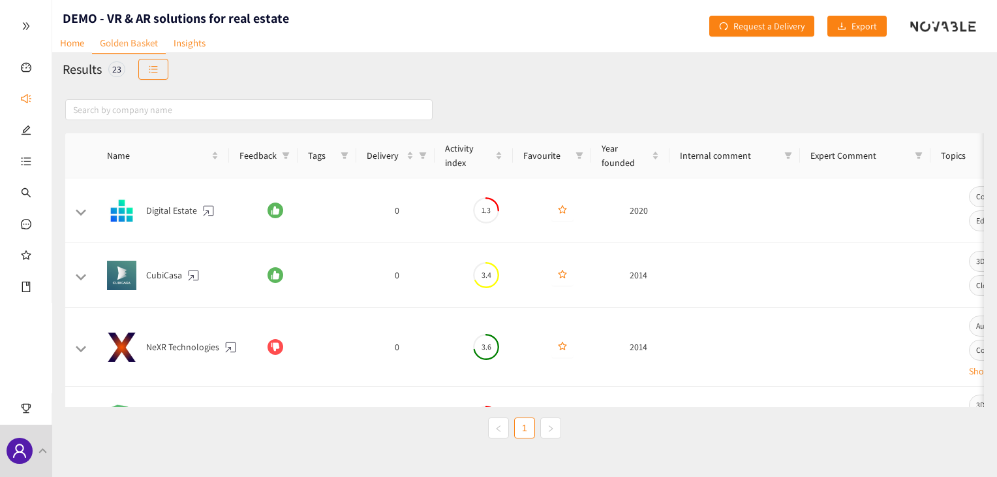
click at [32, 29] on div at bounding box center [26, 26] width 52 height 52
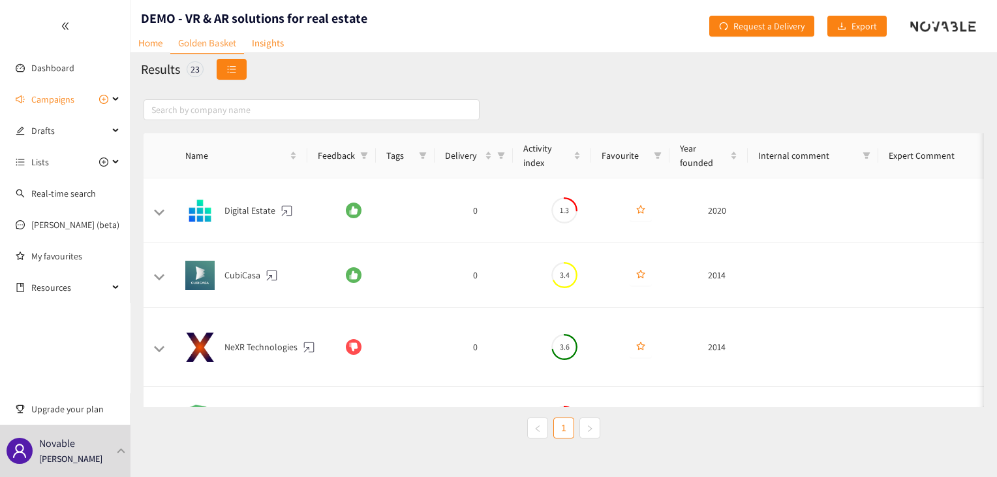
click at [229, 74] on span "unordered-list" at bounding box center [231, 70] width 9 height 10
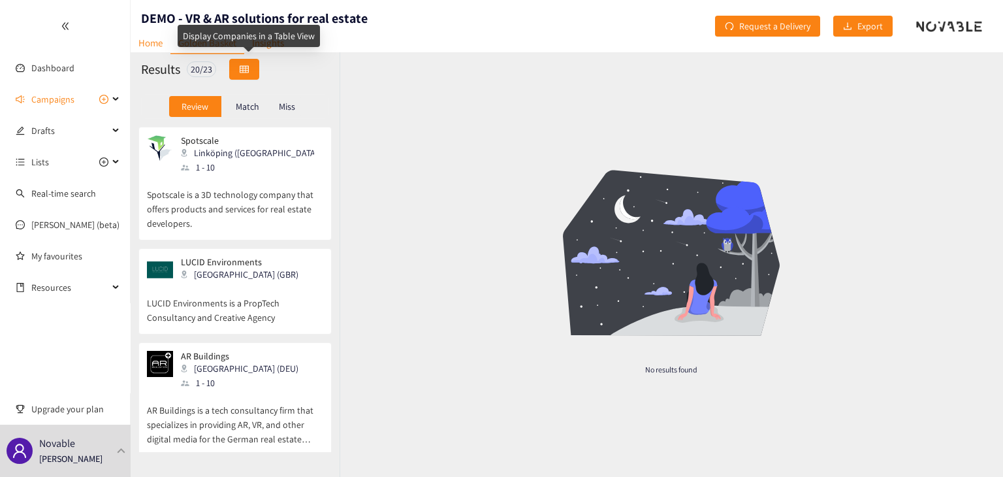
click at [248, 71] on icon "table" at bounding box center [244, 69] width 9 height 9
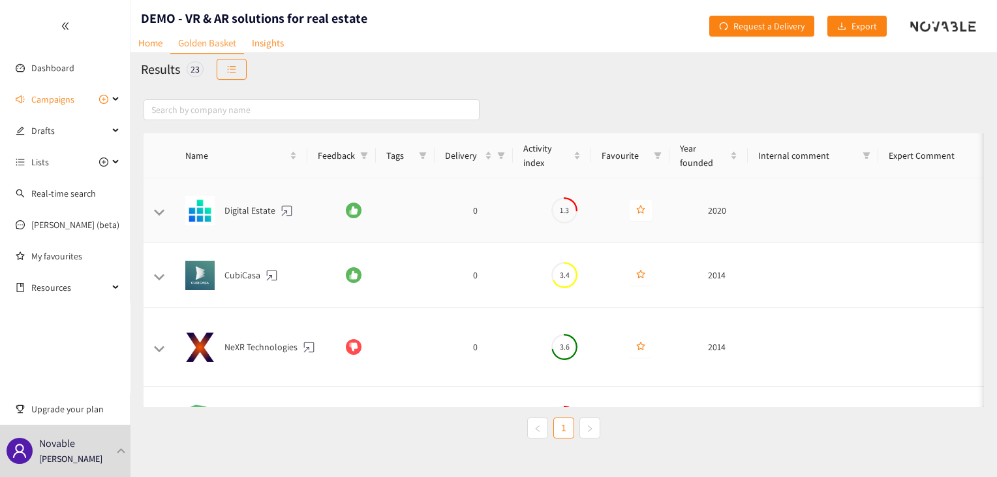
click at [162, 217] on td at bounding box center [159, 210] width 31 height 65
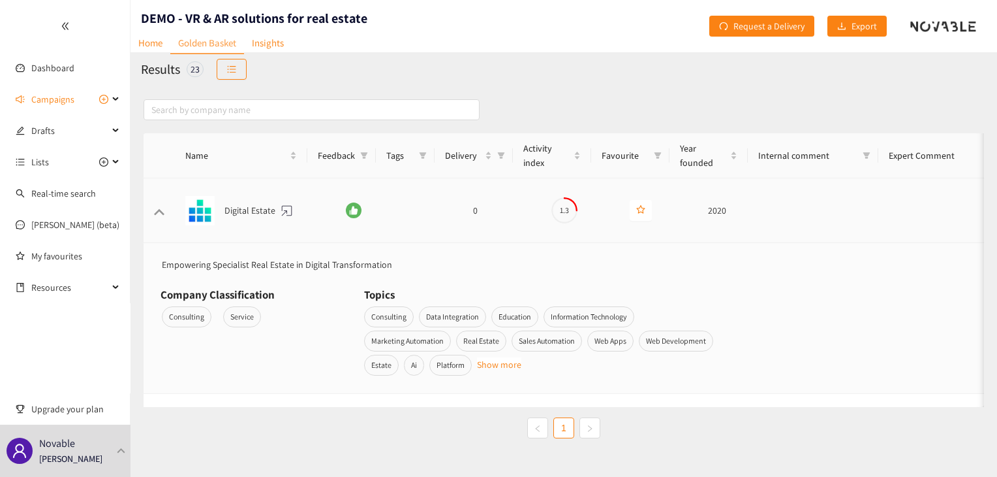
click at [162, 217] on td at bounding box center [159, 210] width 31 height 65
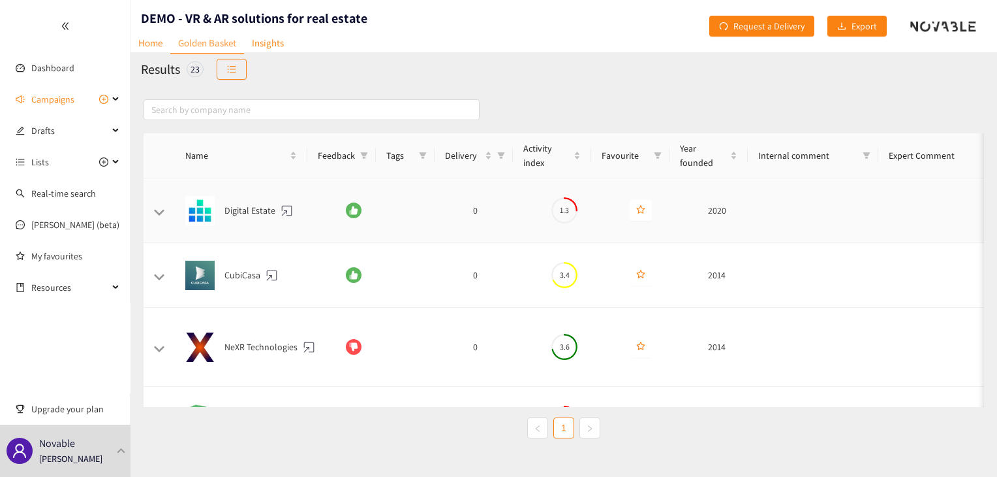
click at [162, 217] on td at bounding box center [159, 210] width 31 height 65
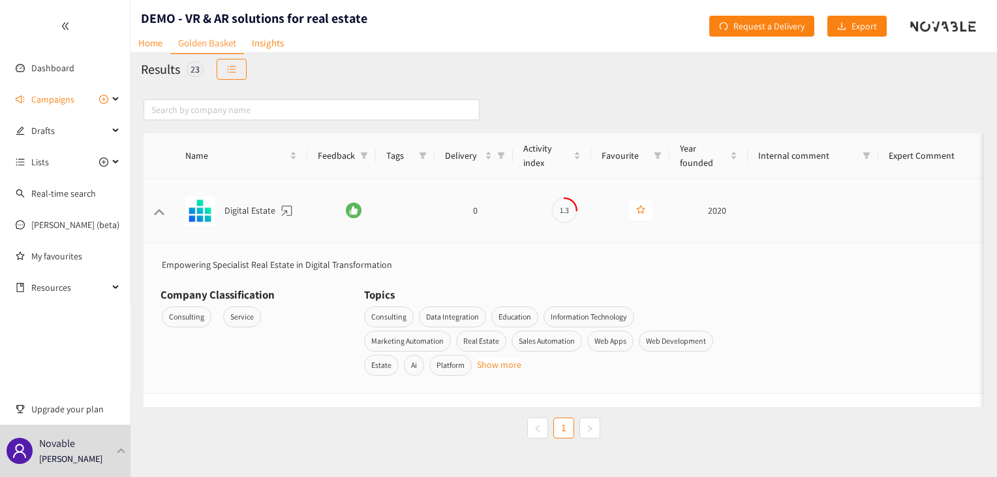
click at [162, 217] on td at bounding box center [159, 210] width 31 height 65
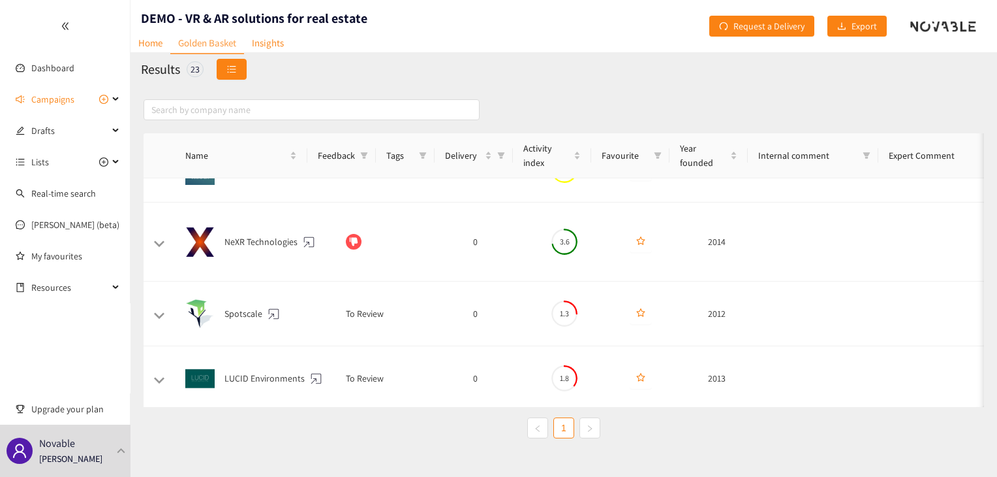
click at [227, 66] on button "button" at bounding box center [232, 69] width 30 height 21
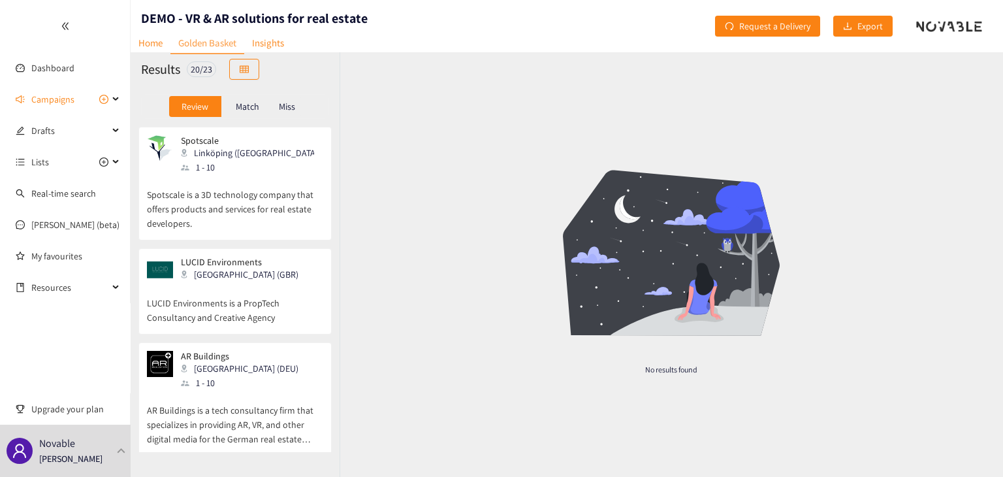
click at [255, 106] on p "Match" at bounding box center [247, 106] width 23 height 10
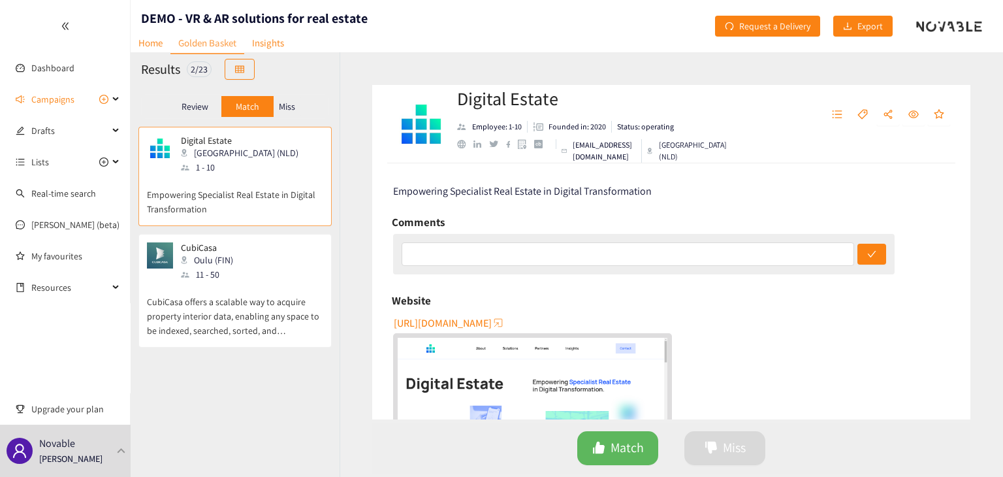
click at [278, 104] on div "Miss" at bounding box center [287, 106] width 27 height 21
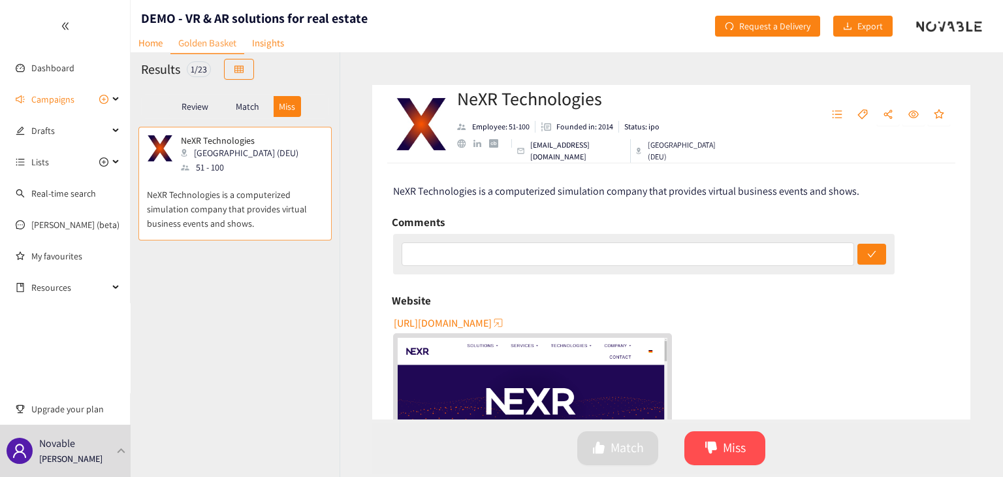
click at [198, 102] on p "Review" at bounding box center [194, 106] width 27 height 10
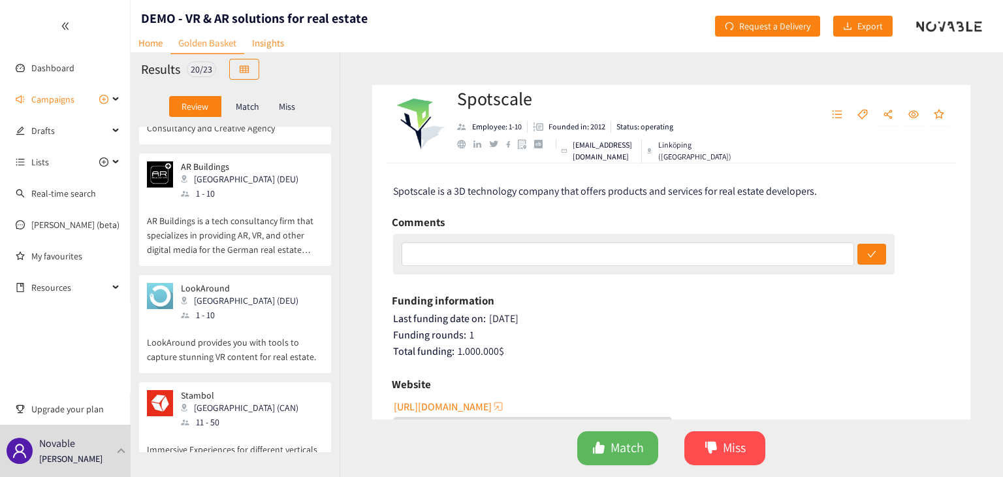
scroll to position [185, 0]
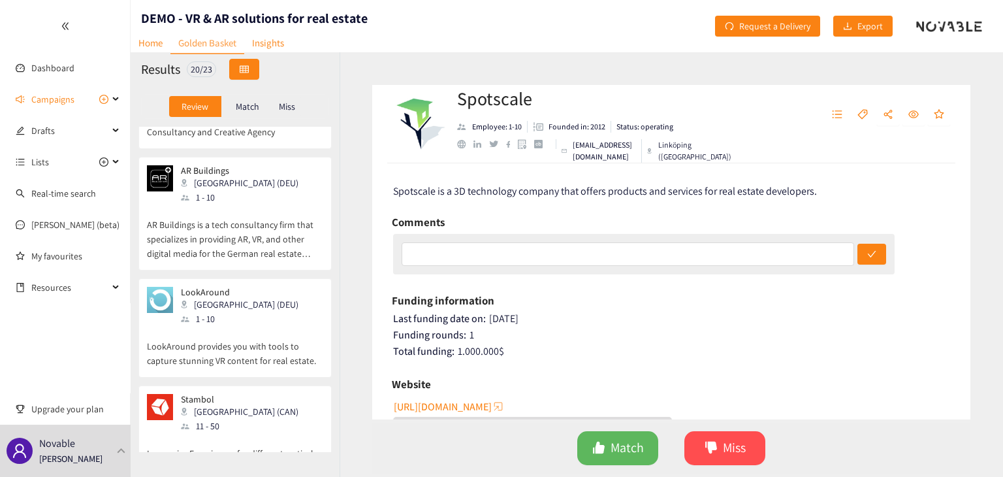
click at [253, 63] on button "button" at bounding box center [244, 69] width 30 height 21
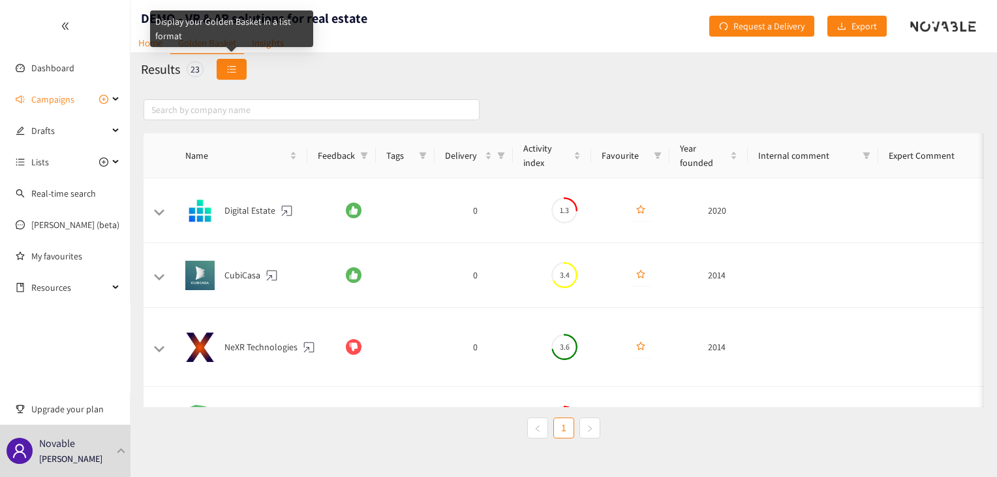
click at [221, 70] on button "button" at bounding box center [232, 69] width 30 height 21
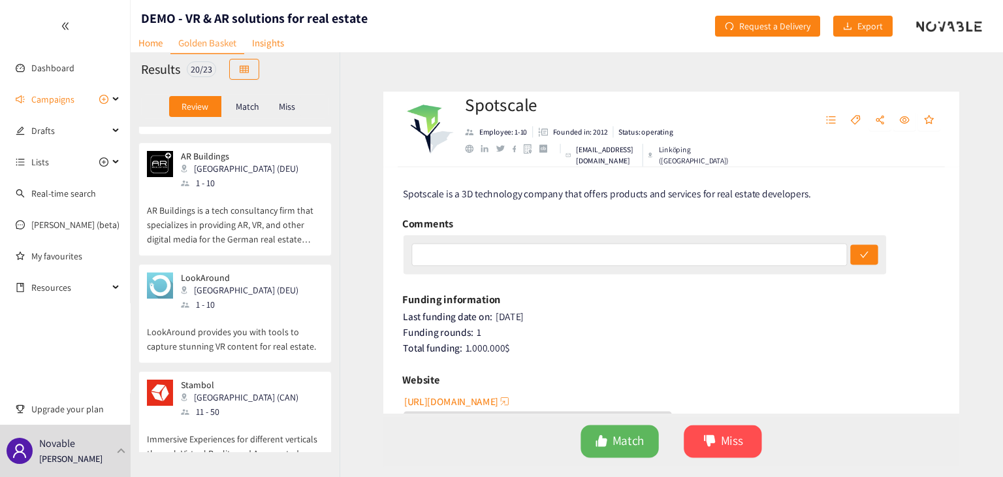
scroll to position [0, 0]
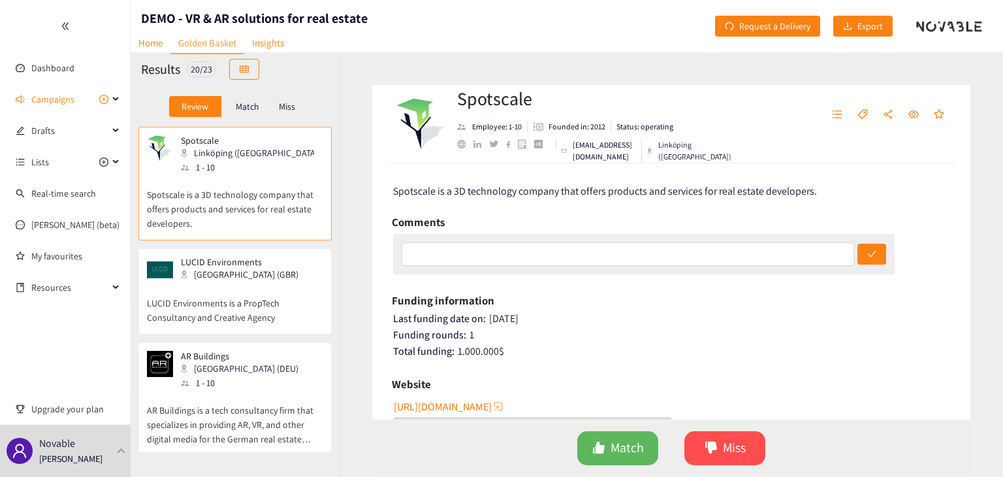
click at [234, 317] on p "LUCID Environments is a PropTech Consultancy and Creative Agency" at bounding box center [235, 304] width 176 height 42
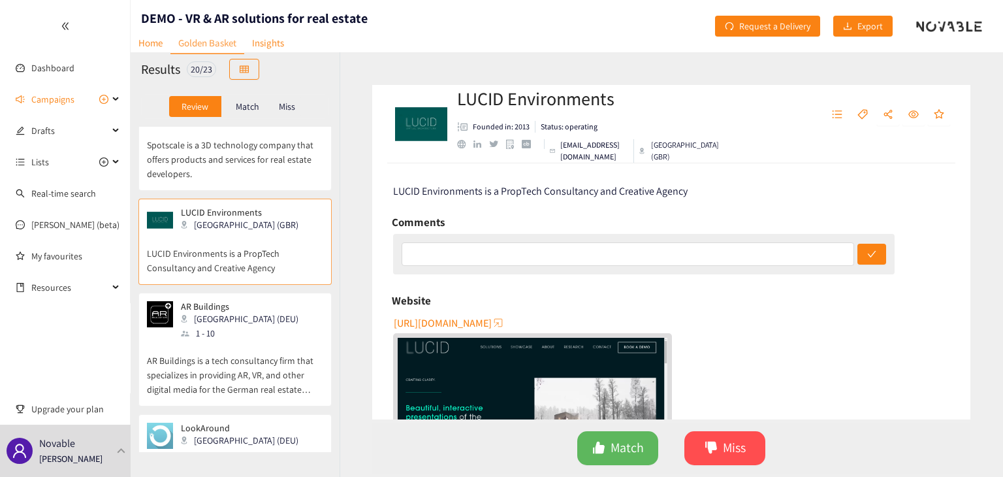
scroll to position [65, 0]
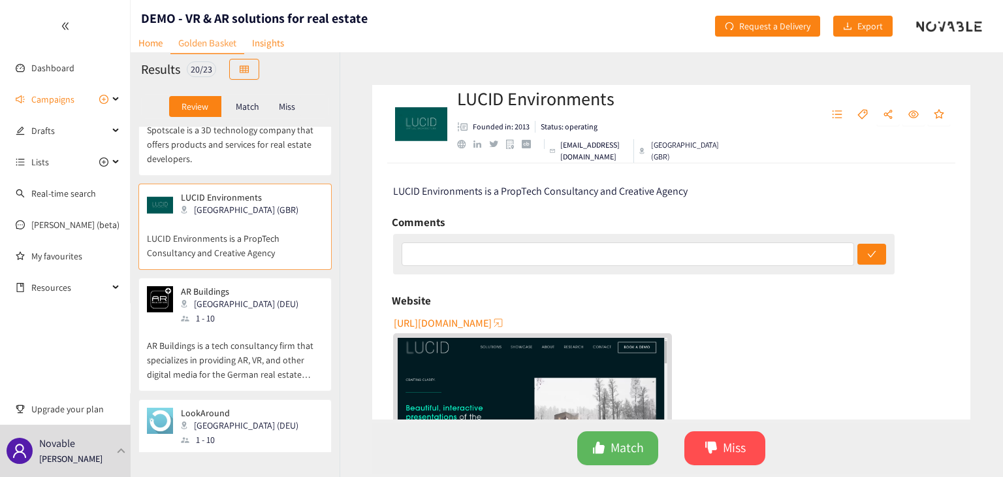
click at [228, 266] on div "LUCID Environments London (GBR) LUCID Environments is a PropTech Consultancy an…" at bounding box center [235, 230] width 176 height 77
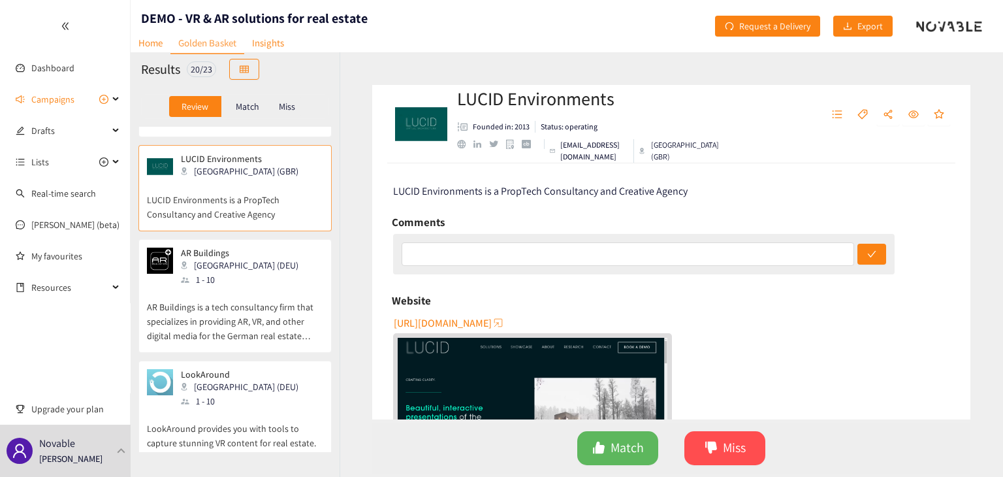
scroll to position [114, 0]
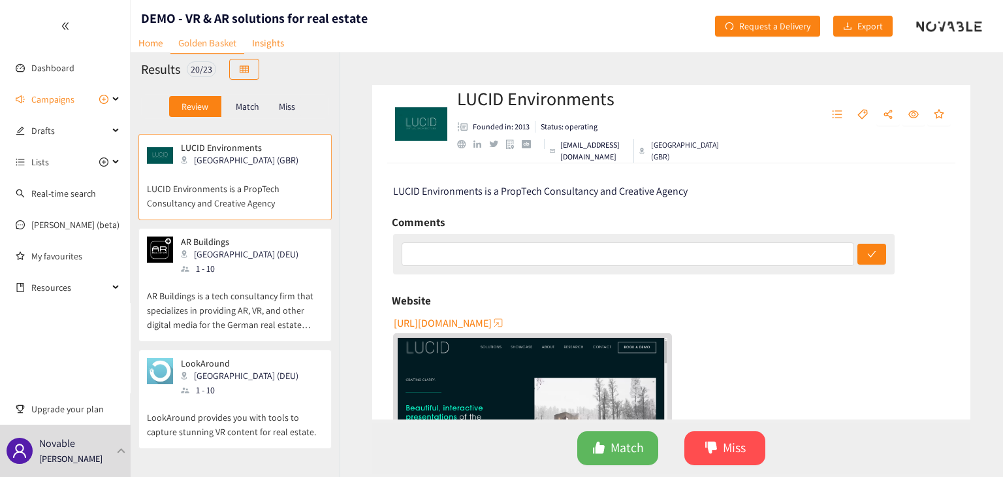
click at [254, 262] on div "AR Buildings Berlin (DEU) 1 - 10" at bounding box center [235, 255] width 176 height 39
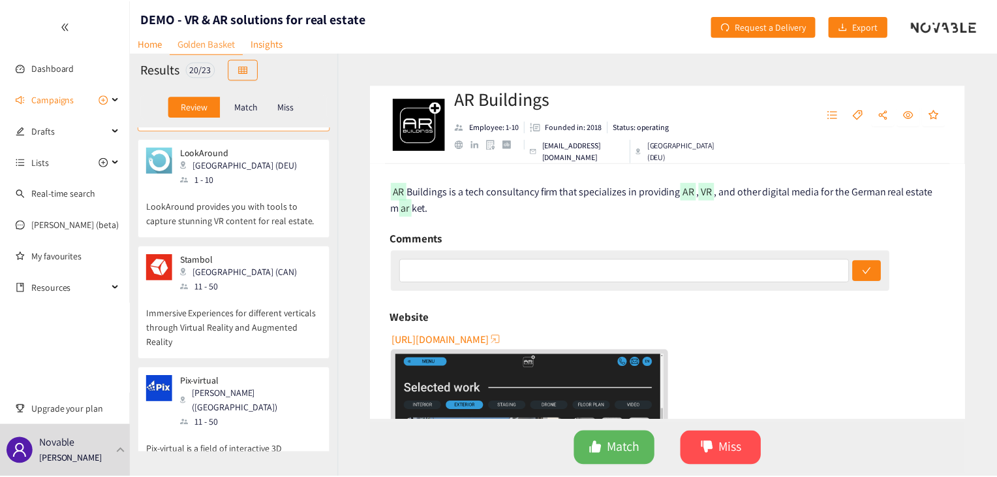
scroll to position [332, 0]
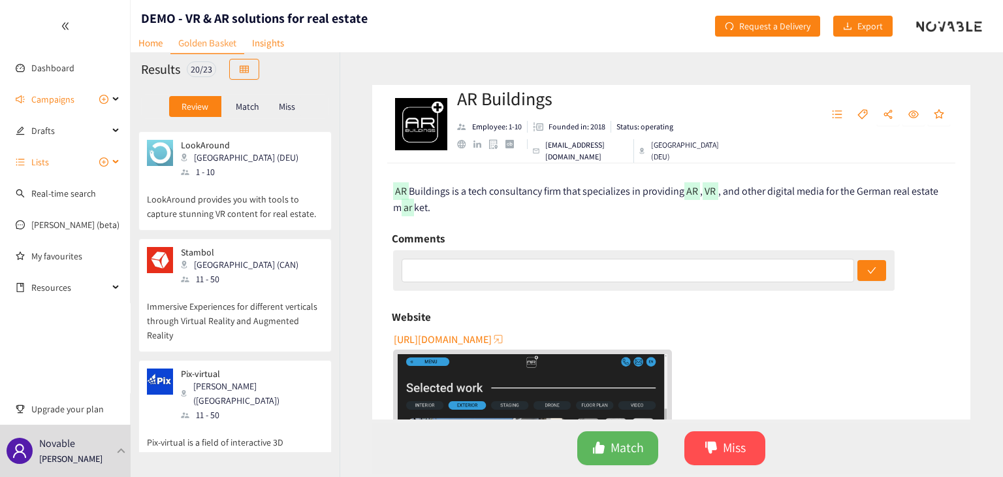
click at [75, 163] on span "Lists" at bounding box center [69, 162] width 77 height 26
click at [75, 191] on link "Real-time search" at bounding box center [63, 193] width 65 height 12
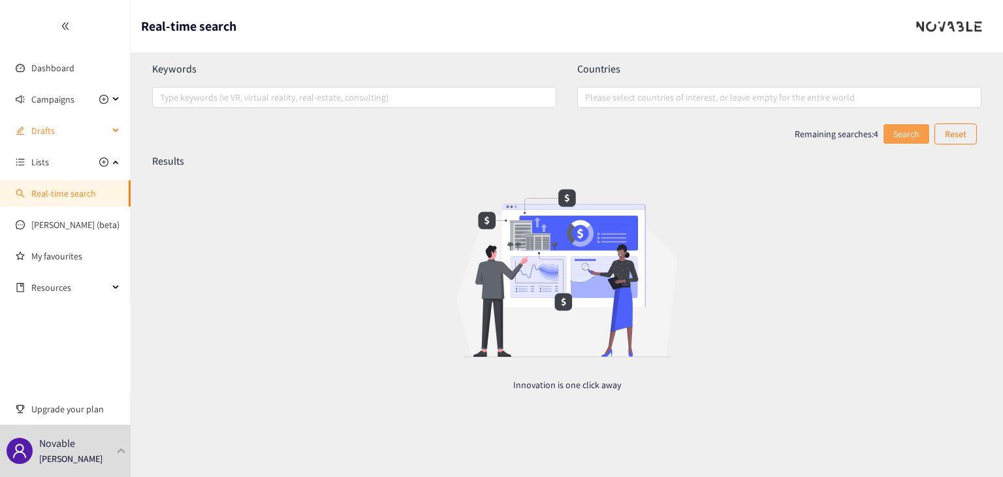
click at [66, 121] on span "Drafts" at bounding box center [69, 130] width 77 height 26
click at [74, 65] on link "Dashboard" at bounding box center [52, 68] width 43 height 12
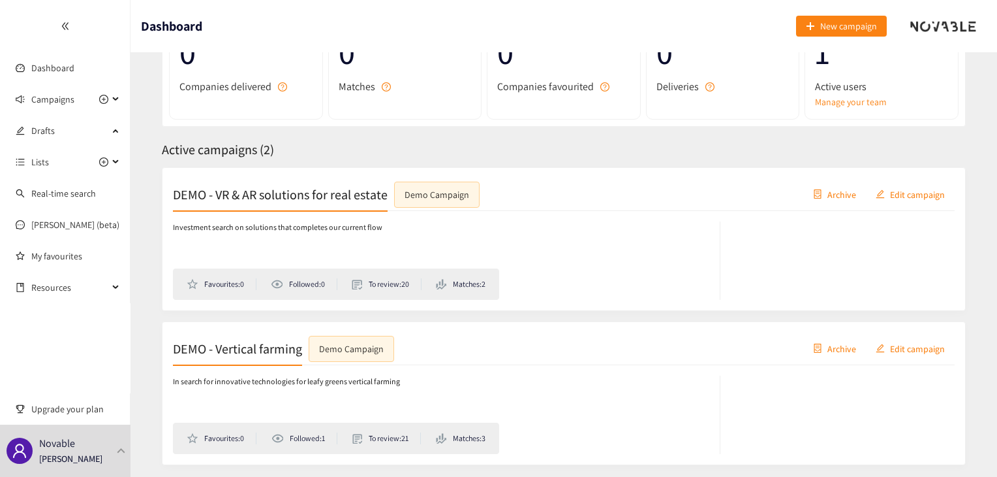
scroll to position [159, 0]
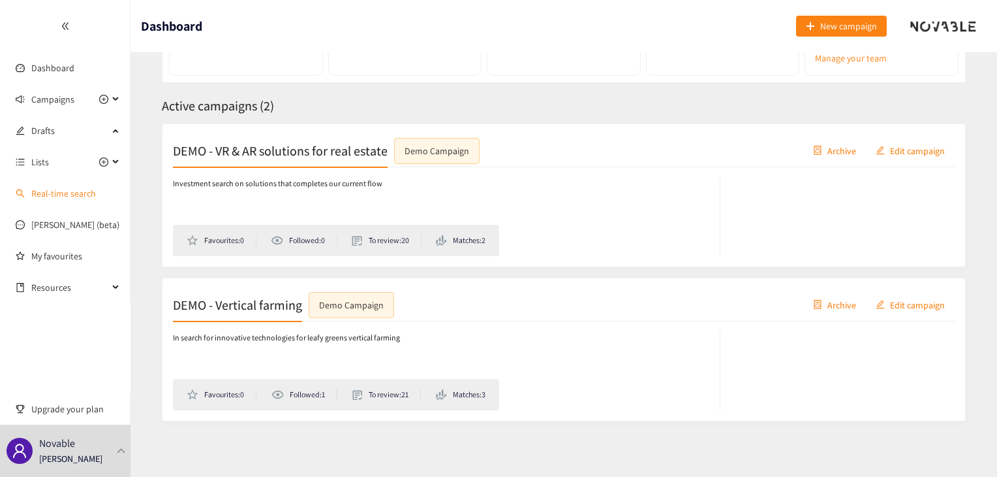
click at [58, 196] on link "Real-time search" at bounding box center [63, 193] width 65 height 12
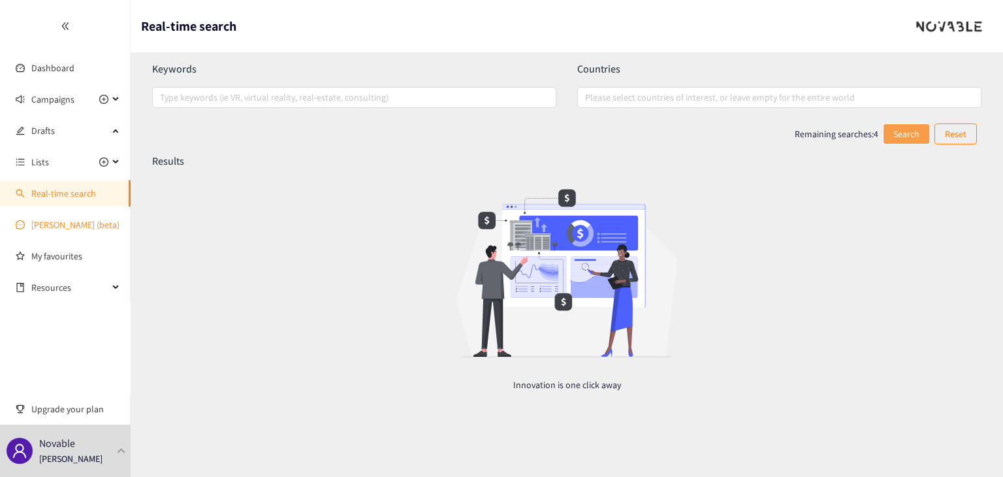
click at [76, 230] on link "Scott (beta)" at bounding box center [75, 225] width 88 height 12
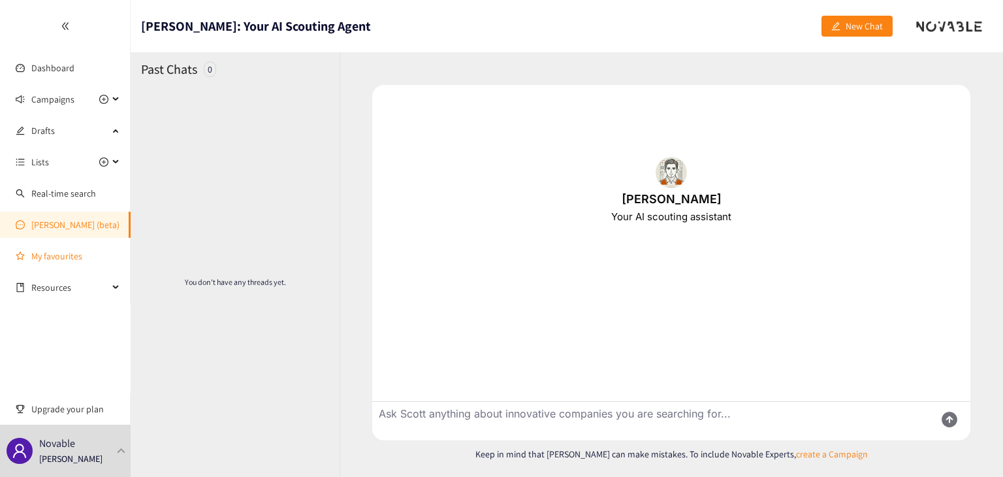
click at [78, 264] on link "My favourites" at bounding box center [75, 256] width 89 height 26
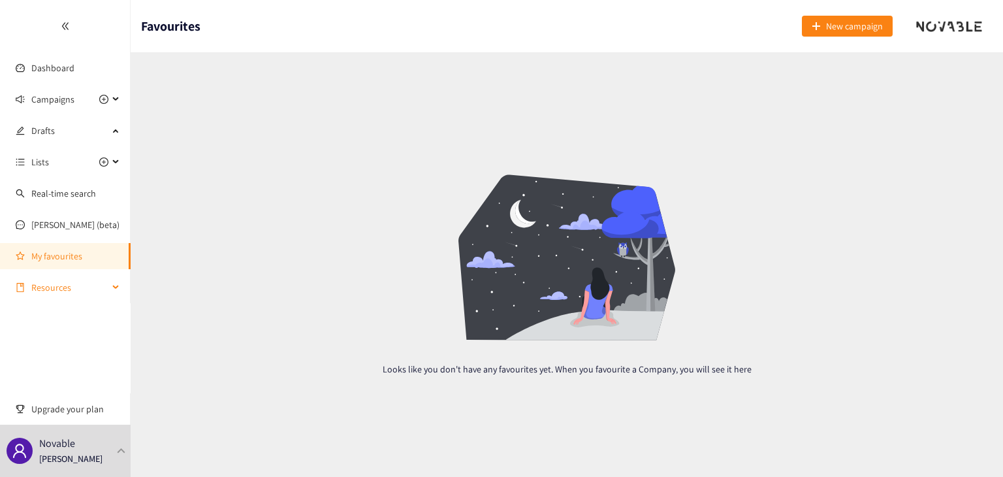
click at [50, 282] on span "Resources" at bounding box center [69, 287] width 77 height 26
click at [78, 170] on span "Lists" at bounding box center [69, 162] width 77 height 26
click at [82, 127] on span "Drafts" at bounding box center [69, 130] width 77 height 26
click at [65, 31] on div at bounding box center [65, 26] width 130 height 52
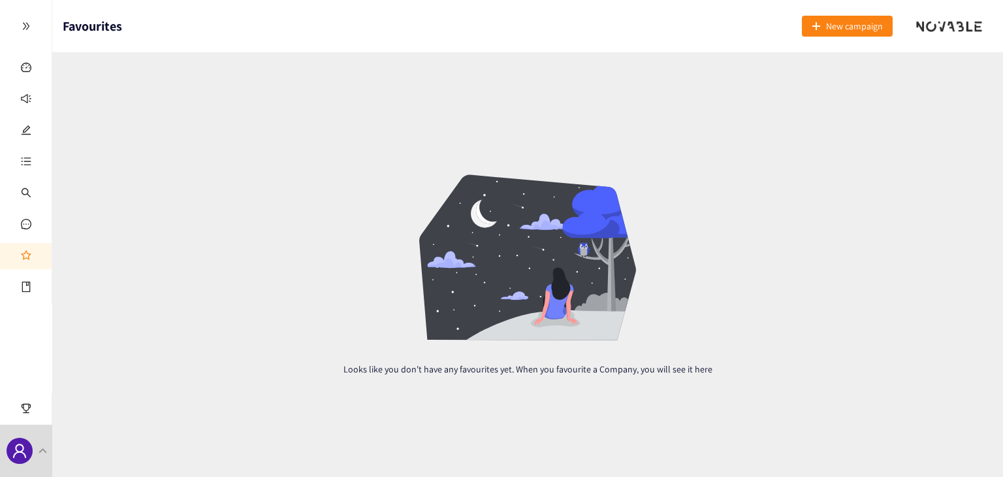
click at [33, 29] on div at bounding box center [26, 26] width 52 height 52
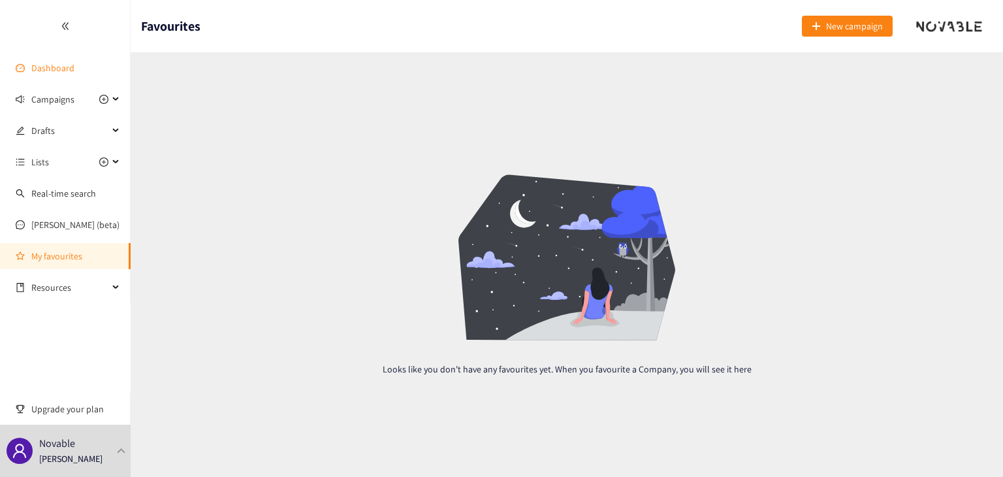
click at [74, 62] on link "Dashboard" at bounding box center [52, 68] width 43 height 12
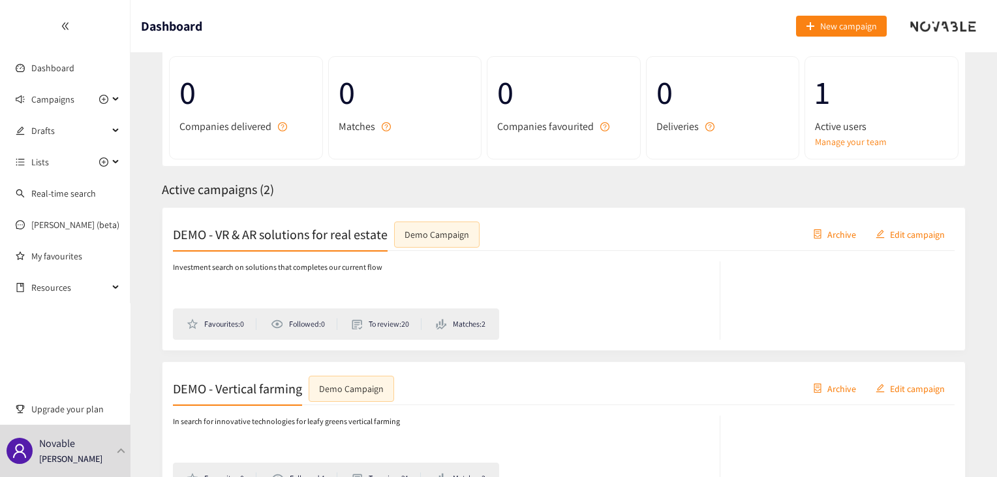
scroll to position [159, 0]
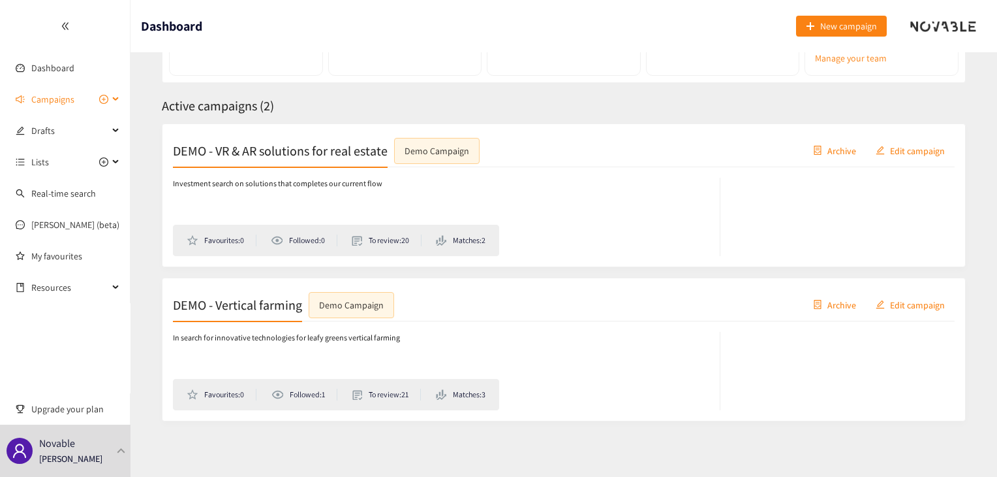
click at [68, 96] on span "Campaigns" at bounding box center [52, 99] width 43 height 26
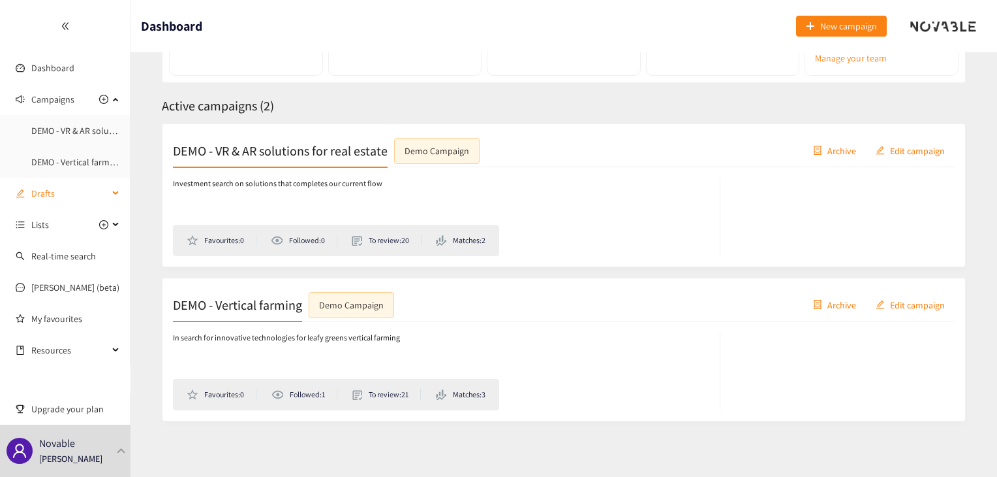
click at [73, 185] on span "Drafts" at bounding box center [69, 193] width 77 height 26
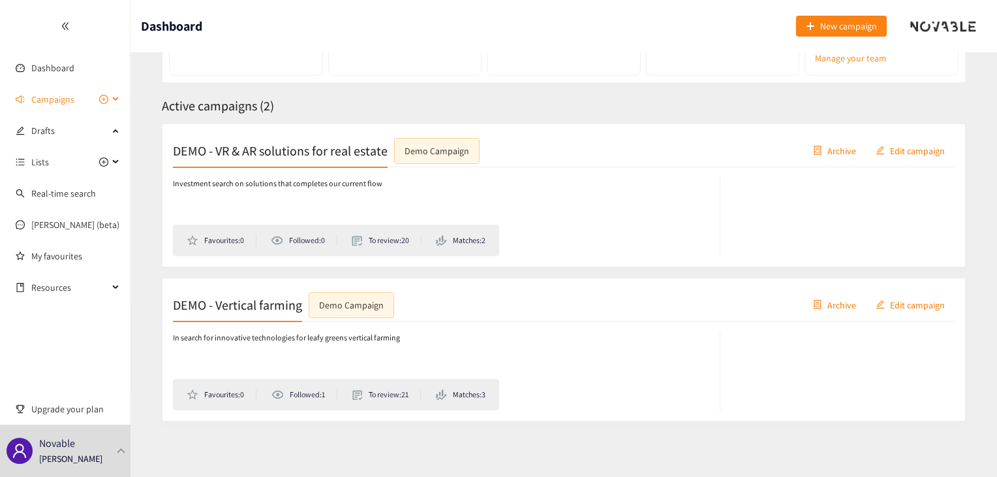
click at [65, 100] on span "Campaigns" at bounding box center [52, 99] width 43 height 26
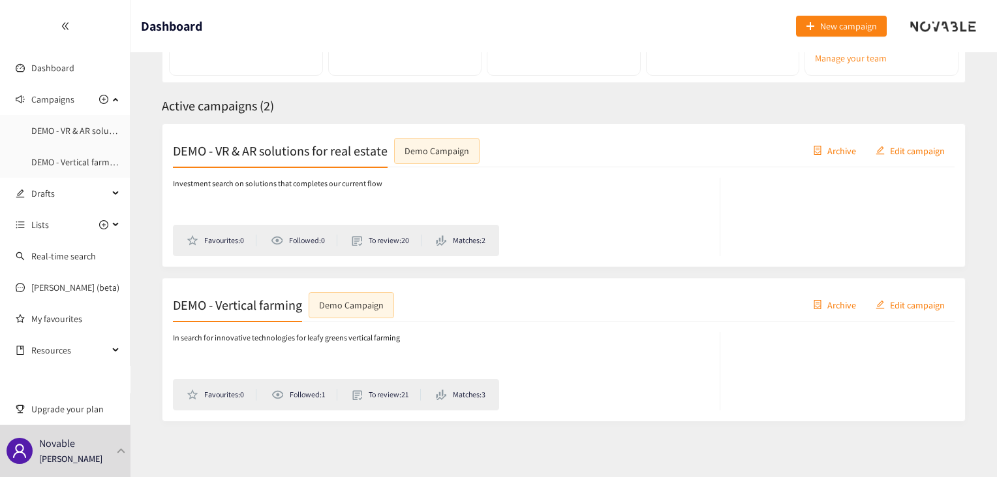
click at [44, 53] on ul "Dashboard Campaigns DEMO - VR & AR solutions for real estate DEMO - Vertical fa…" at bounding box center [65, 183] width 131 height 366
click at [63, 35] on div at bounding box center [65, 26] width 130 height 52
